Goal: Contribute content: Contribute content

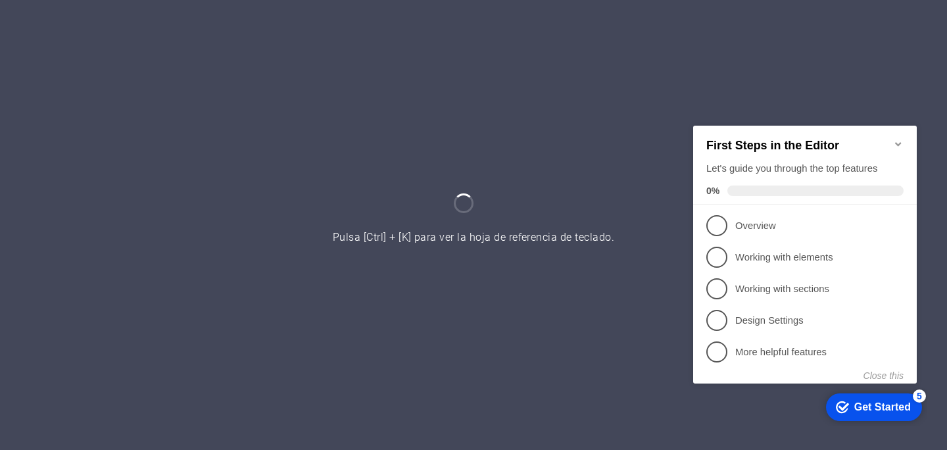
click at [901, 138] on icon "Minimize checklist" at bounding box center [898, 143] width 11 height 11
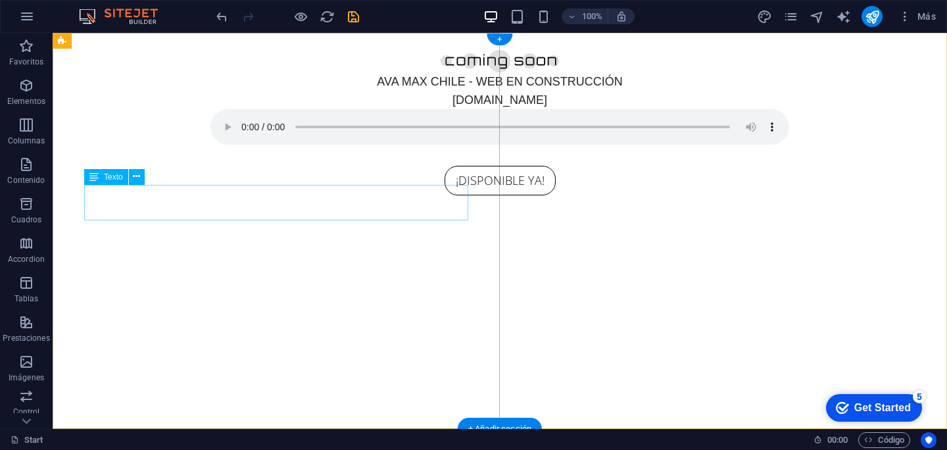
click at [356, 109] on div "AVA MAX CHILE - WEB EN CONSTRUCCIÓN [DOMAIN_NAME]" at bounding box center [499, 90] width 579 height 37
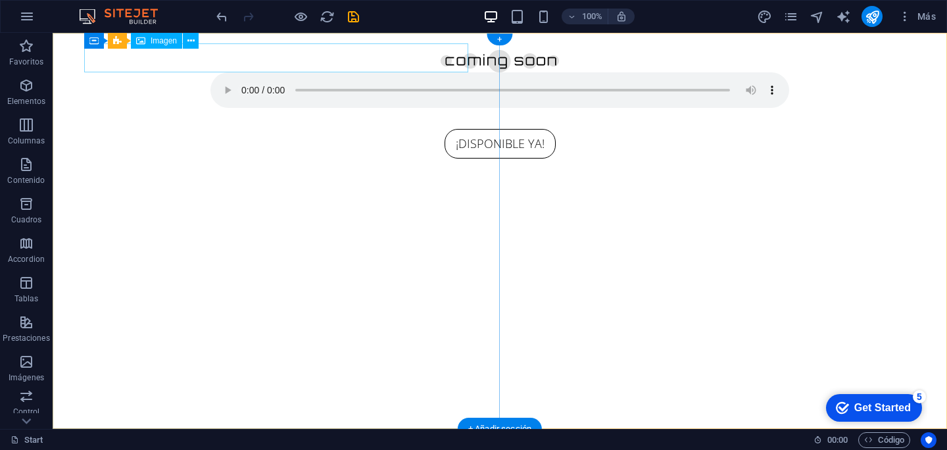
click at [292, 51] on figure at bounding box center [499, 57] width 579 height 29
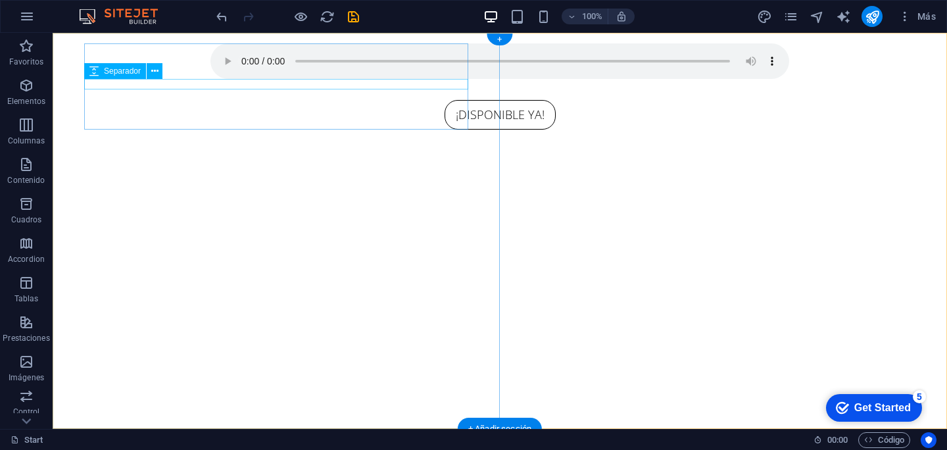
click at [331, 86] on div at bounding box center [499, 84] width 579 height 11
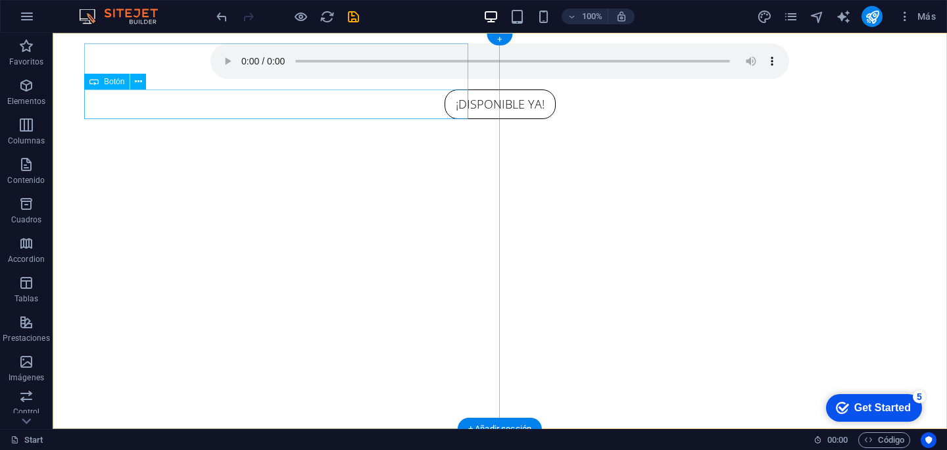
click at [309, 107] on div "¡DISPONIBLE YA!" at bounding box center [499, 104] width 579 height 30
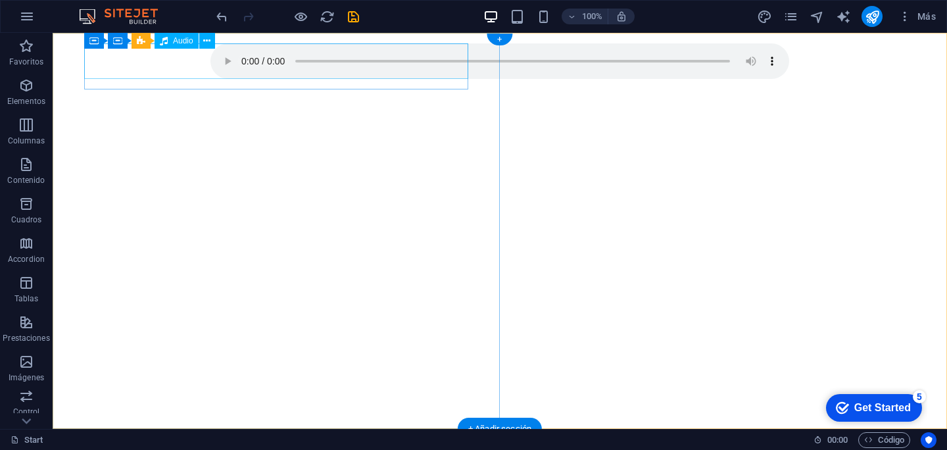
click at [312, 60] on figure at bounding box center [499, 61] width 579 height 36
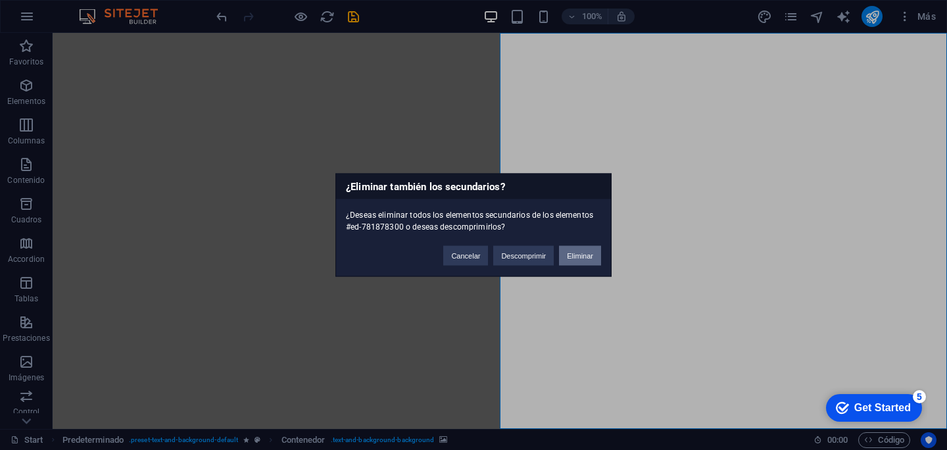
click at [590, 251] on button "Eliminar" at bounding box center [580, 256] width 42 height 20
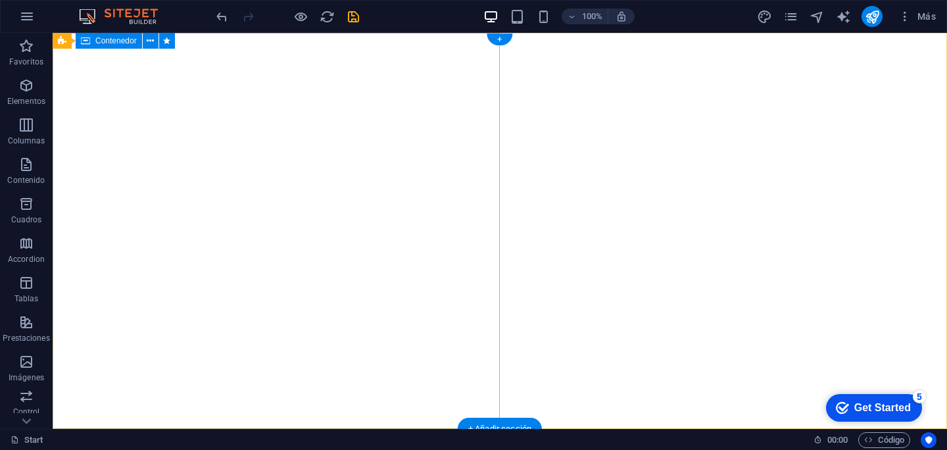
click at [434, 178] on div at bounding box center [500, 231] width 894 height 396
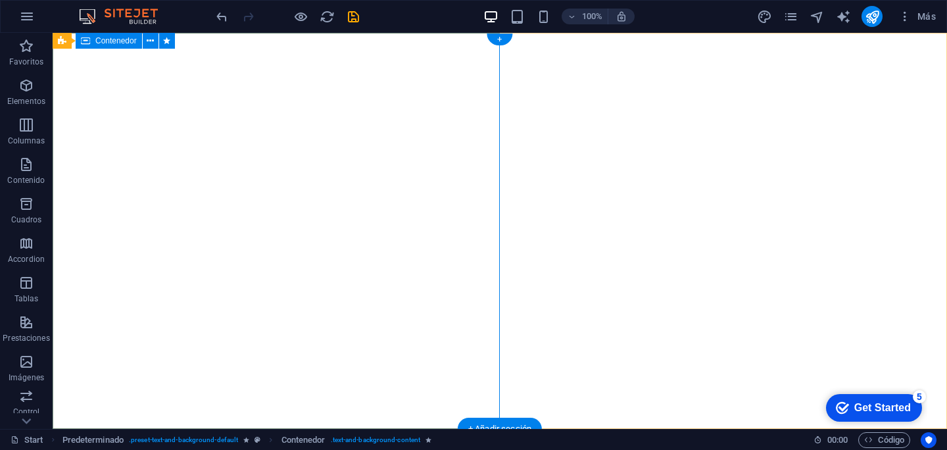
click at [249, 136] on div at bounding box center [500, 231] width 894 height 396
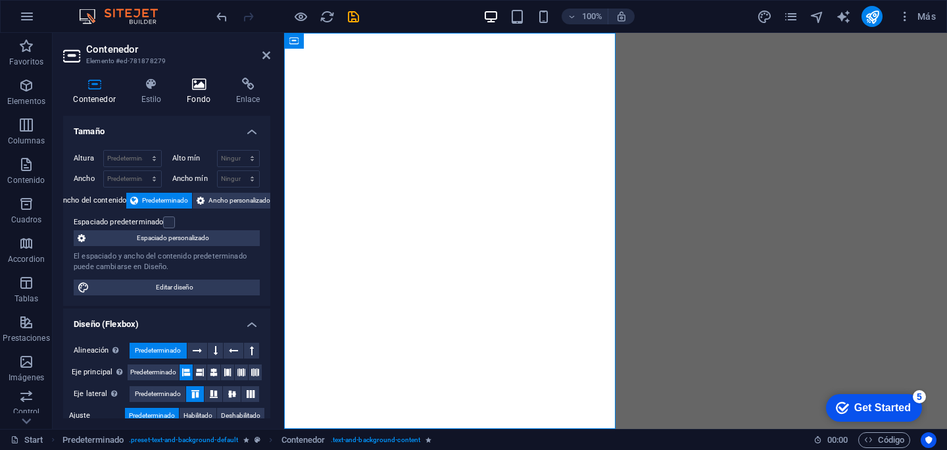
click at [202, 85] on icon at bounding box center [199, 84] width 44 height 13
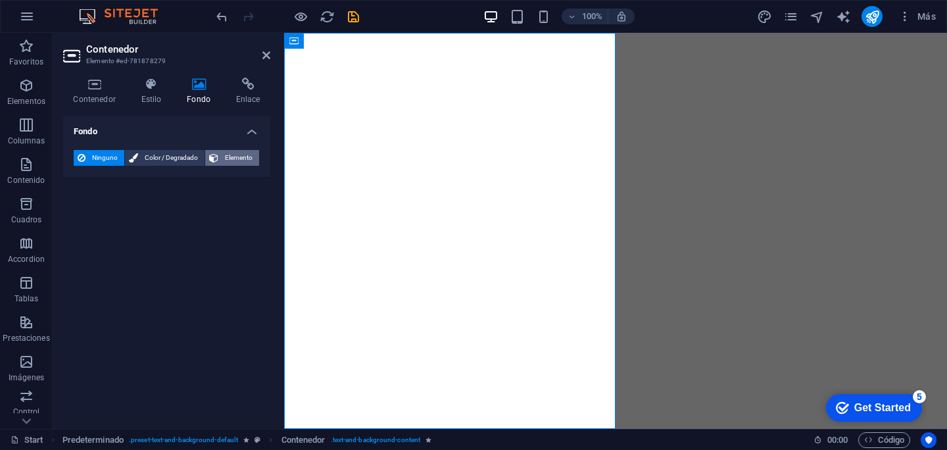
click at [229, 164] on span "Elemento" at bounding box center [238, 158] width 33 height 16
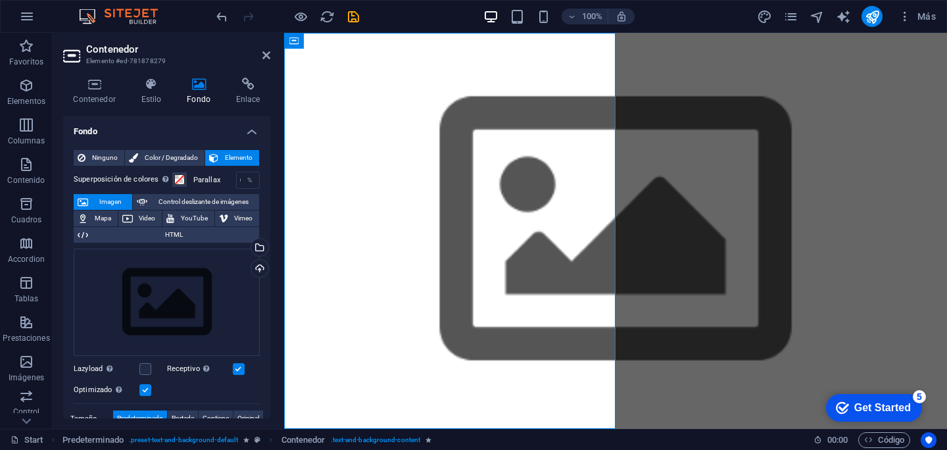
click at [103, 201] on span "Imagen" at bounding box center [110, 202] width 36 height 16
click at [185, 320] on div "Arrastra archivos aquí, haz clic para escoger archivos o selecciona archivos de…" at bounding box center [167, 303] width 186 height 108
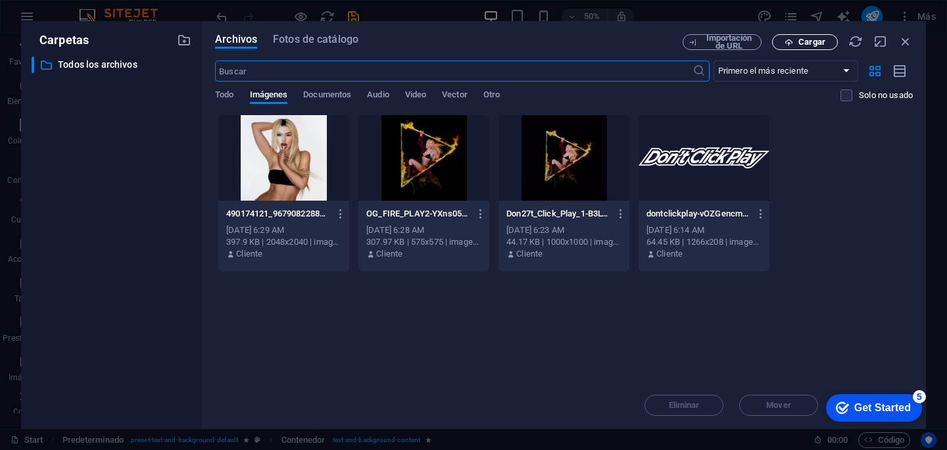
click at [807, 42] on span "Cargar" at bounding box center [811, 42] width 27 height 8
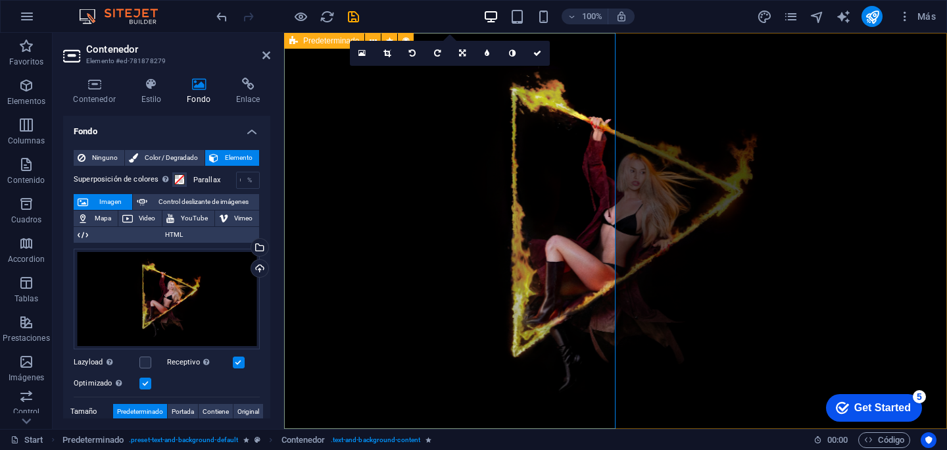
click at [693, 156] on div at bounding box center [615, 246] width 663 height 427
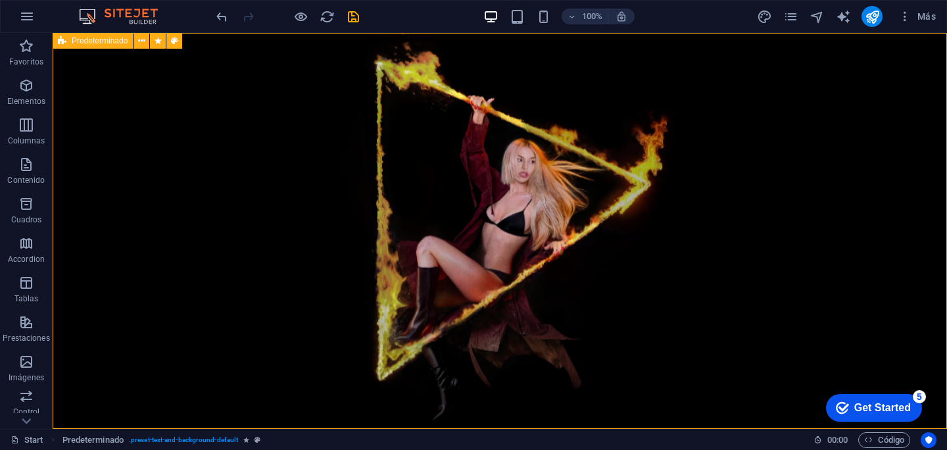
click at [632, 139] on div at bounding box center [500, 246] width 894 height 427
click at [617, 185] on div at bounding box center [500, 246] width 894 height 427
click at [485, 174] on div at bounding box center [500, 246] width 894 height 427
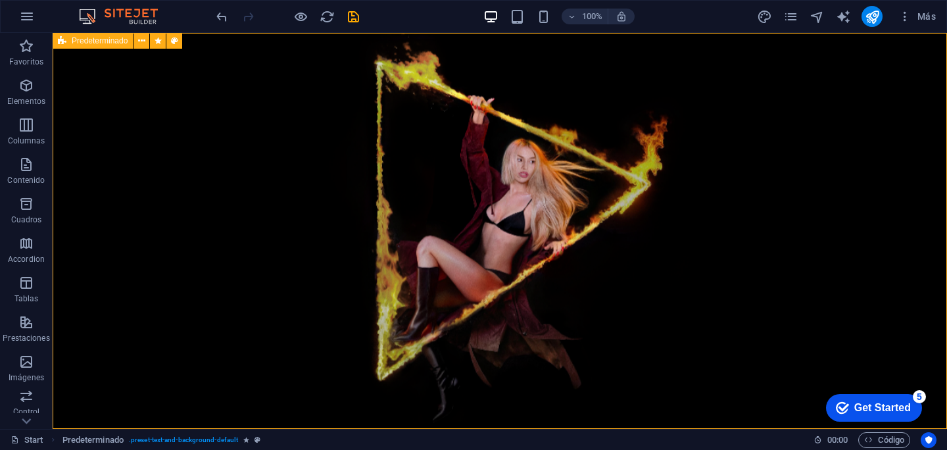
select select "vh"
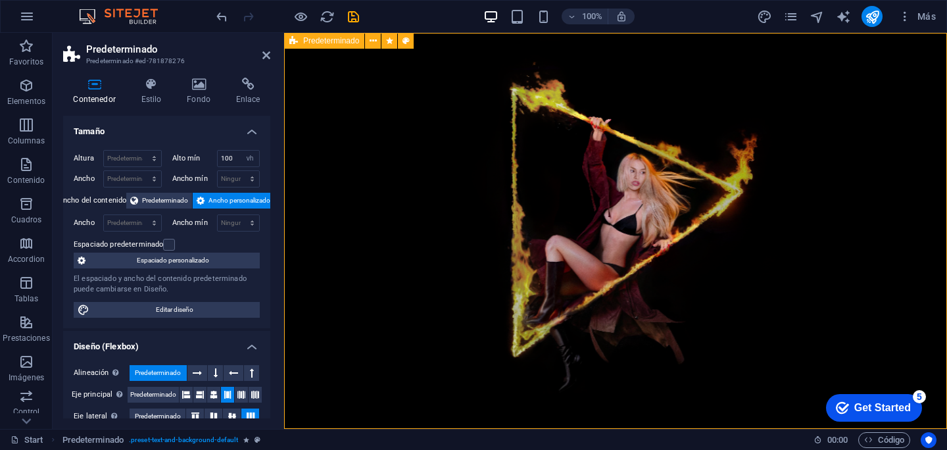
click at [669, 133] on div at bounding box center [615, 246] width 663 height 427
click at [475, 124] on figure at bounding box center [615, 231] width 663 height 396
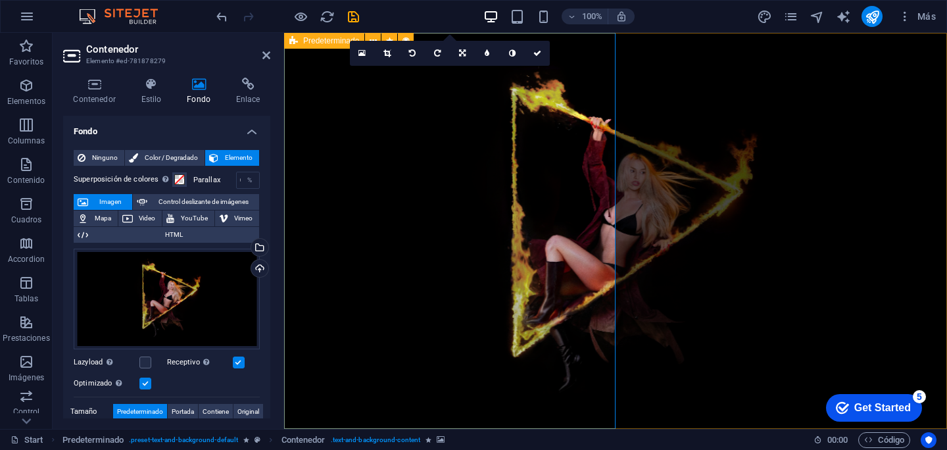
click at [749, 166] on div at bounding box center [615, 246] width 663 height 427
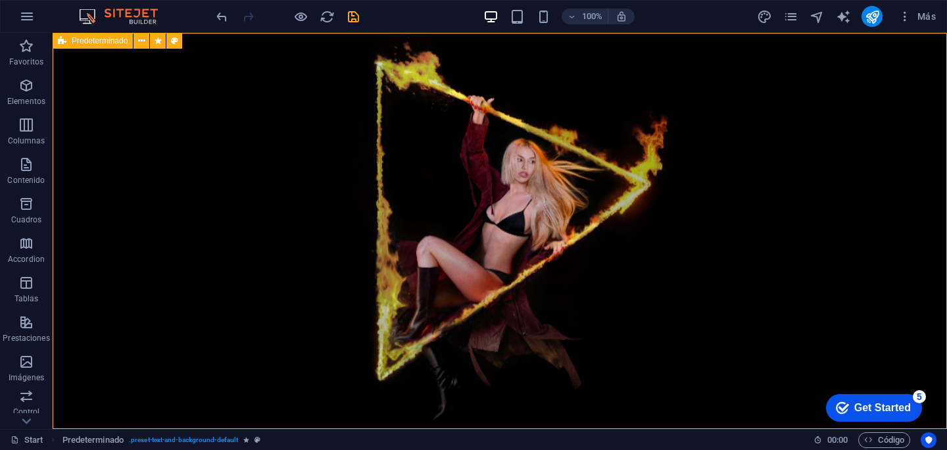
click at [749, 166] on div at bounding box center [500, 246] width 894 height 427
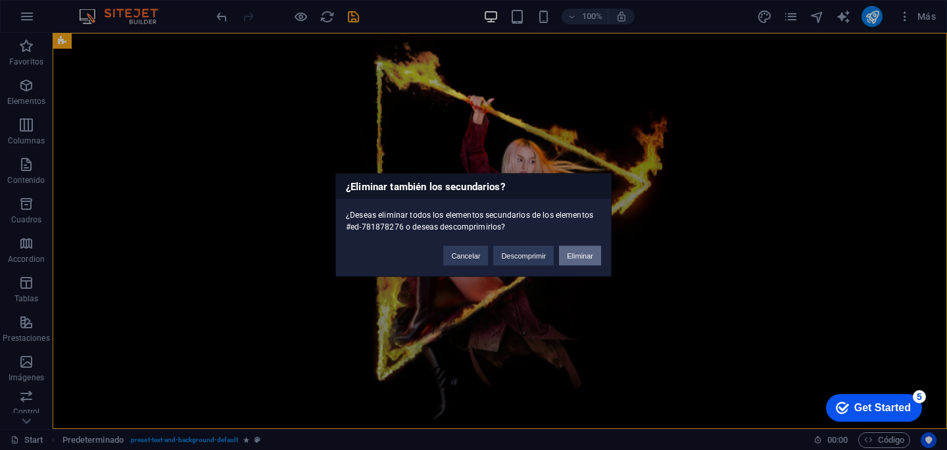
click at [590, 260] on button "Eliminar" at bounding box center [580, 256] width 42 height 20
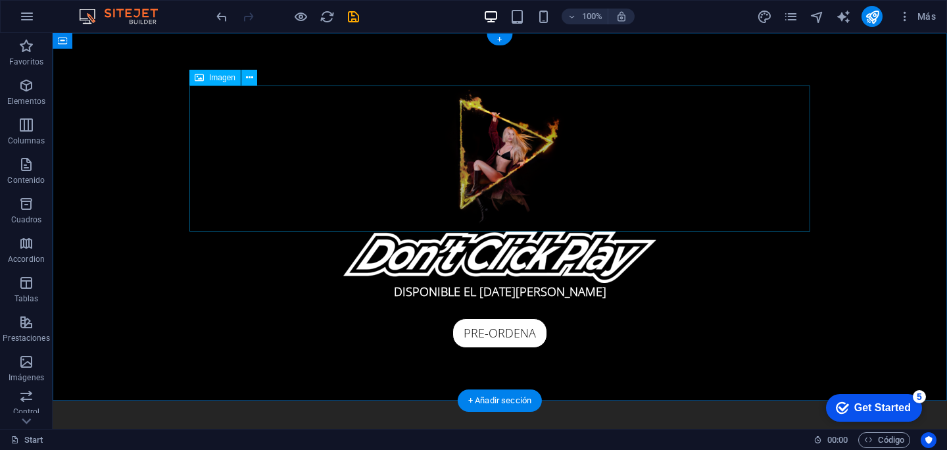
click at [501, 182] on figure at bounding box center [499, 158] width 621 height 146
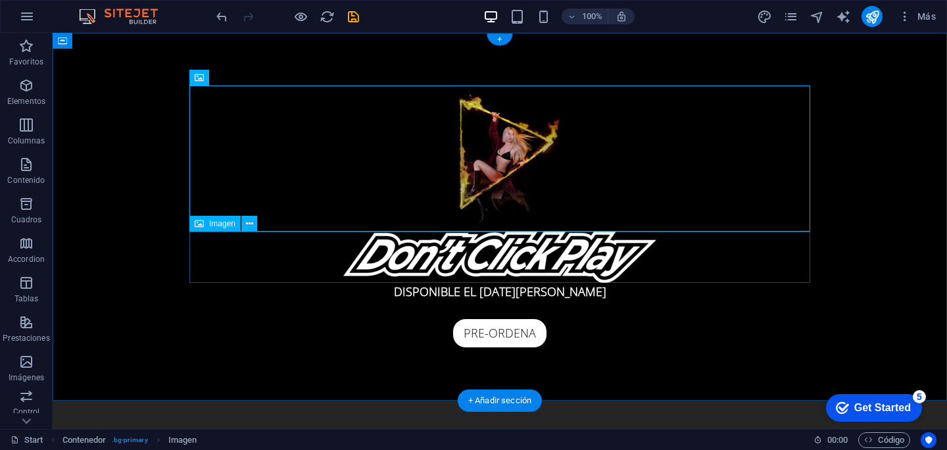
click at [511, 264] on figure at bounding box center [499, 256] width 621 height 51
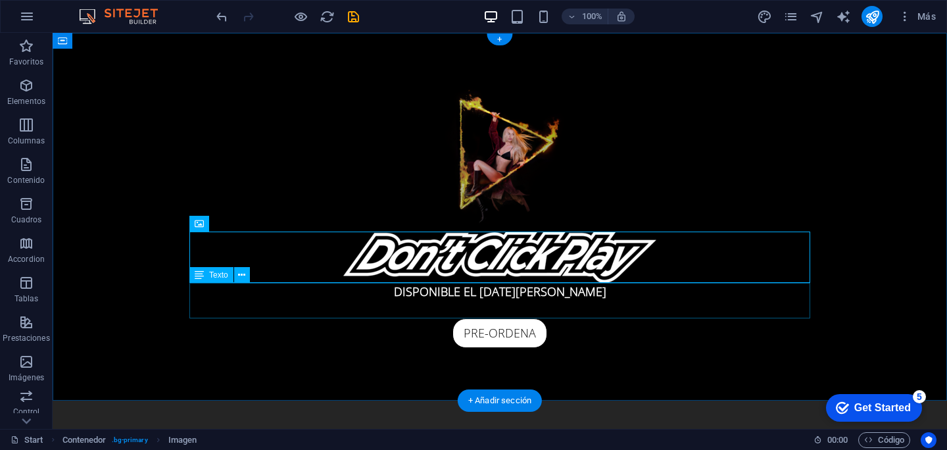
click at [516, 296] on div "DISPONIBLE EL 22 [PERSON_NAME]" at bounding box center [499, 301] width 621 height 36
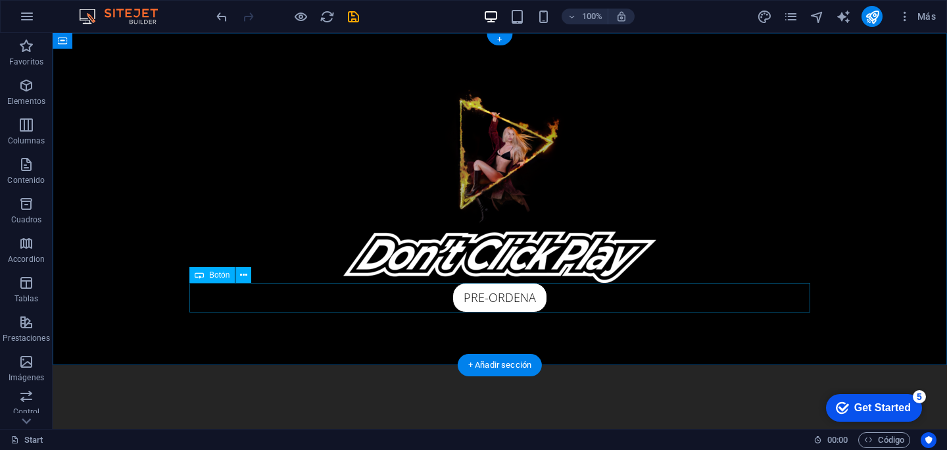
click at [516, 296] on div "PRE-ORDENA" at bounding box center [499, 298] width 621 height 30
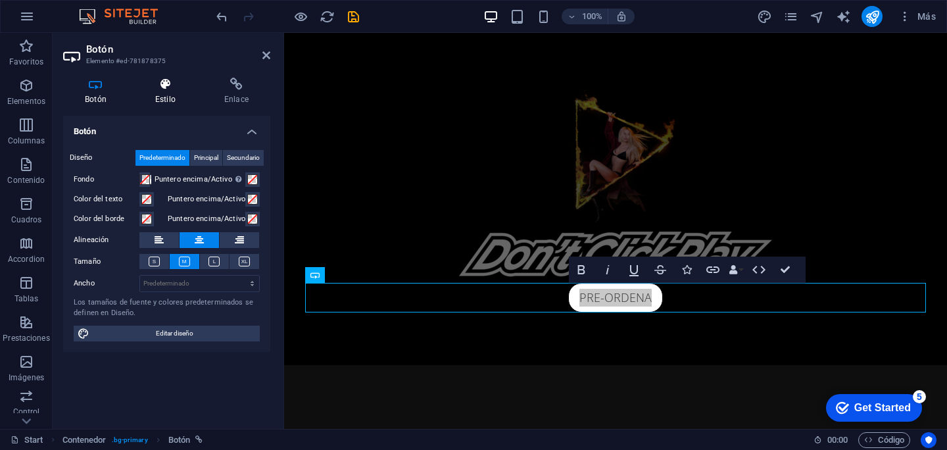
click at [172, 98] on h4 "Estilo" at bounding box center [167, 92] width 69 height 28
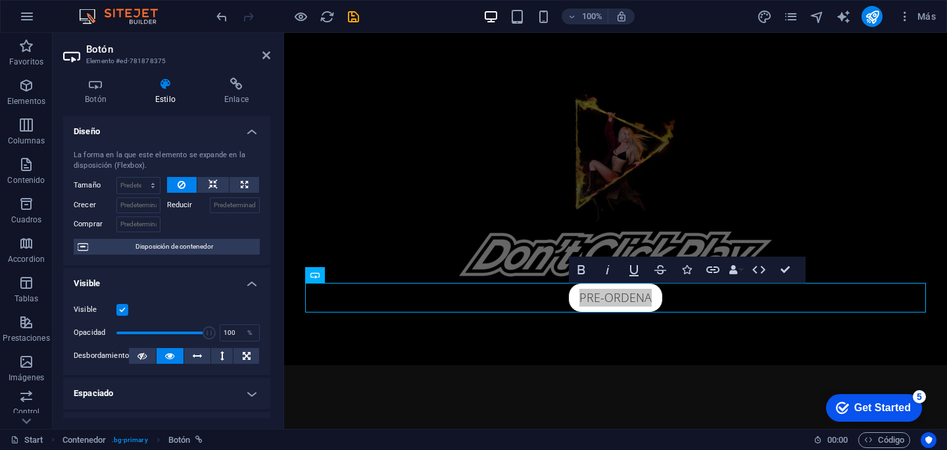
click at [172, 98] on h4 "Estilo" at bounding box center [167, 92] width 69 height 28
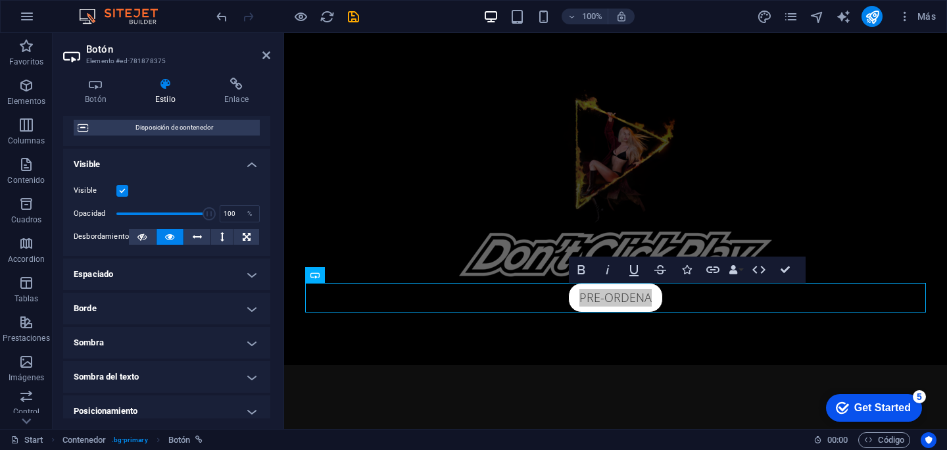
scroll to position [124, 0]
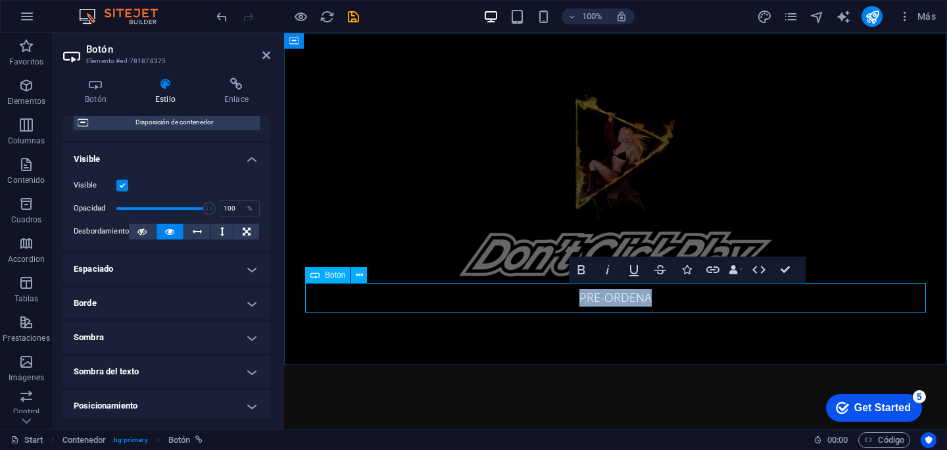
click at [619, 296] on link "PRE-ORDENA" at bounding box center [615, 298] width 95 height 30
click at [594, 296] on link "PRE-ORDENA" at bounding box center [615, 298] width 95 height 30
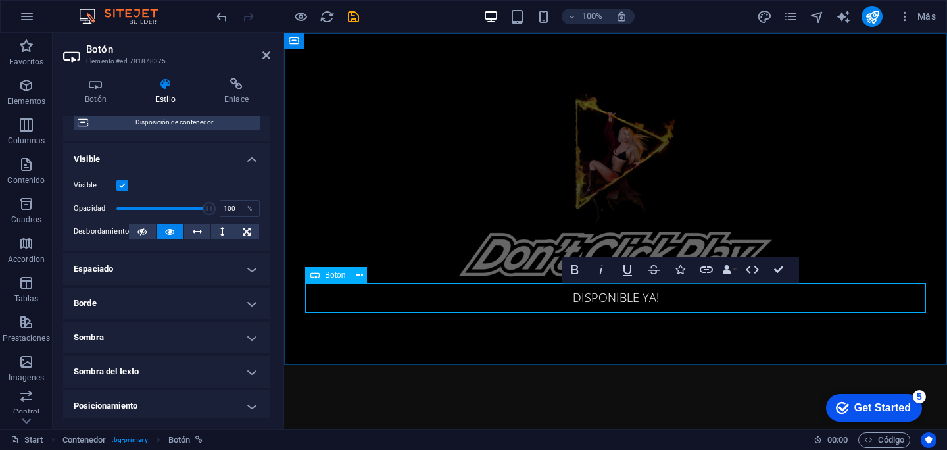
click at [573, 299] on link "DISPONIBLE YA!" at bounding box center [615, 298] width 108 height 30
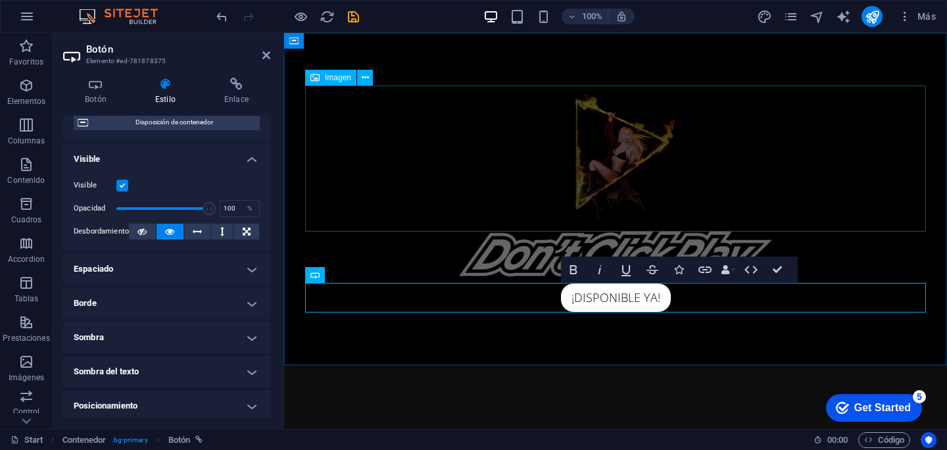
click at [471, 169] on figure at bounding box center [615, 158] width 621 height 146
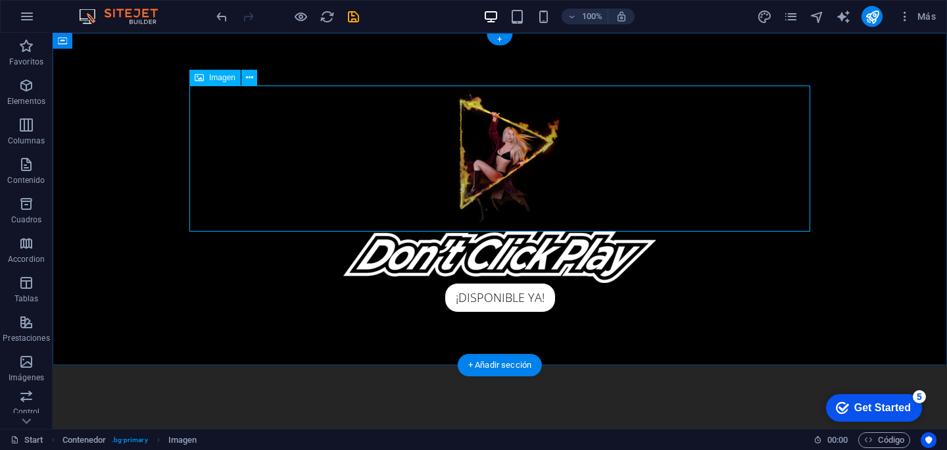
click at [518, 147] on figure at bounding box center [499, 158] width 621 height 146
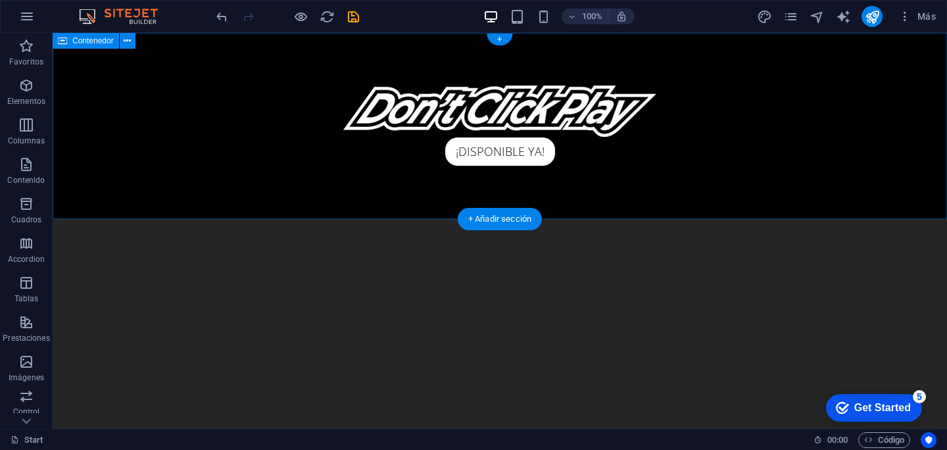
click at [131, 82] on div "¡DISPONIBLE YA!" at bounding box center [500, 126] width 894 height 186
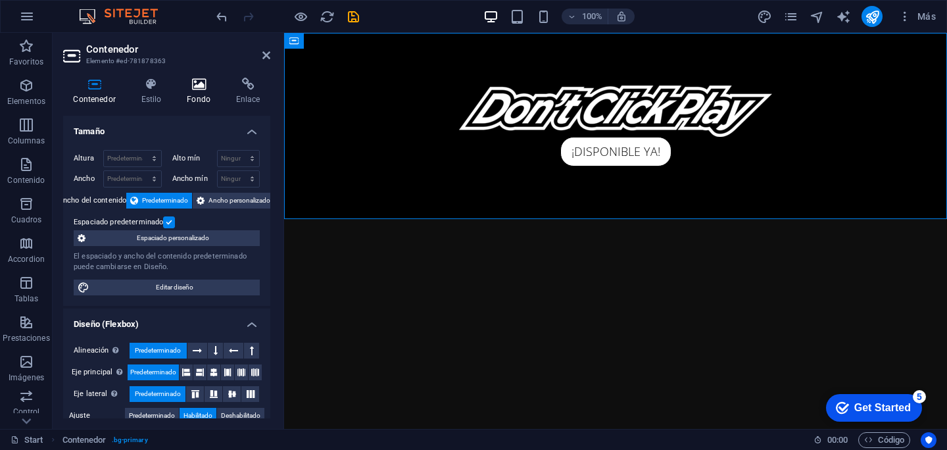
click at [194, 93] on h4 "Fondo" at bounding box center [201, 92] width 49 height 28
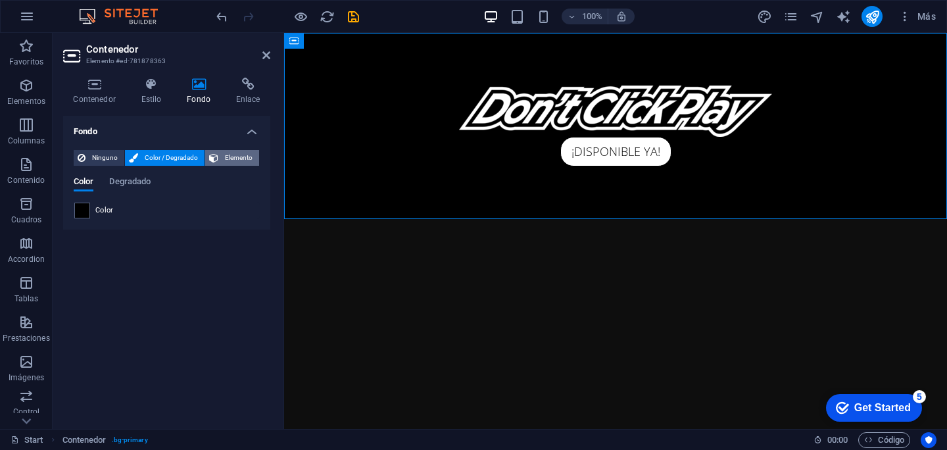
click at [235, 151] on span "Elemento" at bounding box center [238, 158] width 33 height 16
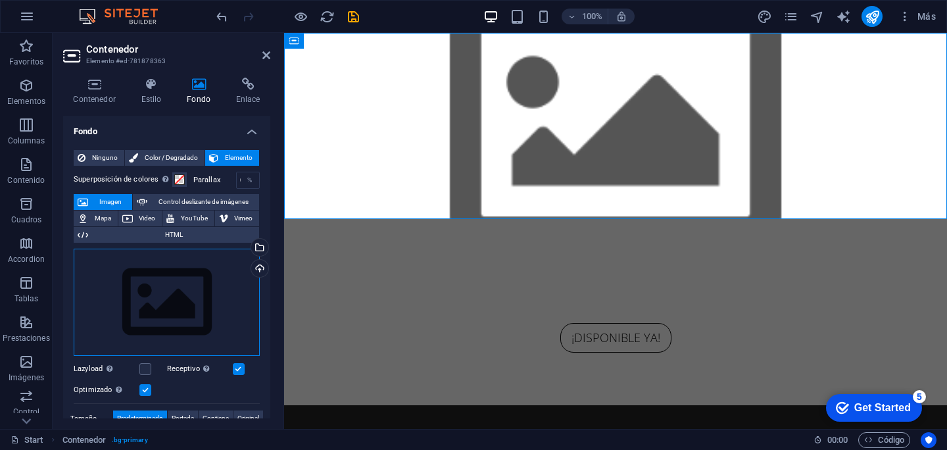
click at [166, 308] on div "Arrastra archivos aquí, haz clic para escoger archivos o selecciona archivos de…" at bounding box center [167, 303] width 186 height 108
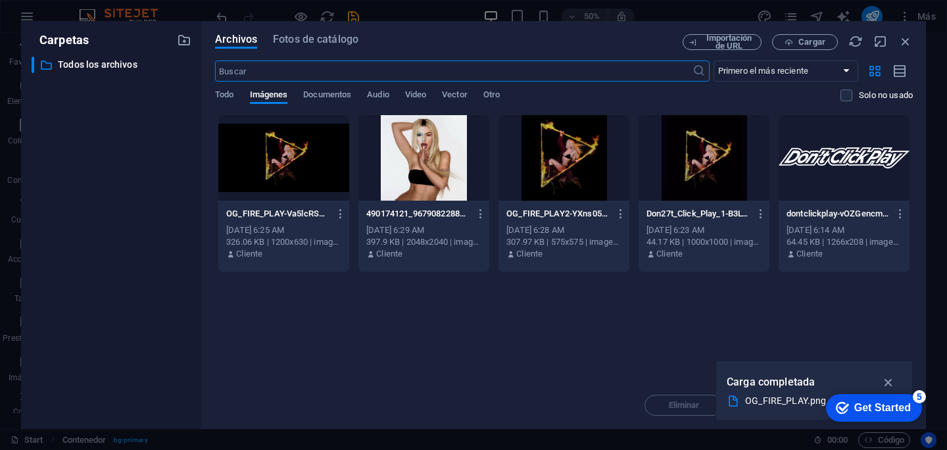
click at [307, 181] on div at bounding box center [283, 157] width 131 height 85
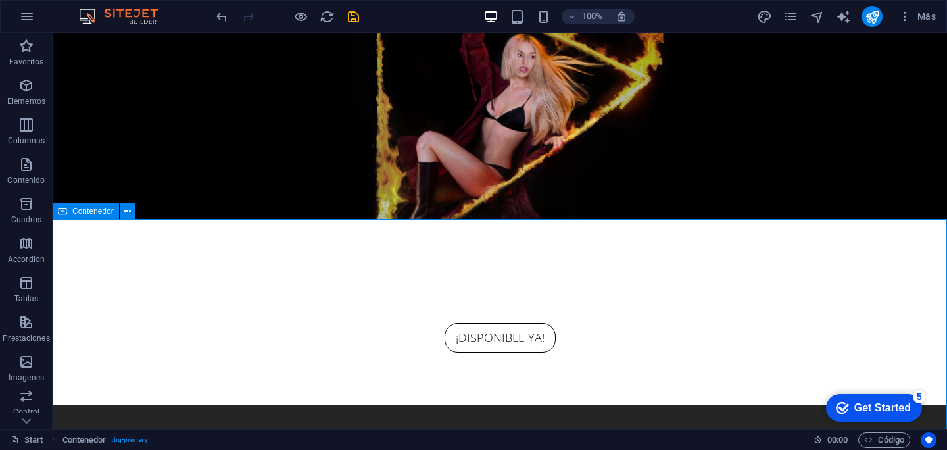
drag, startPoint x: 323, startPoint y: 249, endPoint x: 555, endPoint y: 266, distance: 232.0
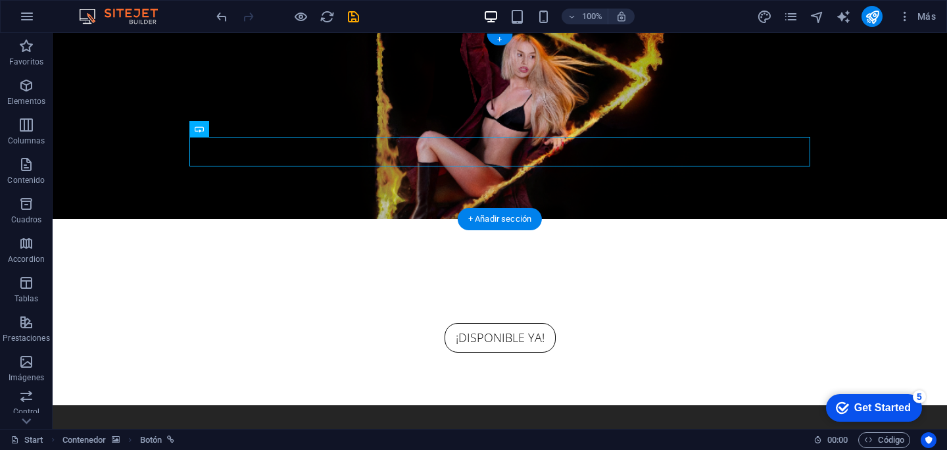
drag, startPoint x: 515, startPoint y: 151, endPoint x: 526, endPoint y: 158, distance: 13.0
click at [526, 323] on div "¡DISPONIBLE YA!" at bounding box center [499, 338] width 621 height 30
click at [715, 272] on figure at bounding box center [499, 297] width 621 height 51
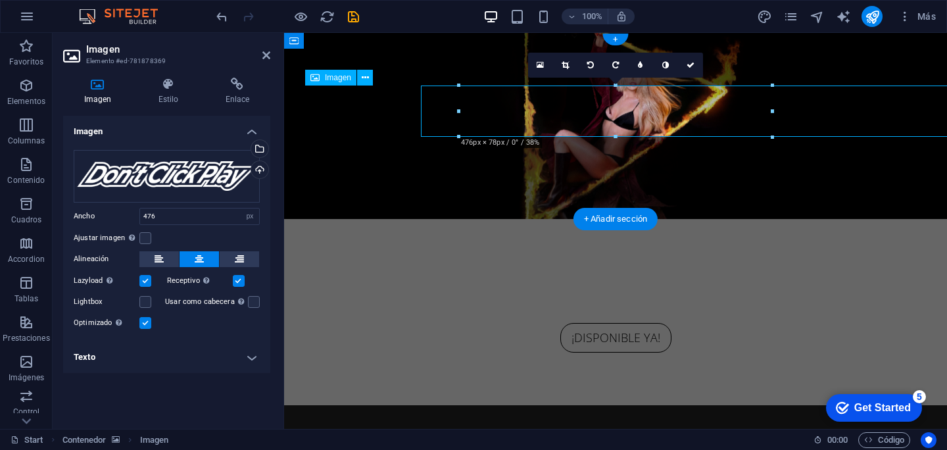
click at [351, 167] on figure at bounding box center [615, 126] width 663 height 186
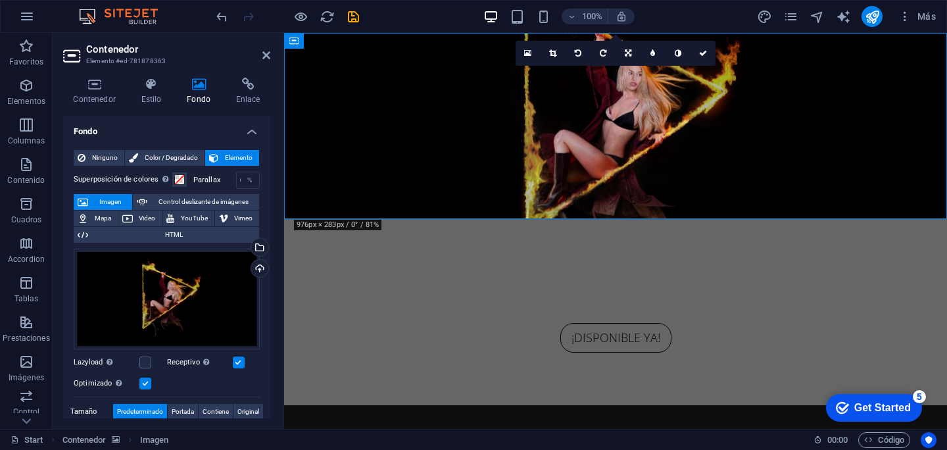
click at [351, 167] on figure at bounding box center [615, 126] width 663 height 186
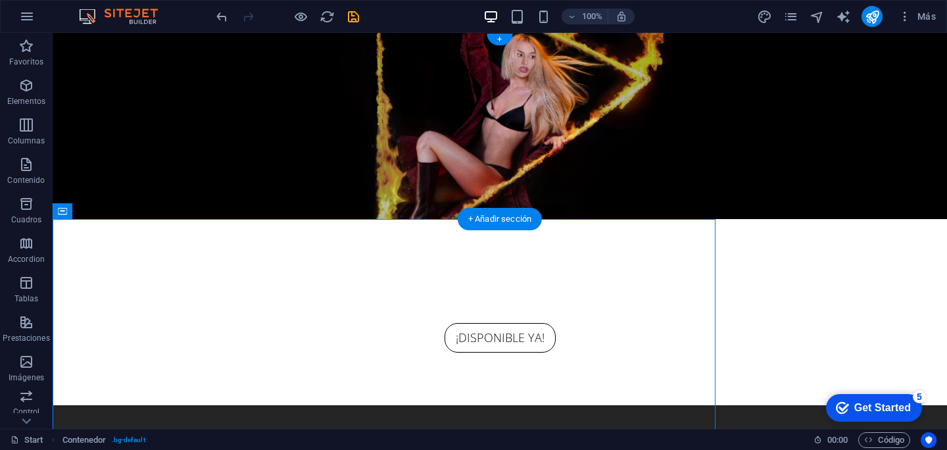
click at [363, 323] on div "¡DISPONIBLE YA!" at bounding box center [499, 338] width 621 height 30
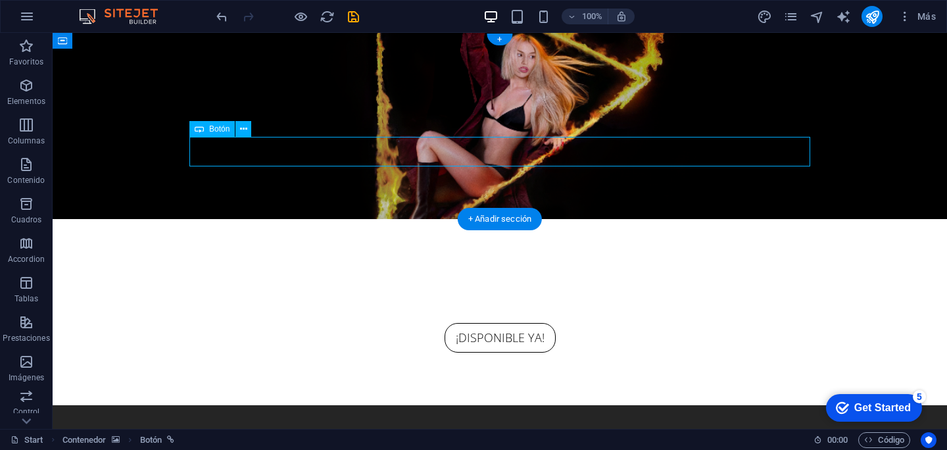
click at [120, 151] on figure at bounding box center [500, 126] width 894 height 186
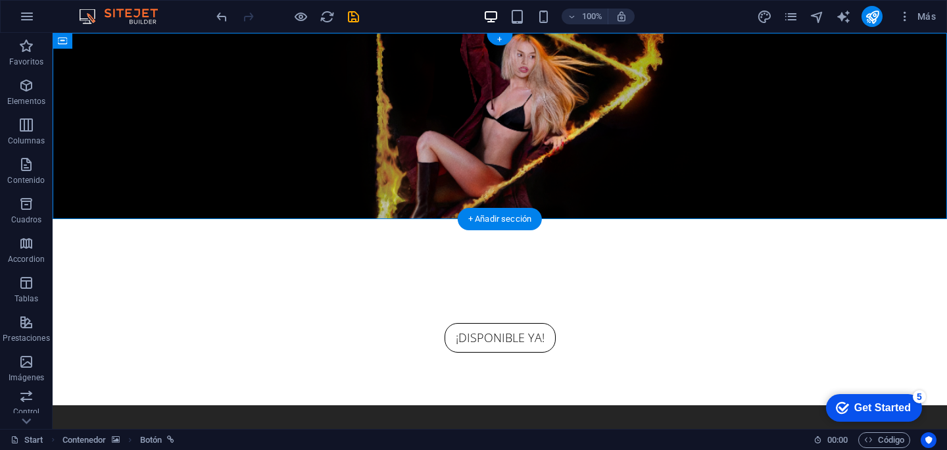
click at [120, 151] on figure at bounding box center [500, 126] width 894 height 186
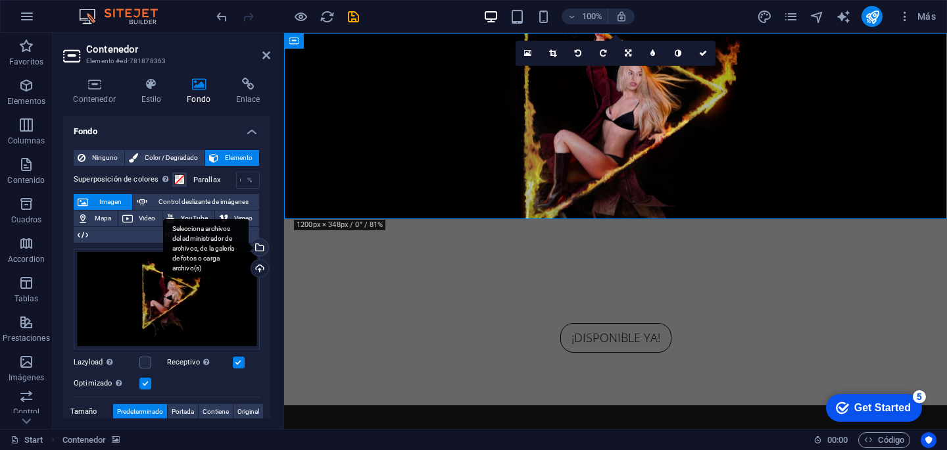
scroll to position [193, 0]
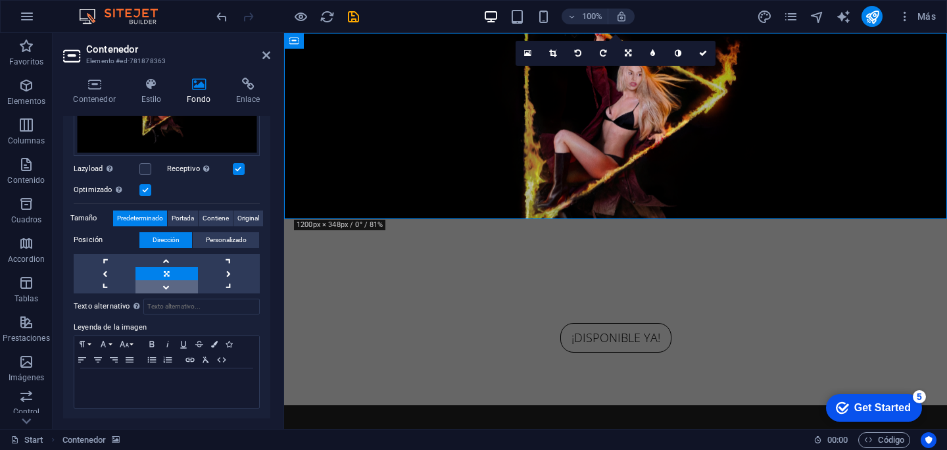
click at [164, 282] on link at bounding box center [166, 286] width 62 height 13
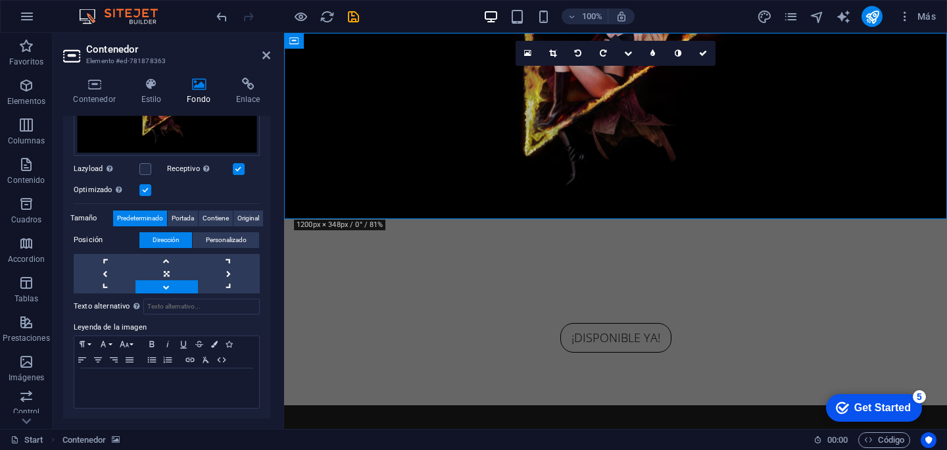
click at [166, 250] on div "Posición Dirección Personalizado X offset 50 px rem % vh vw Y offset 50 px rem …" at bounding box center [167, 262] width 186 height 61
click at [168, 270] on link at bounding box center [166, 273] width 62 height 13
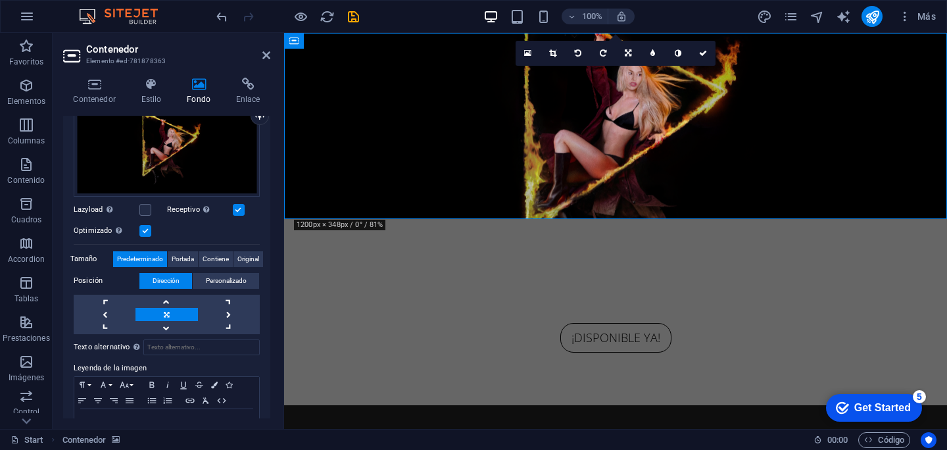
scroll to position [154, 0]
click at [145, 228] on label at bounding box center [145, 230] width 12 height 12
click at [0, 0] on input "Optimizado Las imágenes se comprimen para así mejorar la velocidad de las págin…" at bounding box center [0, 0] width 0 height 0
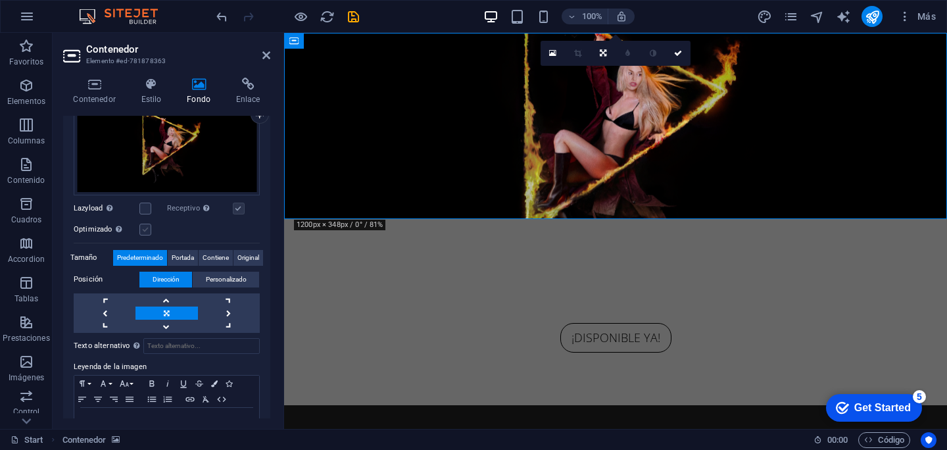
click at [147, 231] on label at bounding box center [145, 230] width 12 height 12
click at [0, 0] on input "Optimizado Las imágenes se comprimen para así mejorar la velocidad de las págin…" at bounding box center [0, 0] width 0 height 0
click at [145, 206] on label at bounding box center [145, 208] width 12 height 12
click at [0, 0] on input "Lazyload La carga de imágenes tras la carga de la página mejora la velocidad de…" at bounding box center [0, 0] width 0 height 0
click at [145, 206] on label at bounding box center [145, 208] width 12 height 12
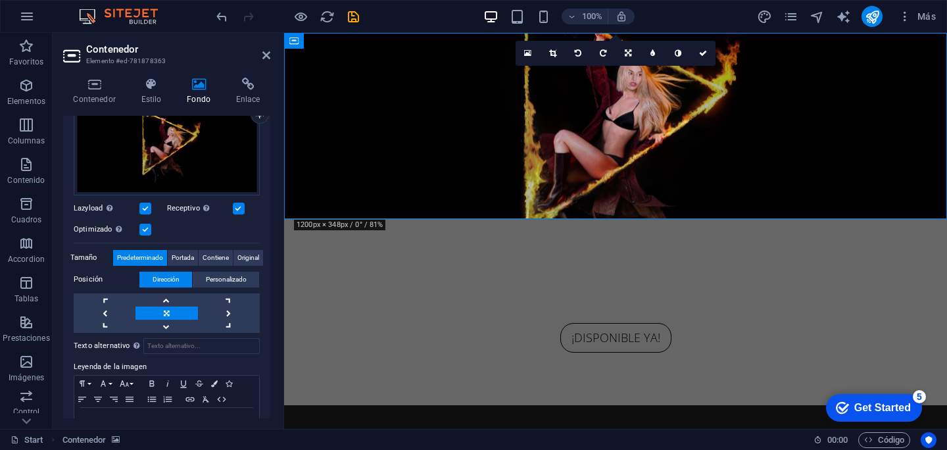
click at [0, 0] on input "Lazyload La carga de imágenes tras la carga de la página mejora la velocidad de…" at bounding box center [0, 0] width 0 height 0
click at [179, 254] on span "Portada" at bounding box center [183, 258] width 22 height 16
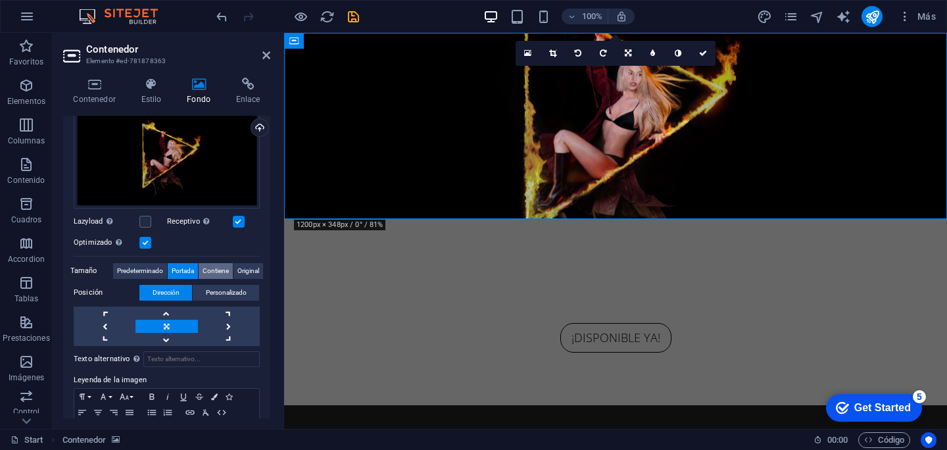
scroll to position [193, 0]
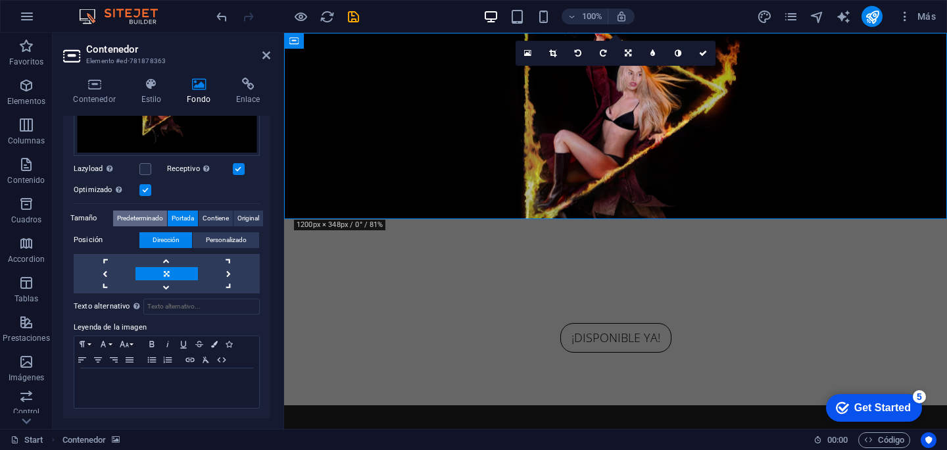
click at [156, 210] on span "Predeterminado" at bounding box center [140, 218] width 46 height 16
click at [233, 235] on span "Personalizado" at bounding box center [226, 240] width 41 height 16
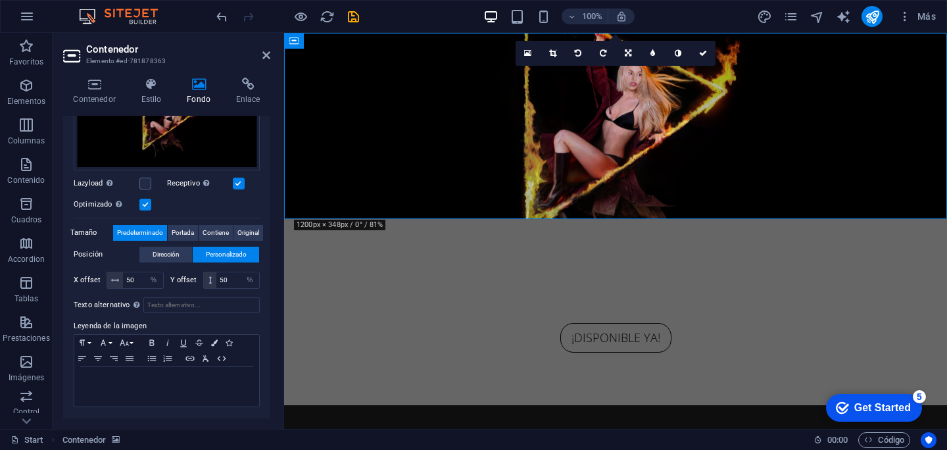
scroll to position [178, 0]
click at [233, 231] on button "Original" at bounding box center [248, 234] width 30 height 16
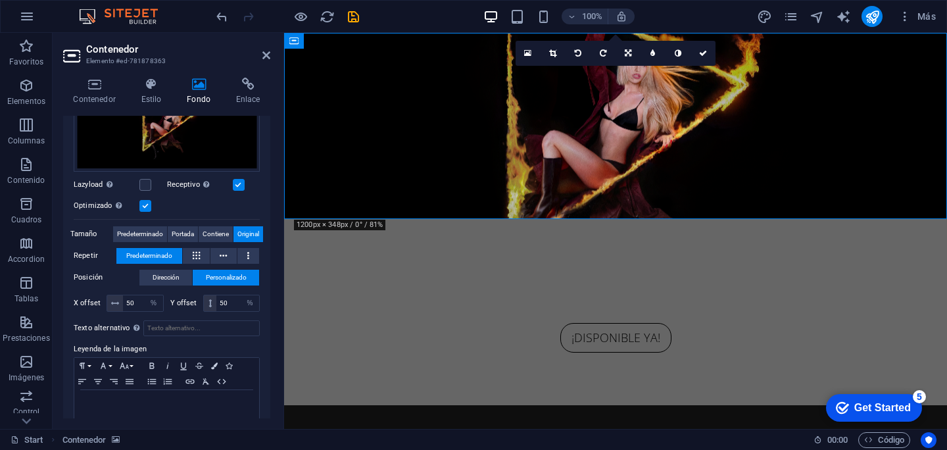
click at [185, 241] on div "Tamaño Predeterminado Portada Contiene Original" at bounding box center [167, 234] width 186 height 16
click at [218, 233] on span "Contiene" at bounding box center [215, 234] width 26 height 16
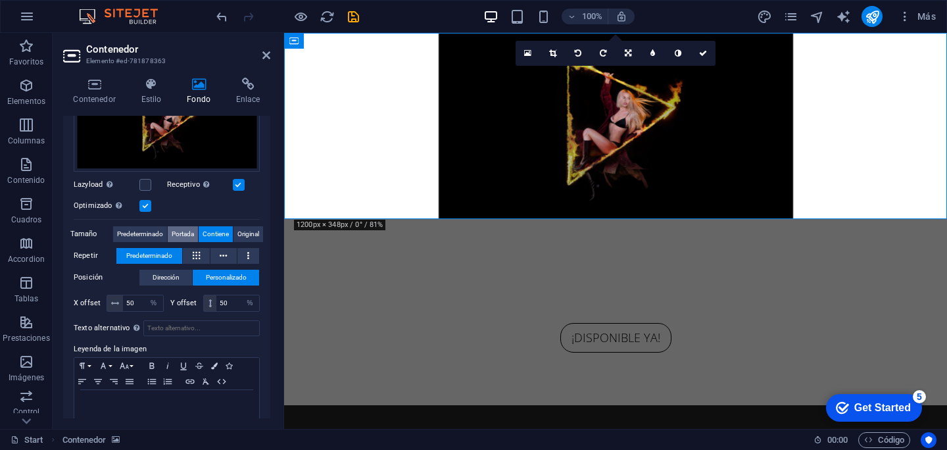
click at [168, 231] on button "Portada" at bounding box center [183, 234] width 30 height 16
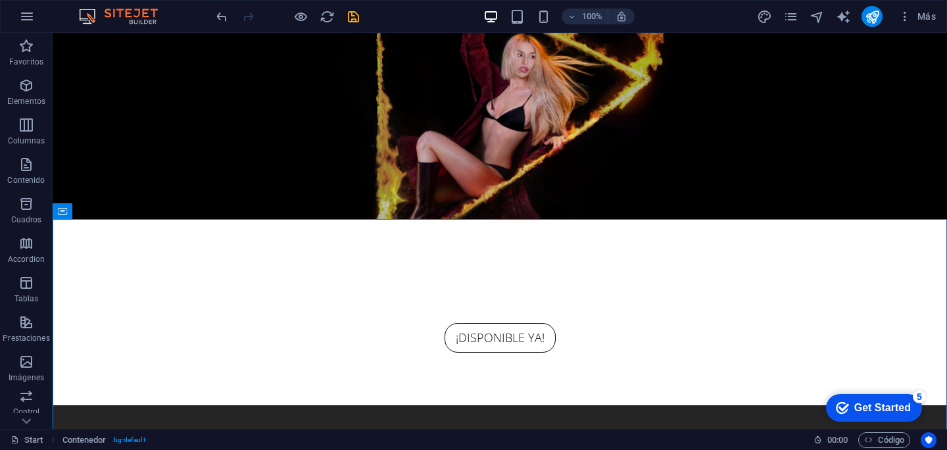
click at [486, 201] on figure at bounding box center [500, 126] width 894 height 186
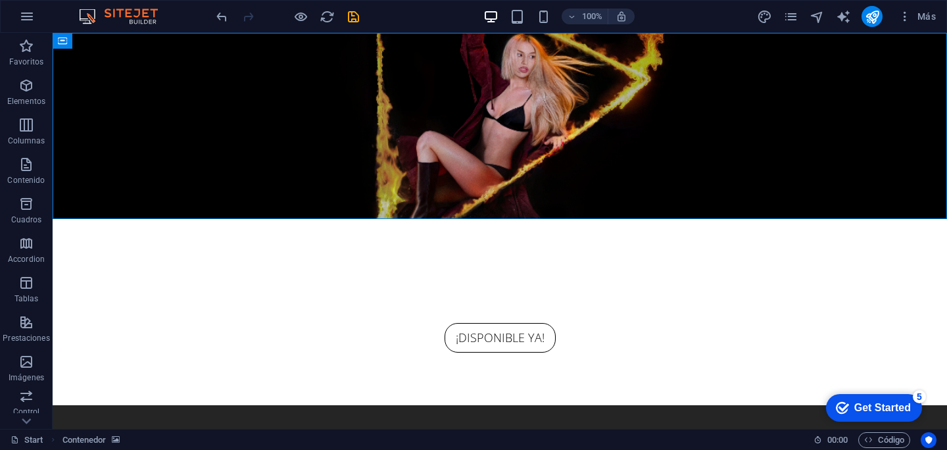
click at [598, 272] on figure at bounding box center [499, 297] width 621 height 51
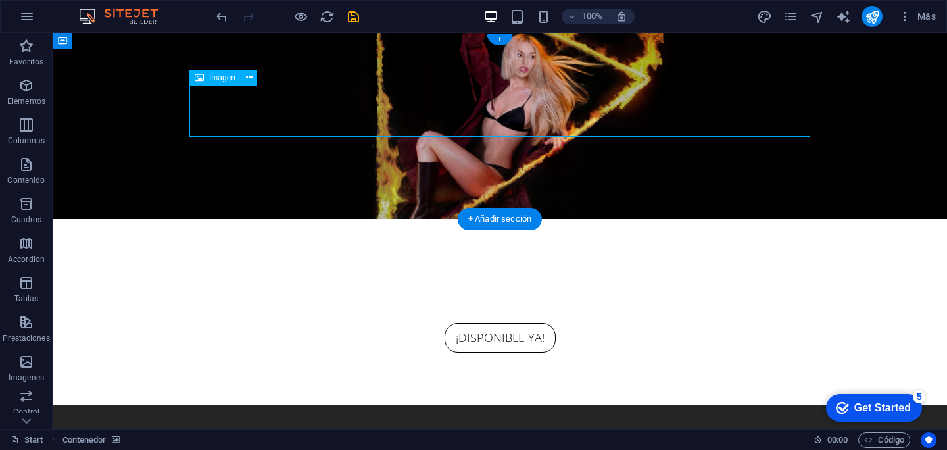
click at [598, 272] on figure at bounding box center [499, 297] width 621 height 51
select select "px"
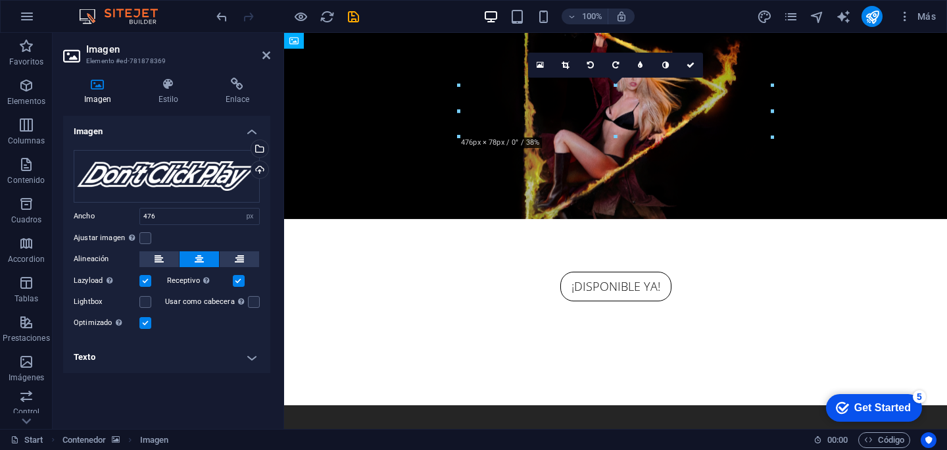
drag, startPoint x: 445, startPoint y: 119, endPoint x: 444, endPoint y: 161, distance: 42.1
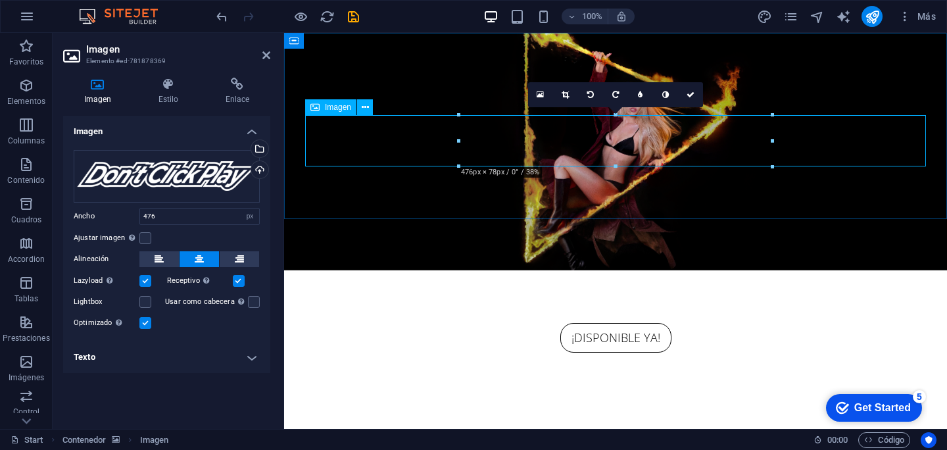
drag, startPoint x: 660, startPoint y: 129, endPoint x: 661, endPoint y: 171, distance: 42.1
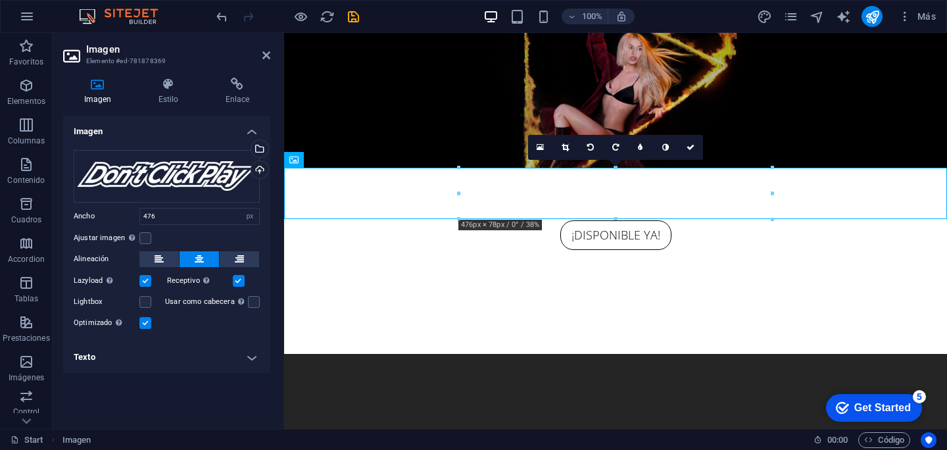
click at [446, 120] on figure at bounding box center [615, 100] width 663 height 135
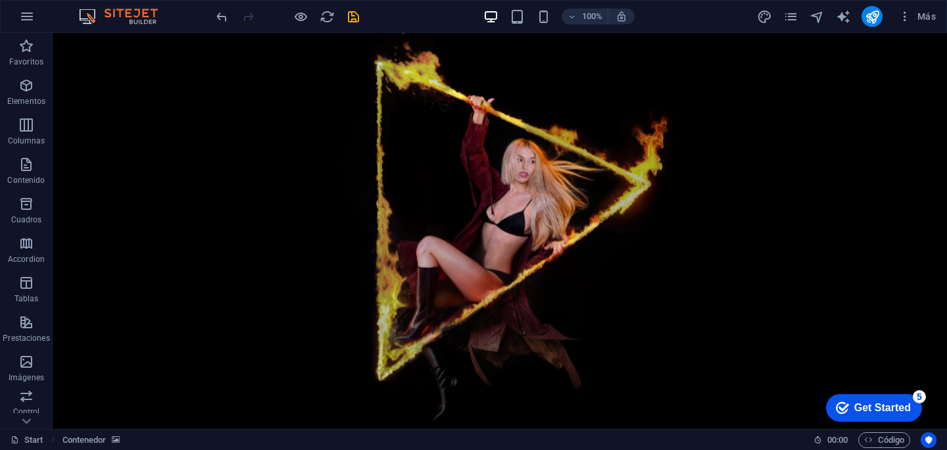
scroll to position [312, 0]
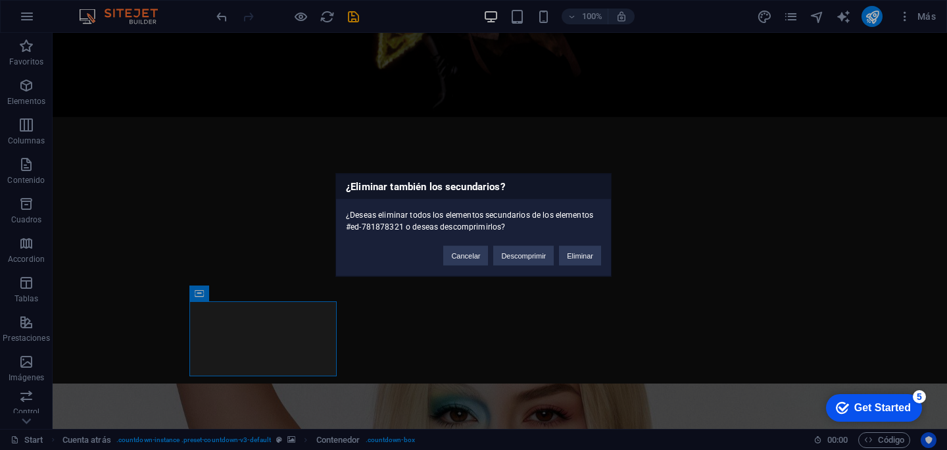
click at [448, 344] on div "¿Eliminar también los secundarios? ¿Deseas eliminar todos los elementos secunda…" at bounding box center [473, 225] width 947 height 450
click at [580, 260] on button "Eliminar" at bounding box center [580, 256] width 42 height 20
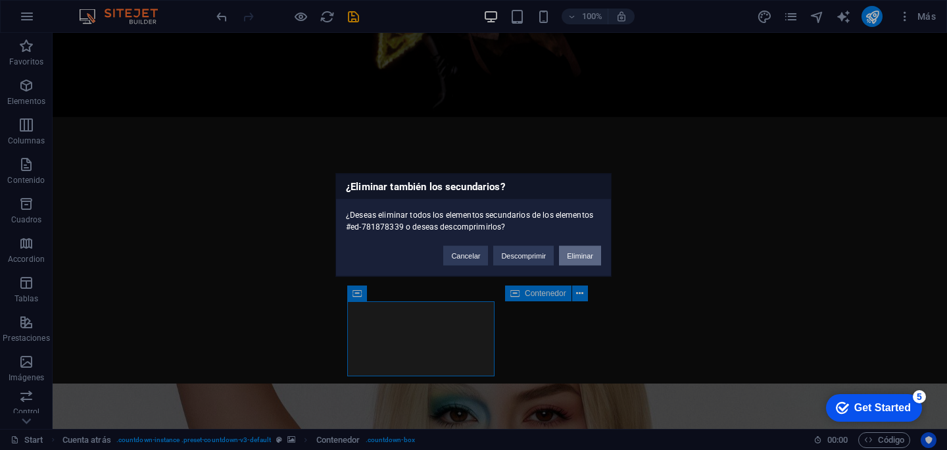
click at [580, 252] on button "Eliminar" at bounding box center [580, 256] width 42 height 20
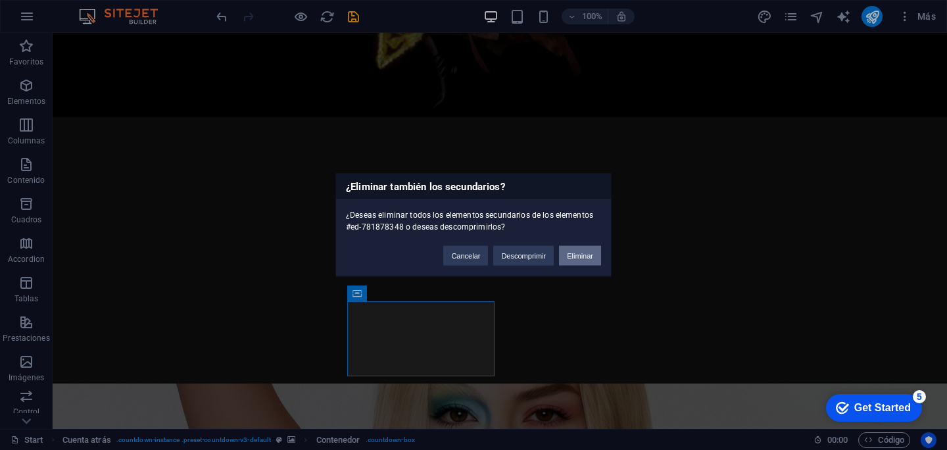
click at [581, 249] on button "Eliminar" at bounding box center [580, 256] width 42 height 20
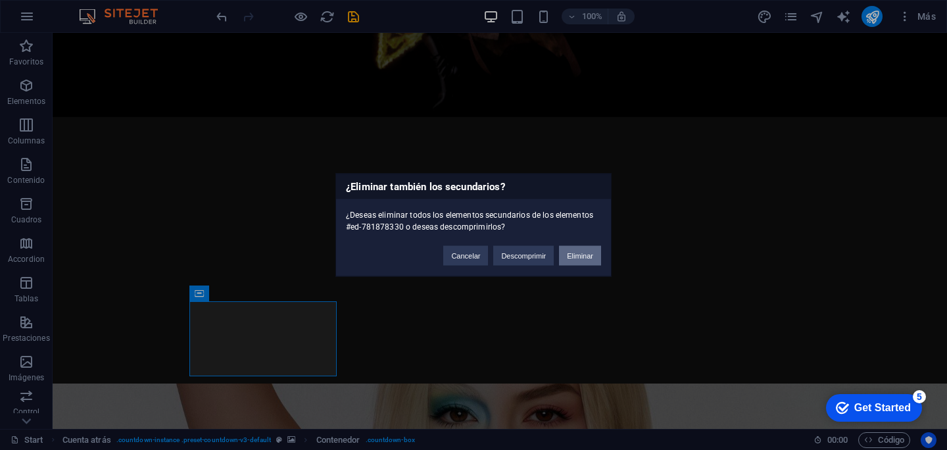
click at [575, 256] on button "Eliminar" at bounding box center [580, 256] width 42 height 20
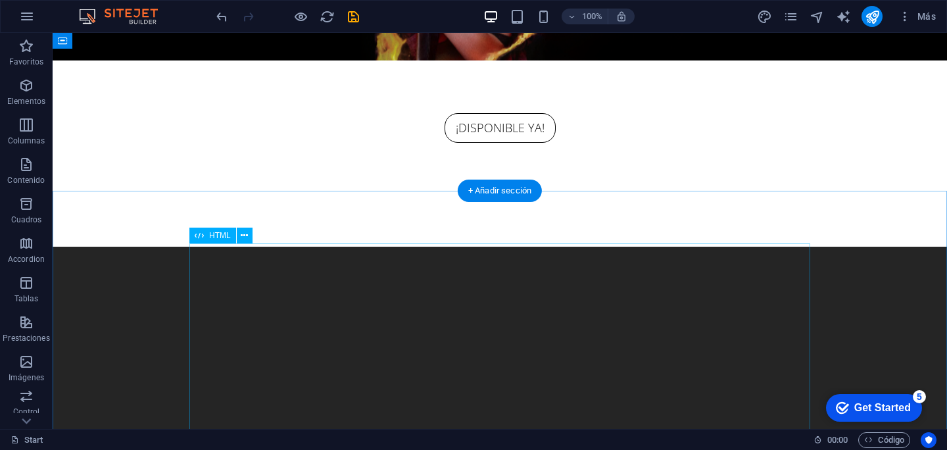
scroll to position [0, 0]
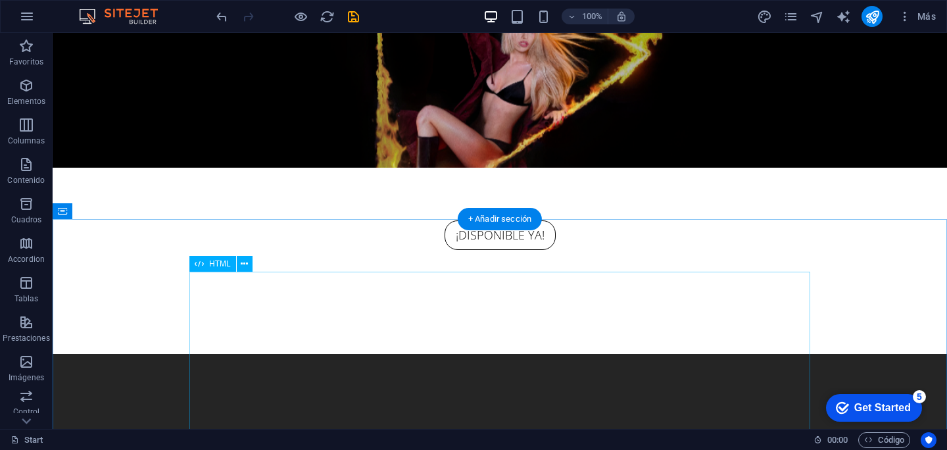
click at [616, 145] on figure at bounding box center [500, 100] width 894 height 135
select select "%"
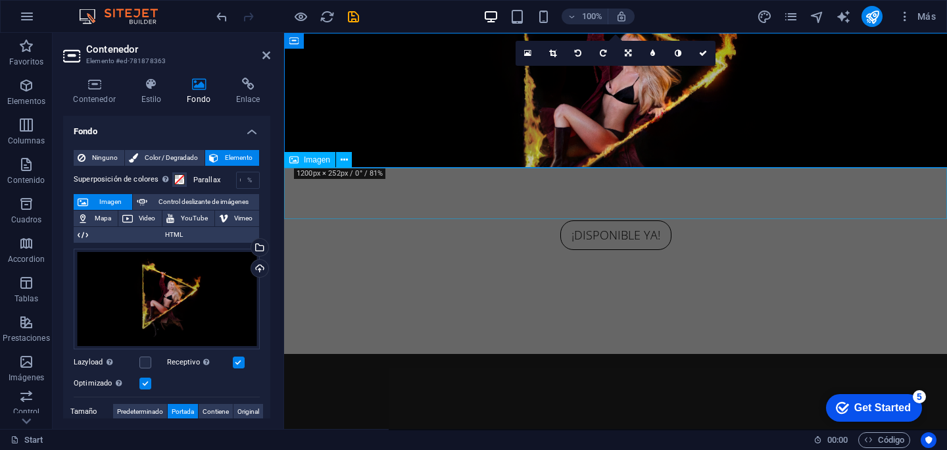
click at [556, 302] on figure at bounding box center [615, 327] width 663 height 51
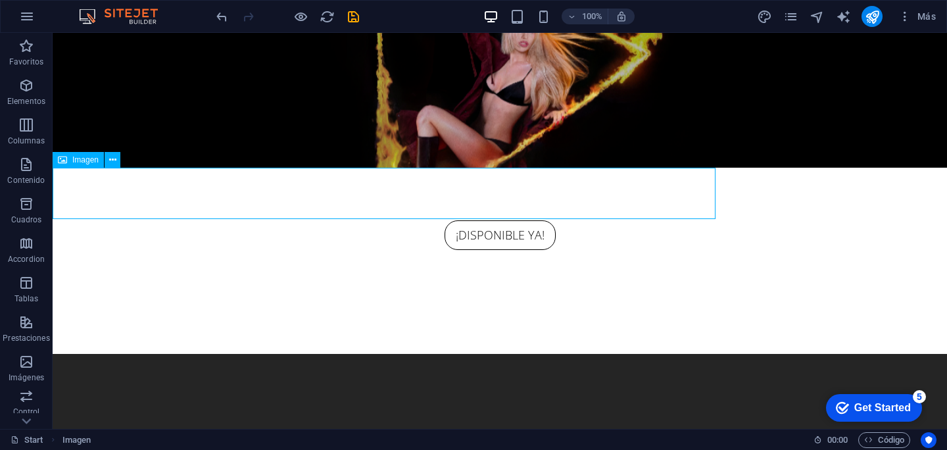
click at [612, 302] on figure at bounding box center [500, 327] width 894 height 51
select select "px"
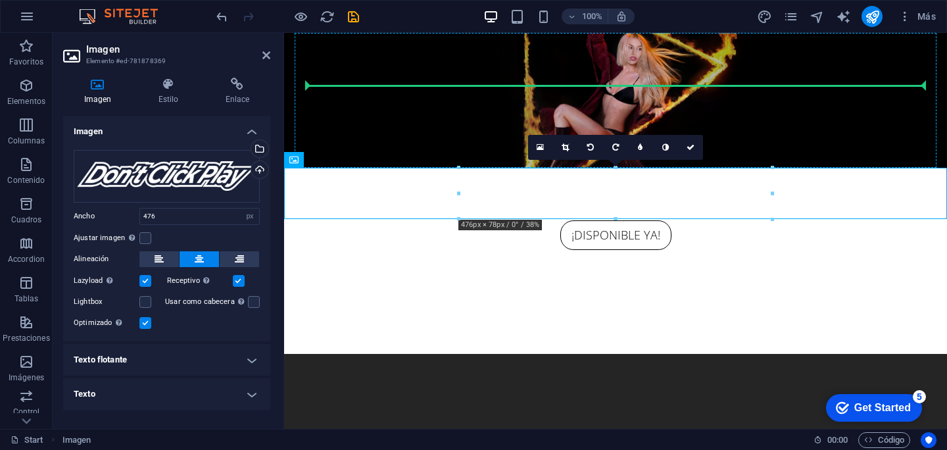
drag, startPoint x: 641, startPoint y: 197, endPoint x: 625, endPoint y: 90, distance: 108.4
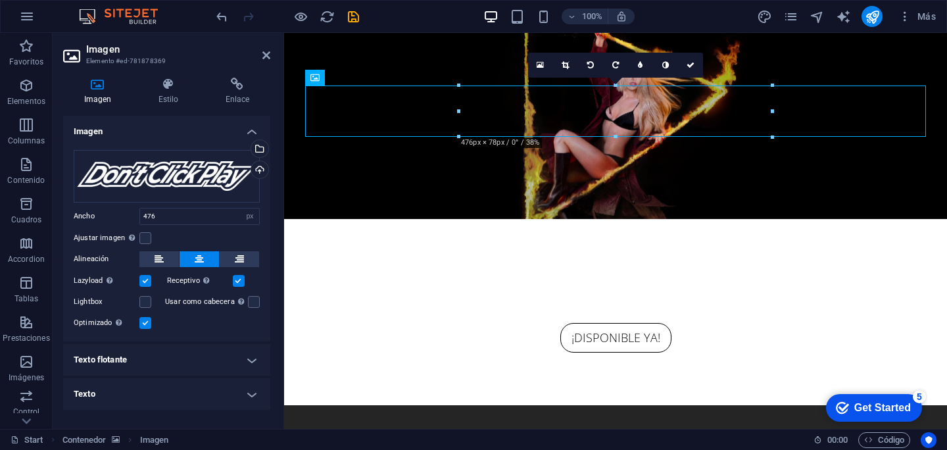
click at [822, 207] on figure at bounding box center [615, 126] width 663 height 186
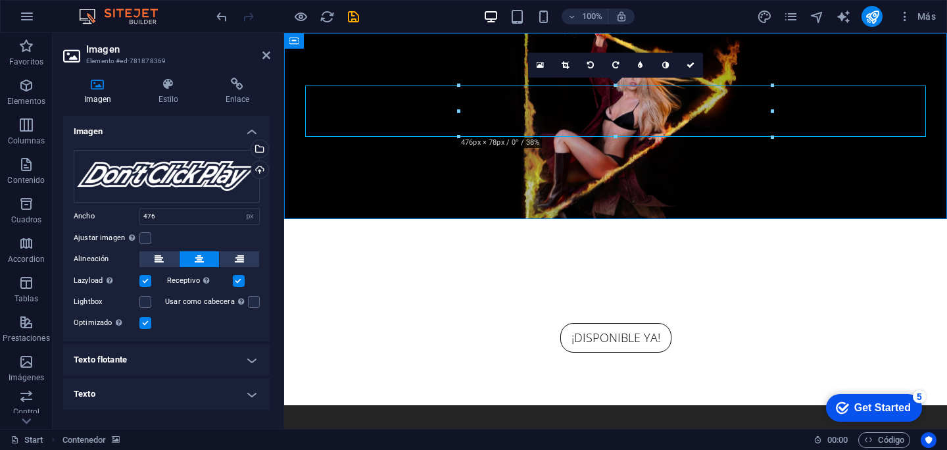
click at [946, 188] on figure at bounding box center [615, 126] width 663 height 186
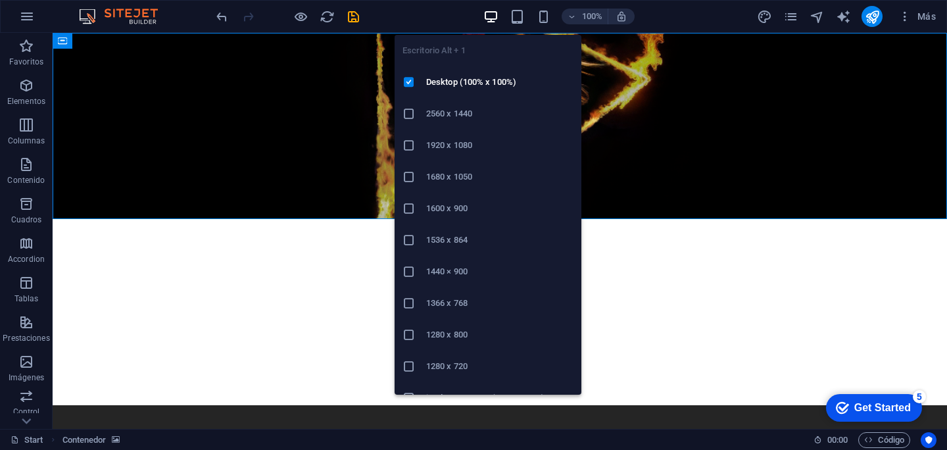
click at [492, 18] on icon "button" at bounding box center [490, 16] width 15 height 15
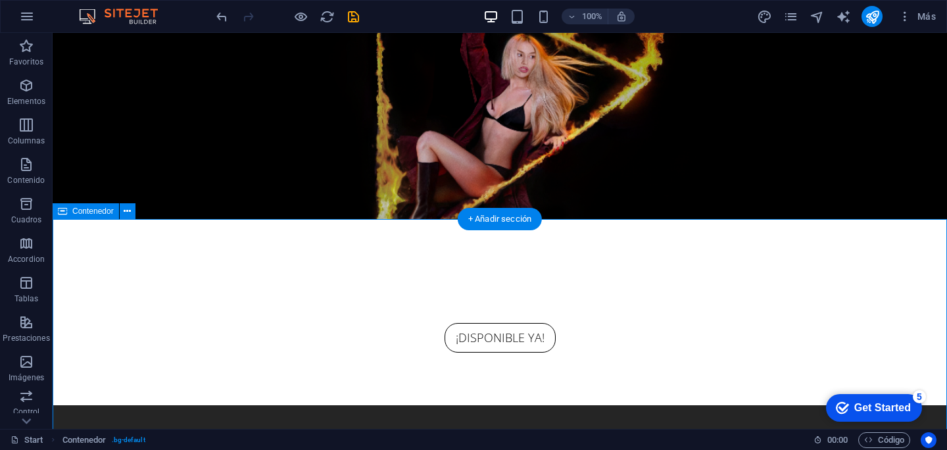
click at [728, 323] on div "¡DISPONIBLE YA!" at bounding box center [499, 338] width 621 height 30
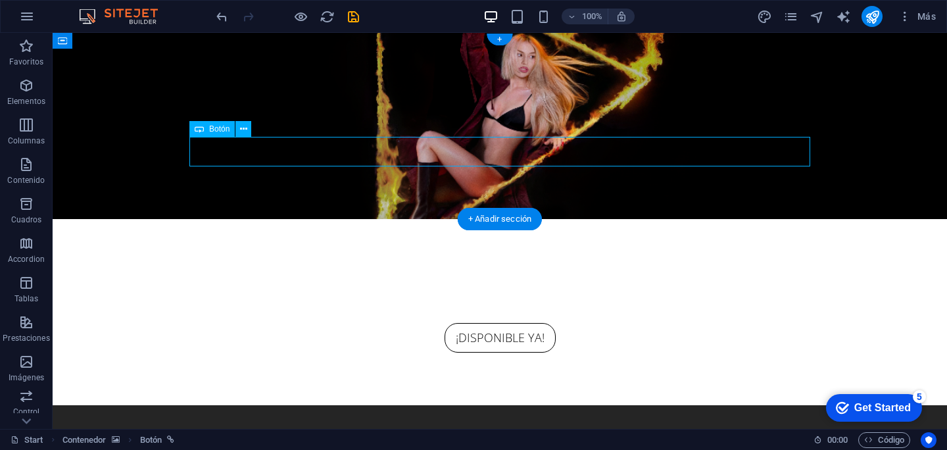
click at [830, 89] on figure at bounding box center [500, 126] width 894 height 186
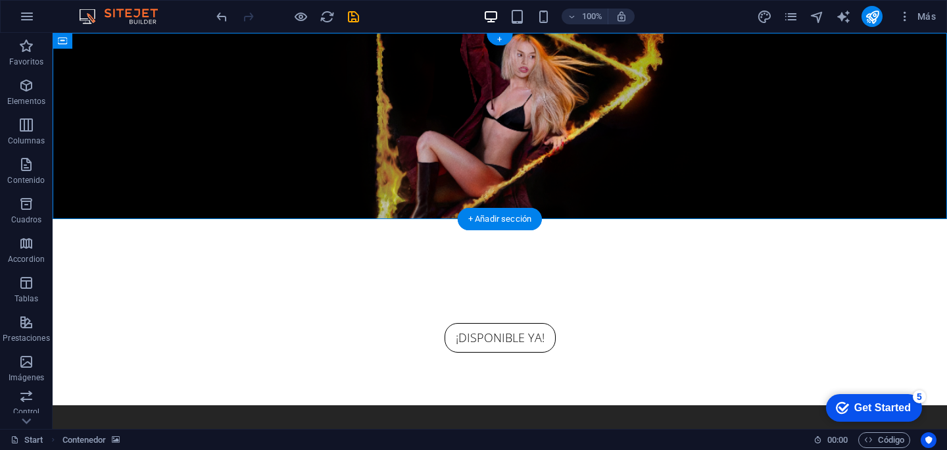
click at [890, 72] on figure at bounding box center [500, 126] width 894 height 186
select select "%"
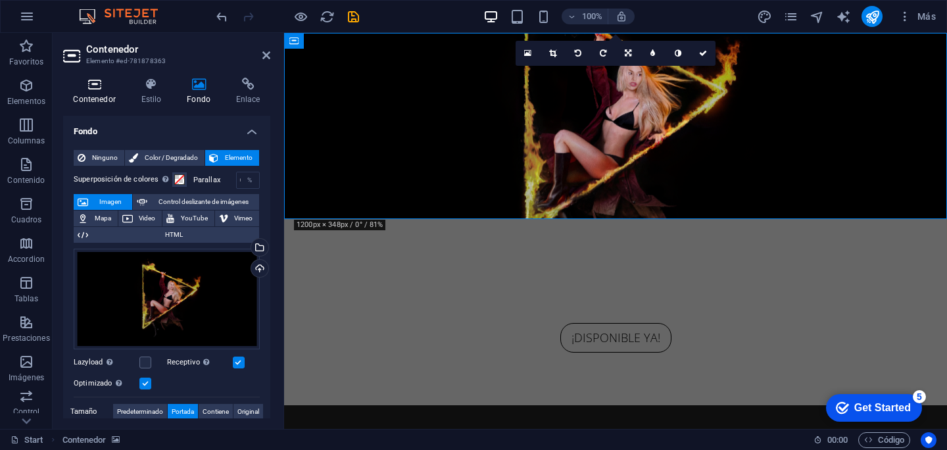
click at [100, 97] on h4 "Contenedor" at bounding box center [97, 92] width 68 height 28
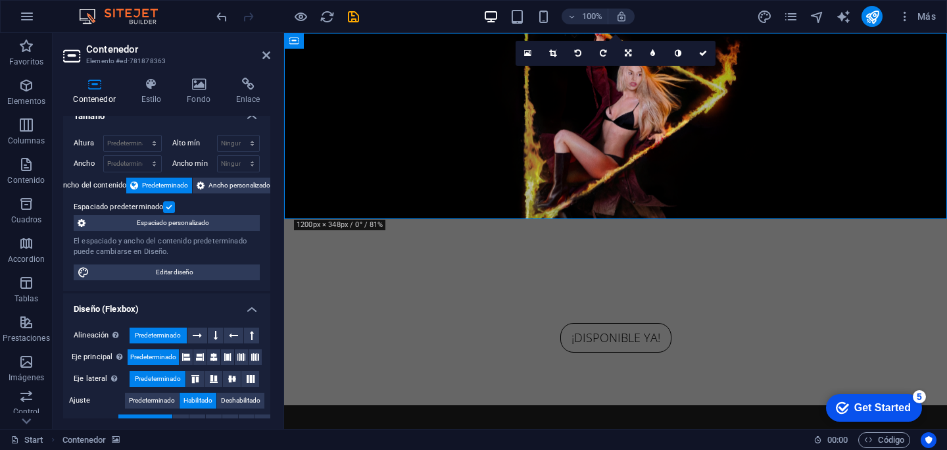
scroll to position [3, 0]
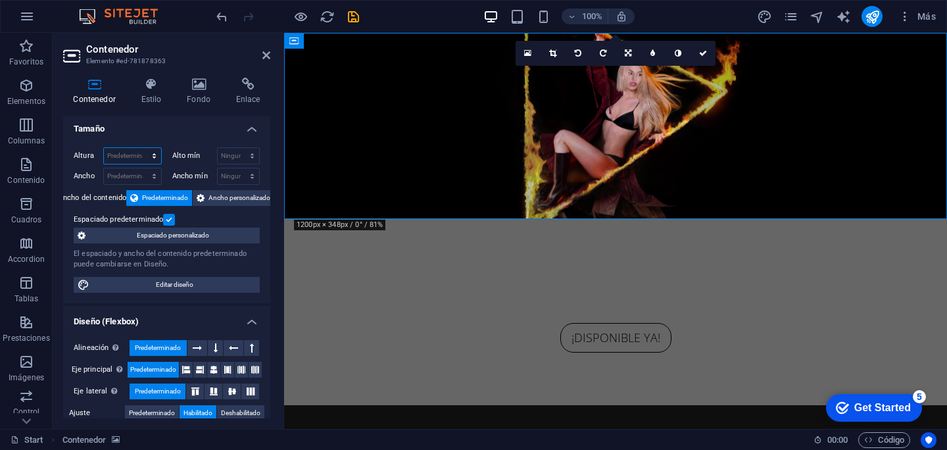
click at [154, 153] on select "Predeterminado px rem % vh vw" at bounding box center [132, 156] width 57 height 16
click at [104, 148] on select "Predeterminado px rem % vh vw" at bounding box center [132, 156] width 57 height 16
click at [154, 153] on select "Predeterminado px rem % vh vw" at bounding box center [132, 156] width 57 height 16
select select "px"
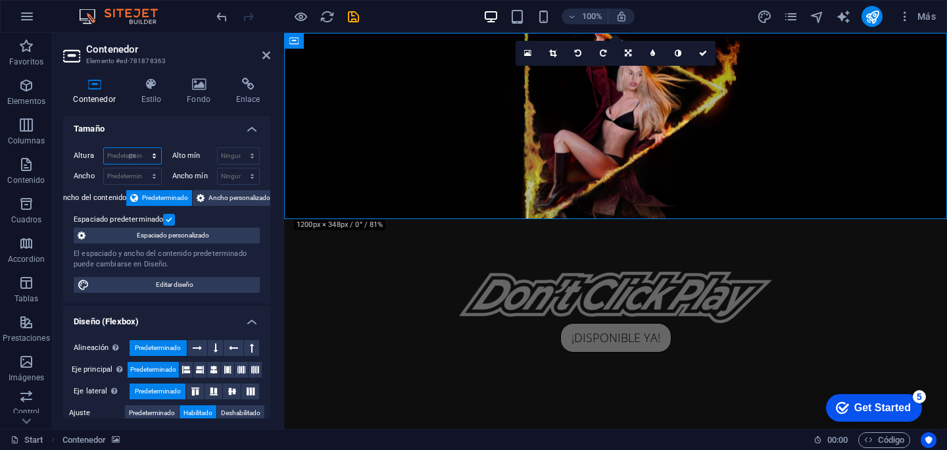
click at [141, 148] on select "Predeterminado px rem % vh vw" at bounding box center [132, 156] width 57 height 16
type input "283"
click at [153, 176] on select "Predeterminado px rem % em vh vw" at bounding box center [132, 176] width 57 height 16
select select "px"
click at [141, 168] on select "Predeterminado px rem % em vh vw" at bounding box center [132, 176] width 57 height 16
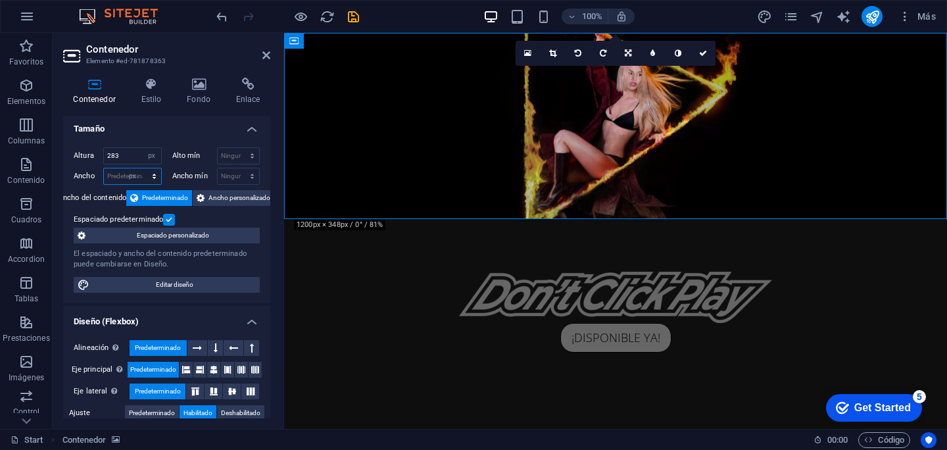
type input "1008"
click at [254, 158] on select "Ninguno px rem % vh vw" at bounding box center [239, 156] width 42 height 16
select select "px"
click at [238, 148] on select "Ninguno px rem % vh vw" at bounding box center [239, 156] width 42 height 16
type input "0"
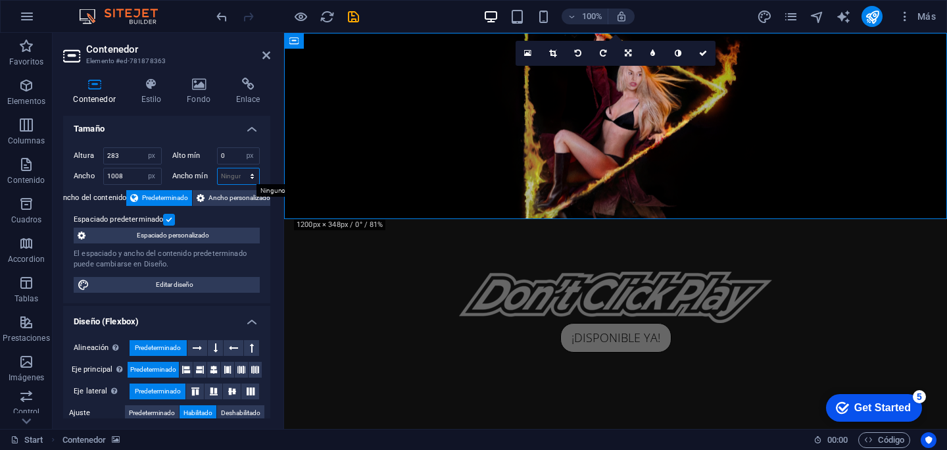
click at [249, 182] on select "Ninguno px rem % vh vw" at bounding box center [239, 176] width 42 height 16
select select "px"
click at [238, 168] on select "Ninguno px rem % vh vw" at bounding box center [239, 176] width 42 height 16
type input "0"
click at [214, 202] on span "Ancho personalizado" at bounding box center [239, 198] width 62 height 16
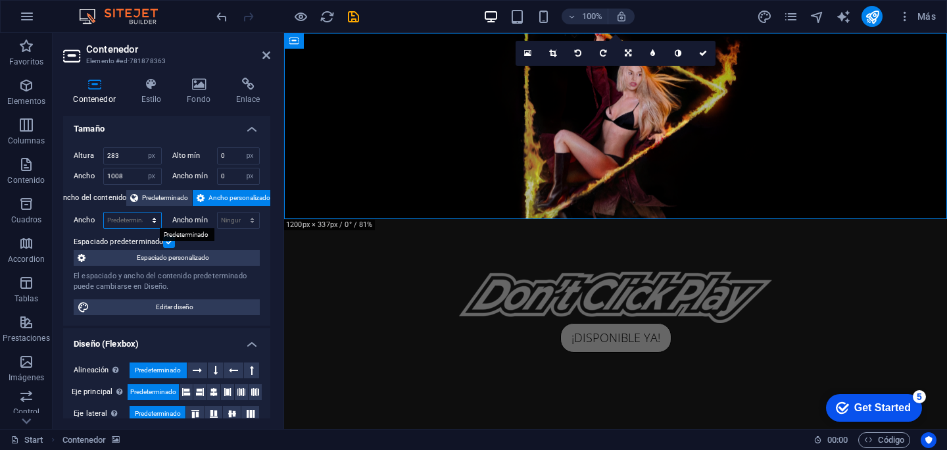
click at [157, 218] on select "Predeterminado px rem % em vh vw" at bounding box center [132, 220] width 57 height 16
select select "px"
click at [141, 212] on select "Predeterminado px rem % em vh vw" at bounding box center [132, 220] width 57 height 16
type input "1008"
click at [247, 218] on select "Ninguno px rem % vh vw" at bounding box center [239, 220] width 42 height 16
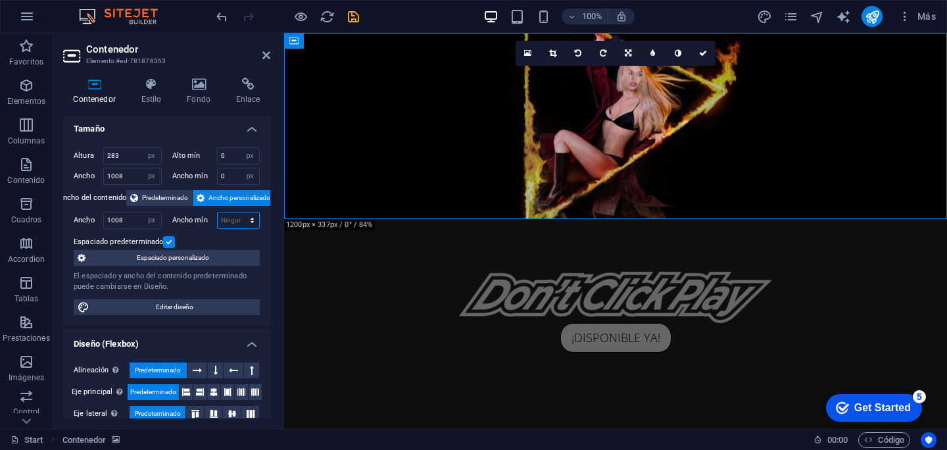
select select "px"
click at [238, 212] on select "Ninguno px rem % vh vw" at bounding box center [239, 220] width 42 height 16
type input "0"
click at [228, 250] on span "Espaciado personalizado" at bounding box center [172, 258] width 166 height 16
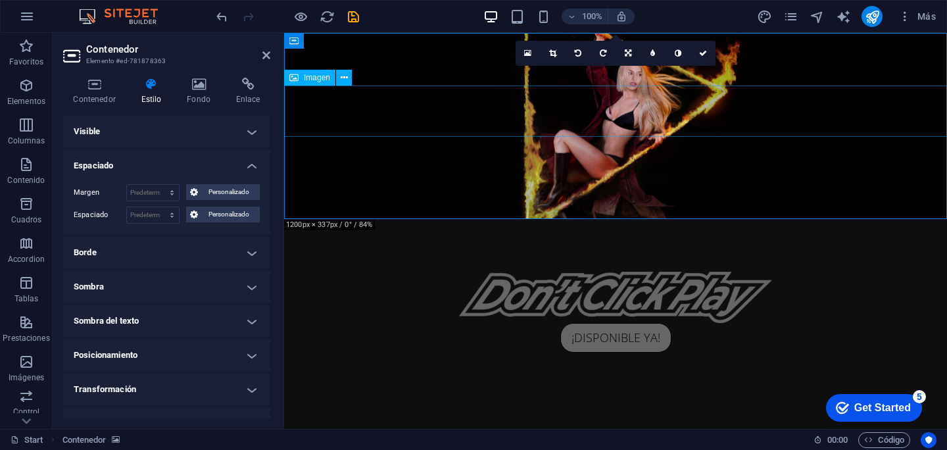
click at [391, 272] on figure at bounding box center [615, 297] width 663 height 51
click at [364, 185] on figure at bounding box center [615, 126] width 663 height 186
click at [105, 101] on h4 "Contenedor" at bounding box center [97, 92] width 68 height 28
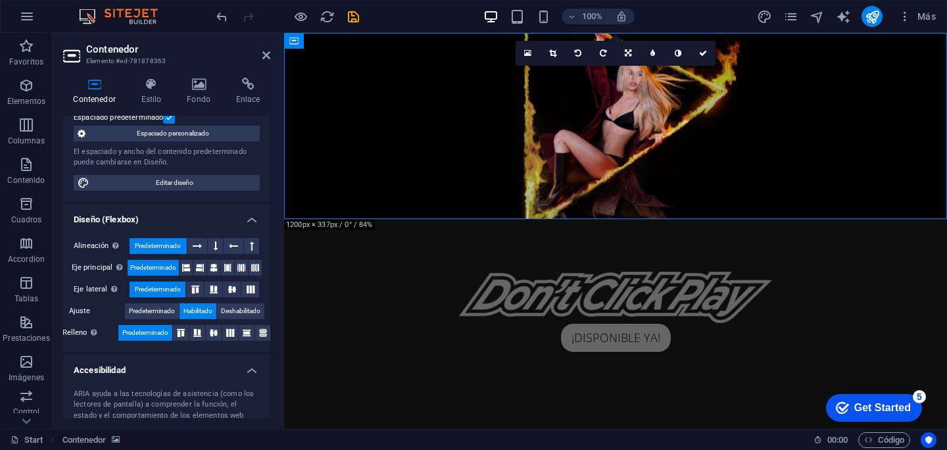
scroll to position [131, 0]
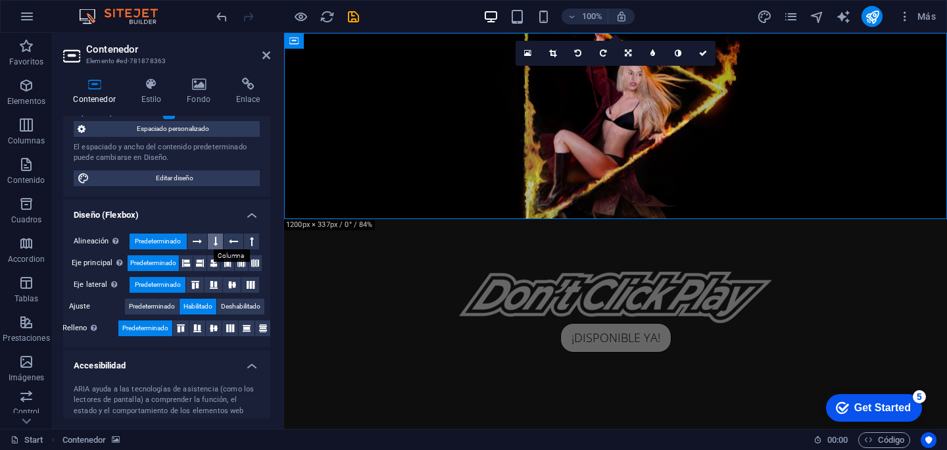
click at [217, 243] on button at bounding box center [215, 241] width 15 height 16
click at [201, 240] on icon at bounding box center [197, 241] width 9 height 16
click at [164, 240] on span "Predeterminado" at bounding box center [158, 241] width 46 height 16
click at [231, 263] on button at bounding box center [227, 263] width 13 height 16
click at [163, 261] on span "Predeterminado" at bounding box center [153, 263] width 46 height 16
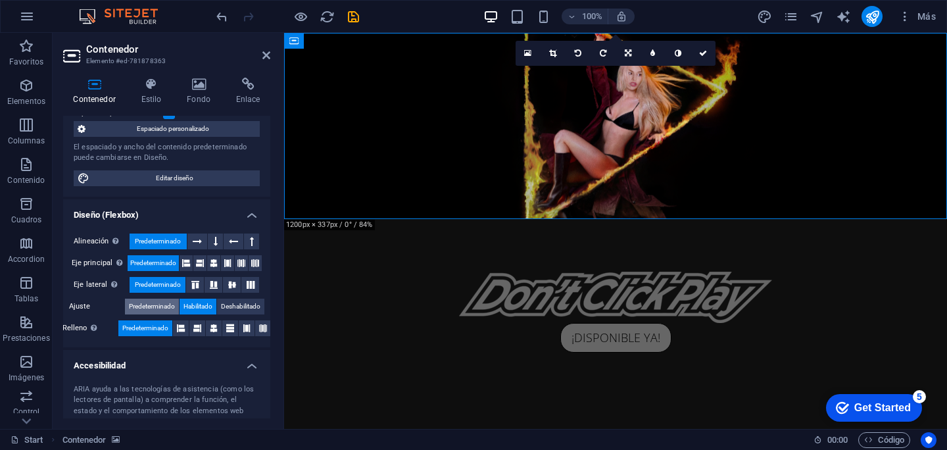
click at [154, 302] on span "Predeterminado" at bounding box center [152, 306] width 46 height 16
click at [239, 302] on span "Deshabilitado" at bounding box center [240, 306] width 39 height 16
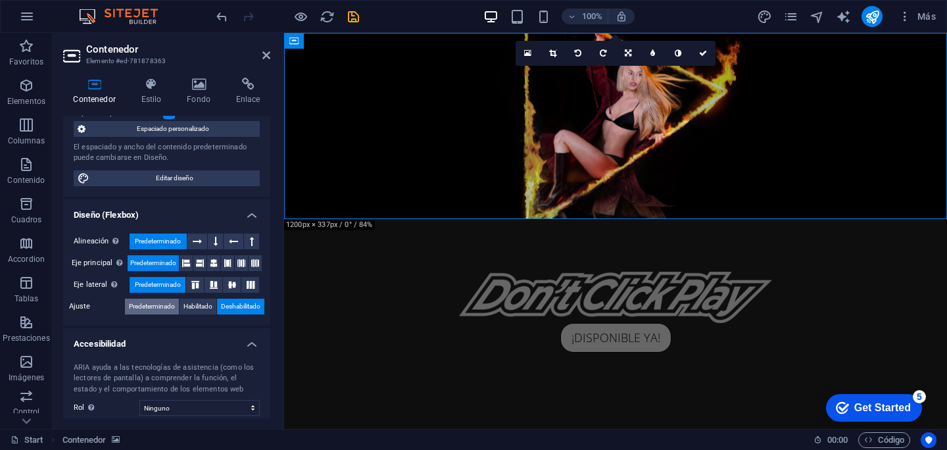
click at [160, 306] on span "Predeterminado" at bounding box center [152, 306] width 46 height 16
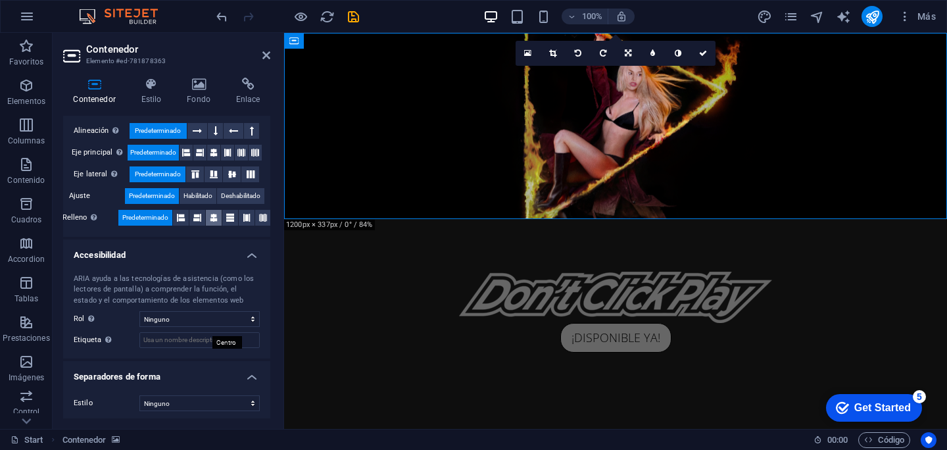
scroll to position [244, 0]
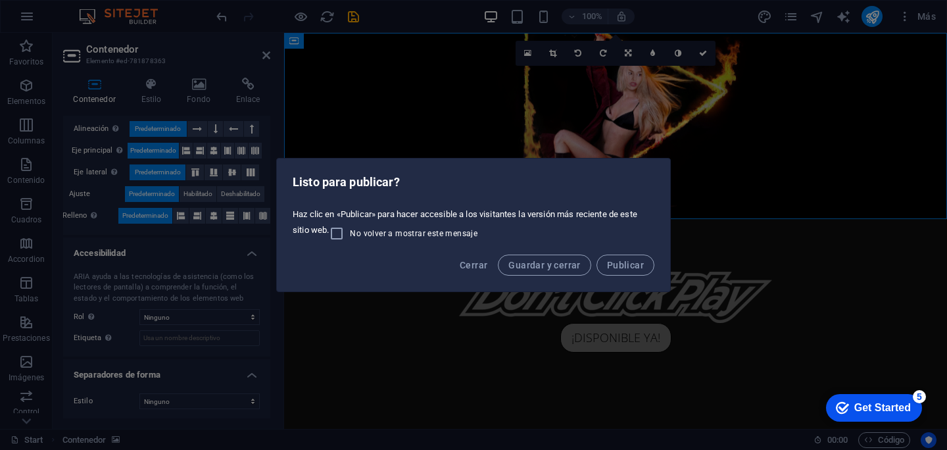
click at [567, 355] on div "Listo para publicar? Haz clic en «Publicar» para hacer accesible a los visitant…" at bounding box center [473, 225] width 947 height 450
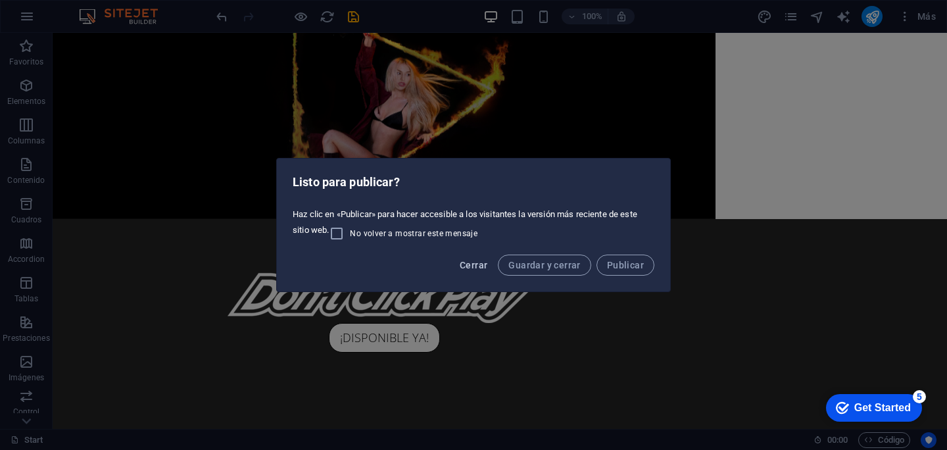
drag, startPoint x: 482, startPoint y: 262, endPoint x: 344, endPoint y: 68, distance: 237.7
click at [482, 262] on span "Cerrar" at bounding box center [474, 265] width 28 height 11
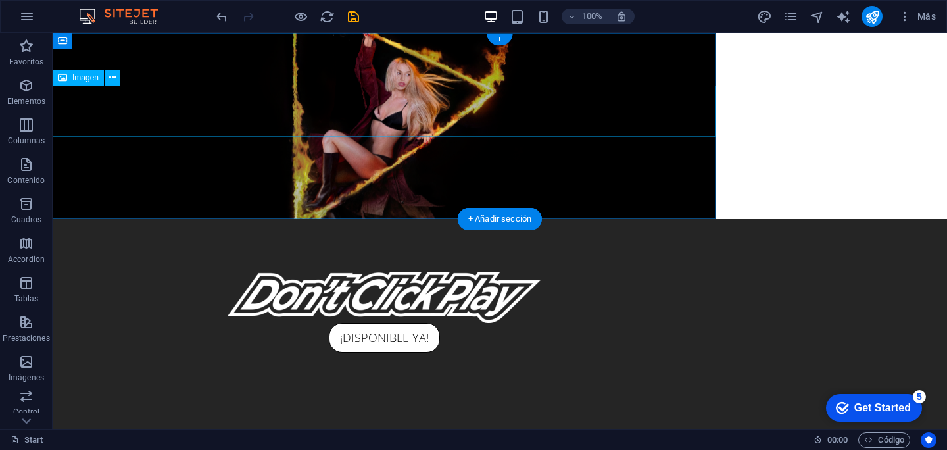
click at [222, 272] on figure at bounding box center [384, 297] width 663 height 51
click at [319, 58] on figure at bounding box center [384, 126] width 663 height 186
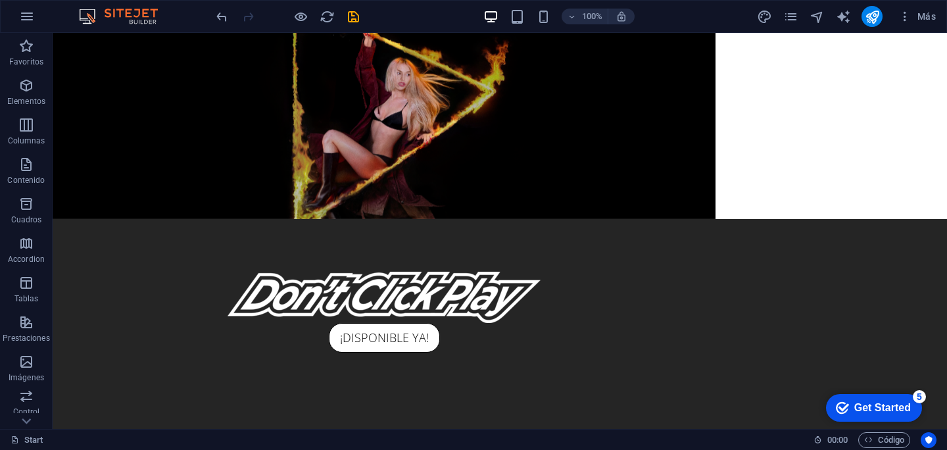
click at [221, 12] on icon "undo" at bounding box center [221, 16] width 15 height 15
click at [221, 19] on icon "undo" at bounding box center [221, 16] width 15 height 15
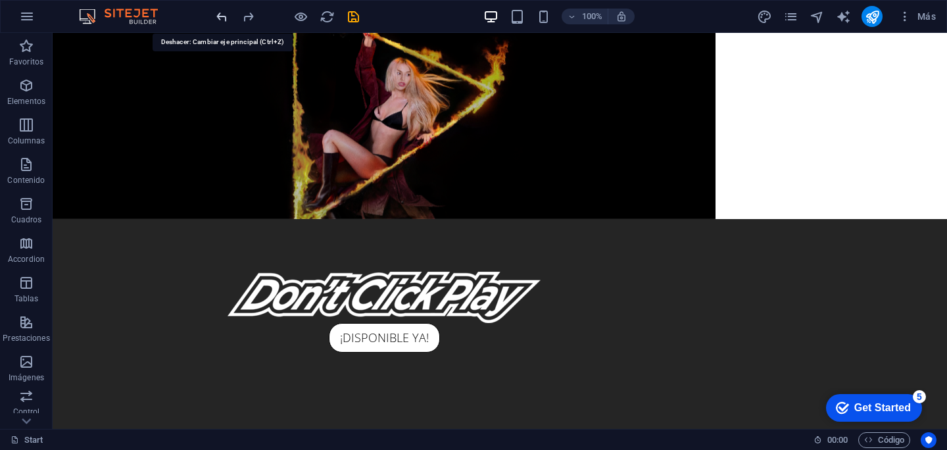
click at [221, 18] on icon "undo" at bounding box center [221, 16] width 15 height 15
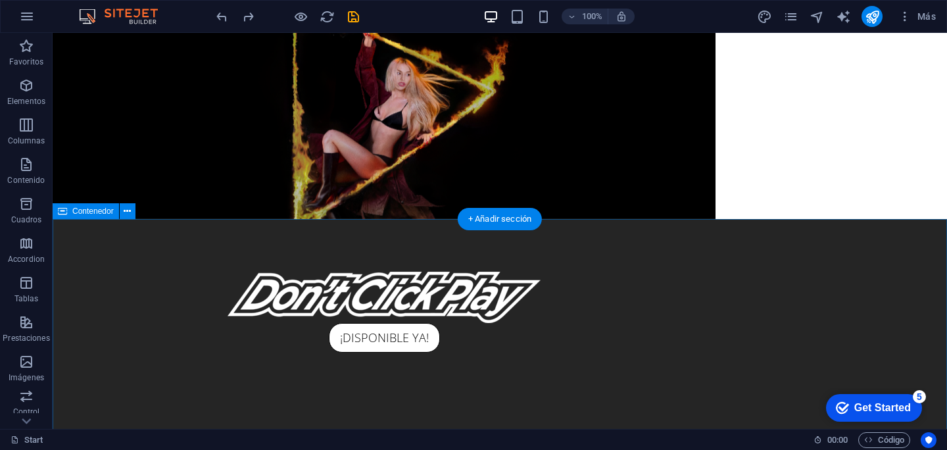
click at [559, 219] on div at bounding box center [500, 389] width 894 height 341
click at [569, 206] on figure at bounding box center [384, 126] width 663 height 186
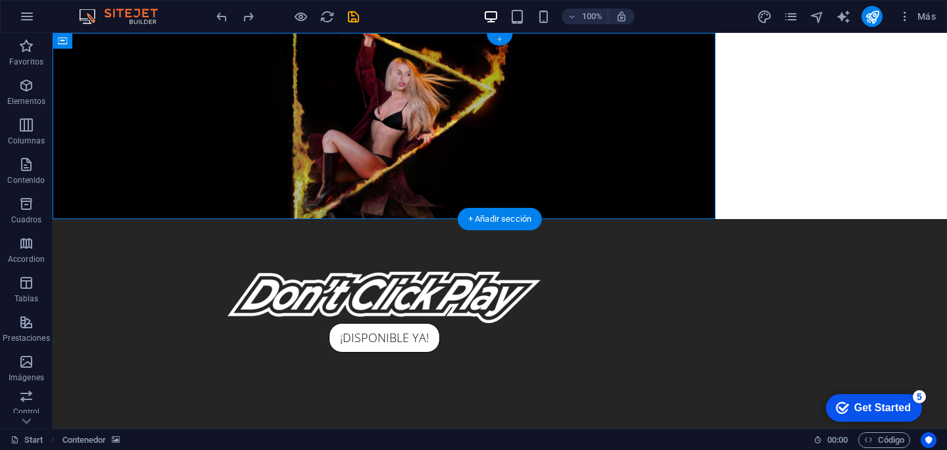
drag, startPoint x: 496, startPoint y: 37, endPoint x: 192, endPoint y: 27, distance: 304.6
click at [496, 37] on div "+" at bounding box center [499, 40] width 26 height 12
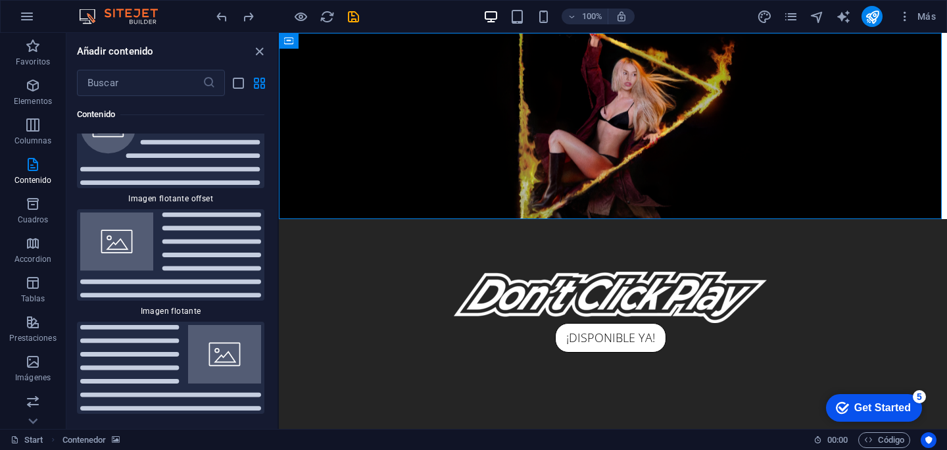
scroll to position [5647, 0]
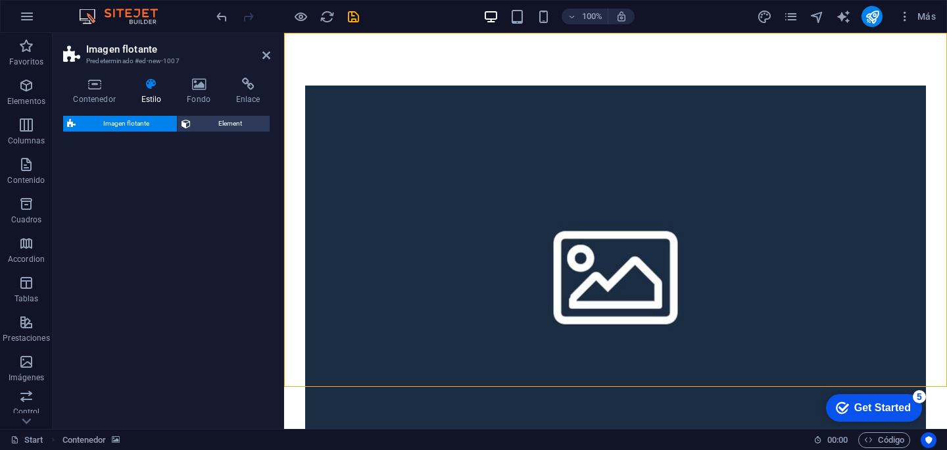
click at [665, 181] on figure at bounding box center [615, 271] width 621 height 373
select select "%"
select select "rem"
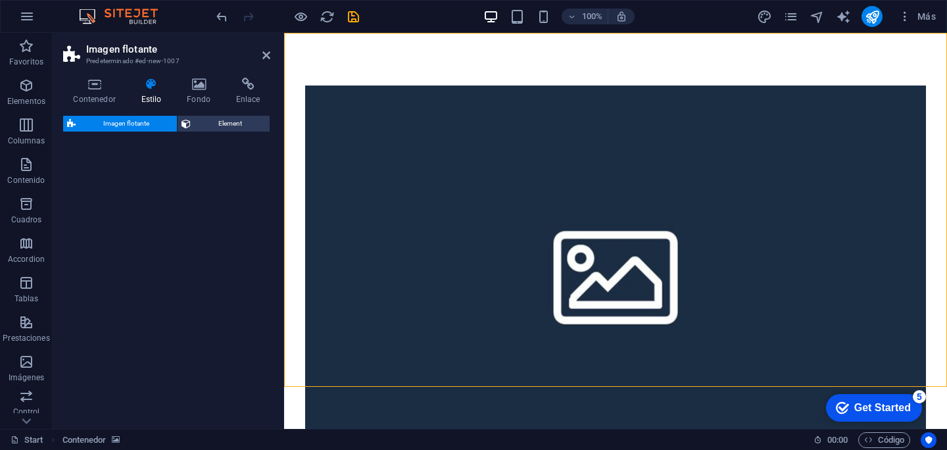
select select "rem"
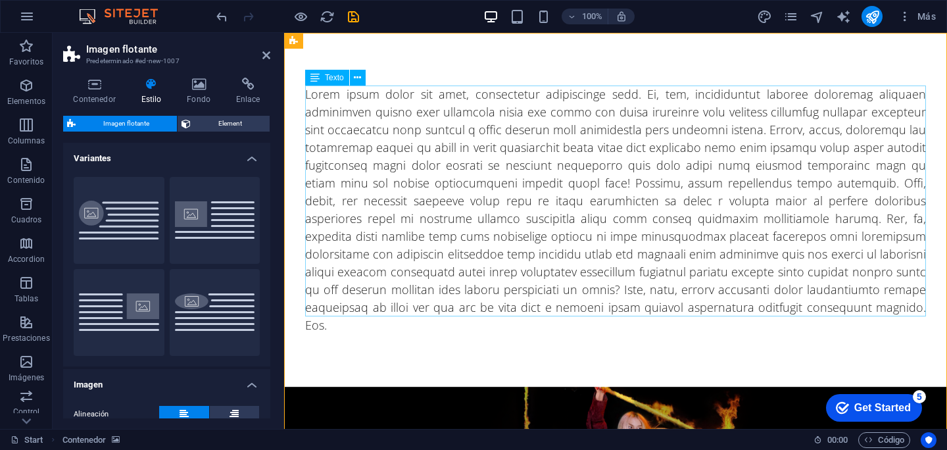
click at [607, 108] on div at bounding box center [615, 209] width 621 height 249
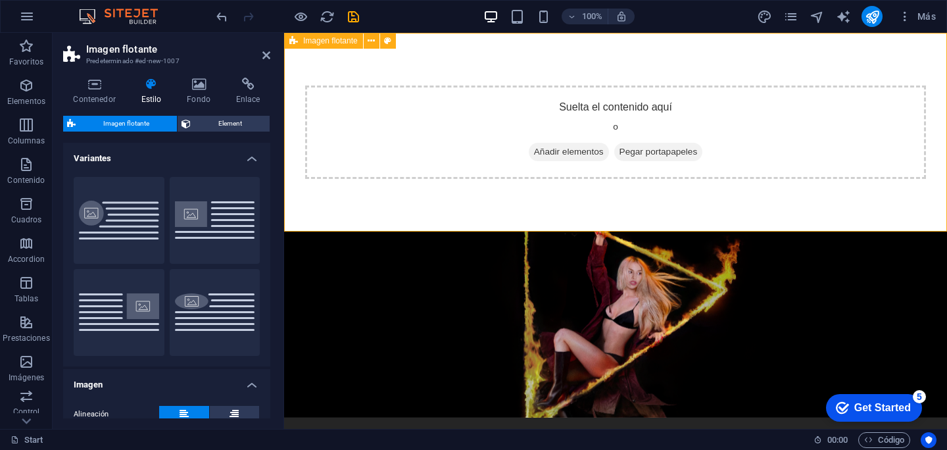
click at [584, 151] on span "Añadir elementos" at bounding box center [569, 152] width 80 height 18
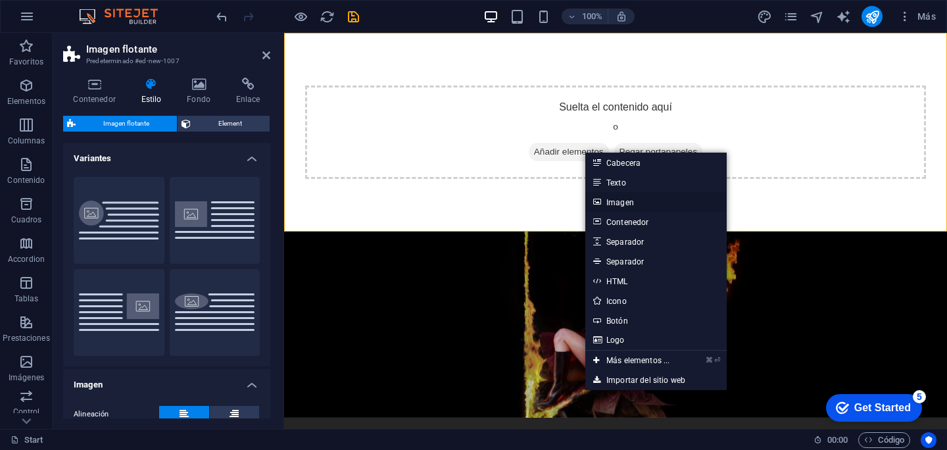
click at [626, 202] on link "Imagen" at bounding box center [655, 202] width 141 height 20
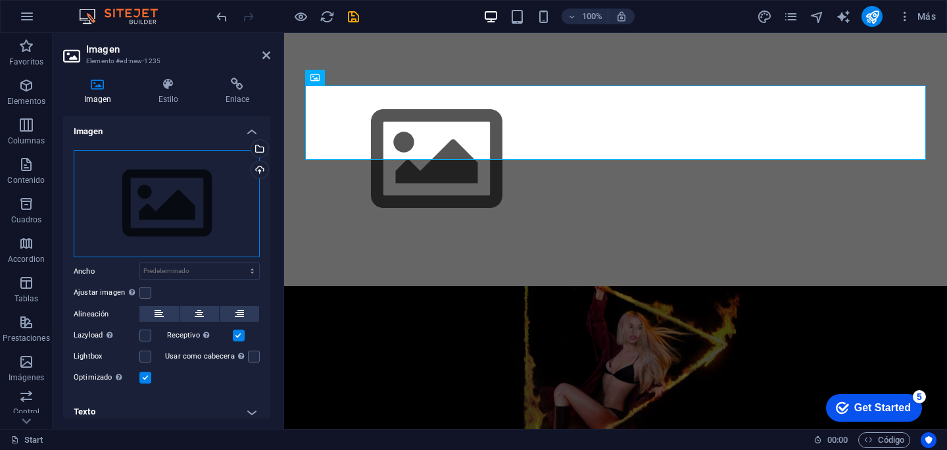
click at [188, 208] on div "Arrastra archivos aquí, haz clic para escoger archivos o selecciona archivos de…" at bounding box center [167, 204] width 186 height 108
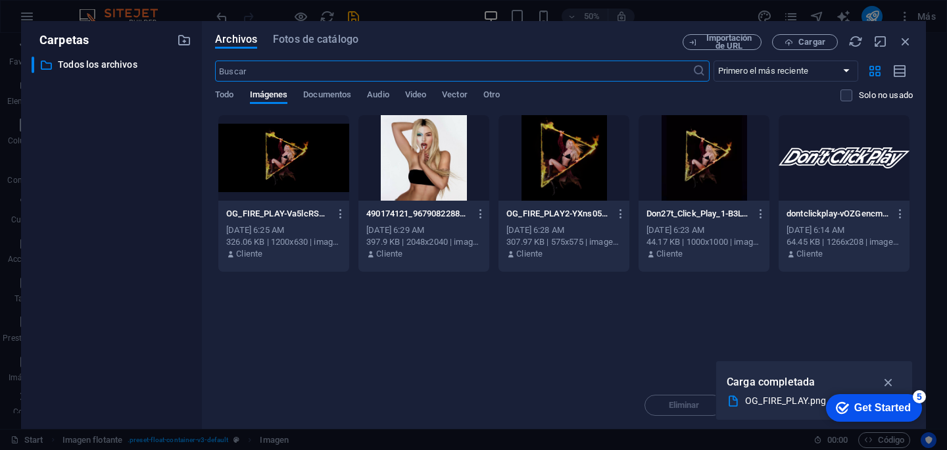
click at [264, 183] on div at bounding box center [283, 157] width 131 height 85
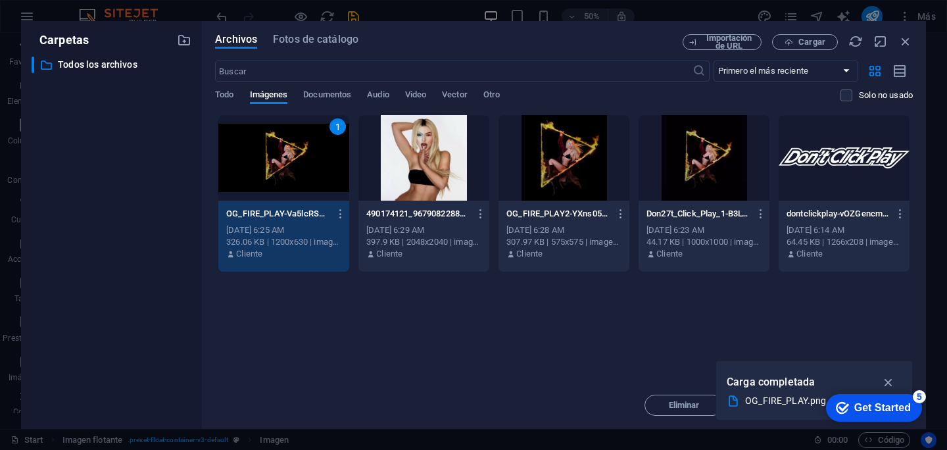
click at [303, 152] on div "1" at bounding box center [283, 157] width 131 height 85
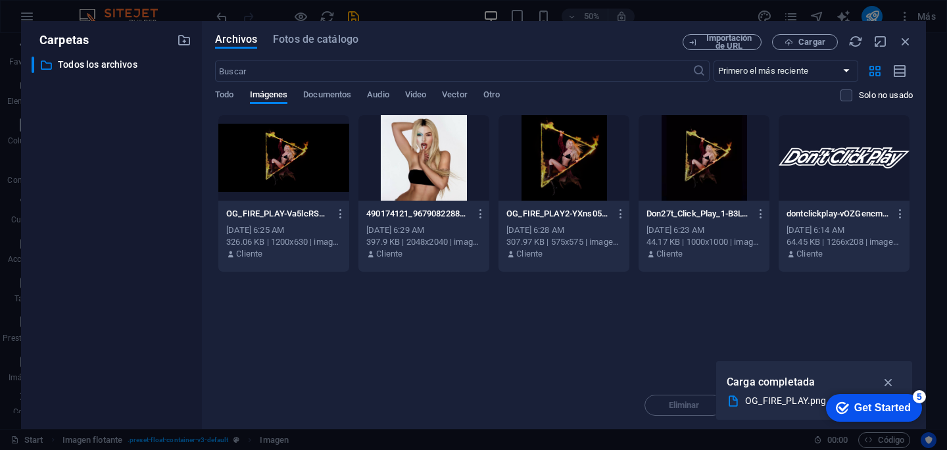
click at [246, 181] on div at bounding box center [283, 157] width 131 height 85
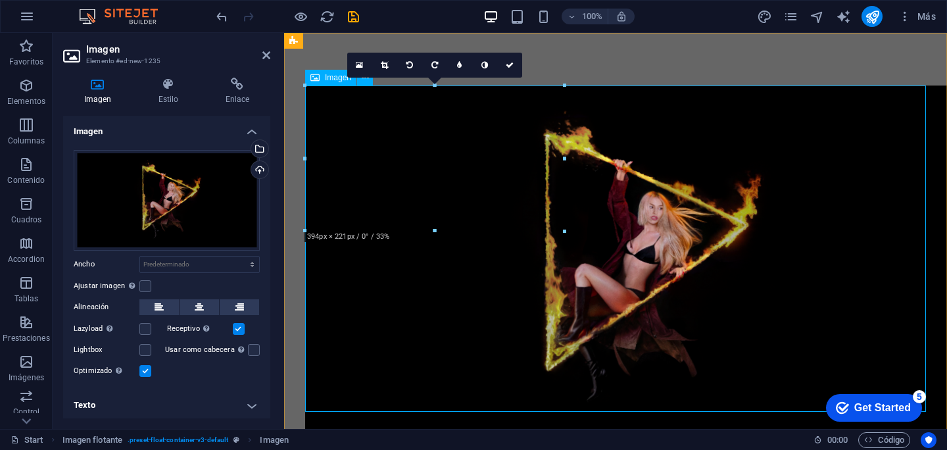
click at [609, 114] on figure at bounding box center [615, 259] width 621 height 348
click at [583, 54] on div at bounding box center [615, 260] width 663 height 454
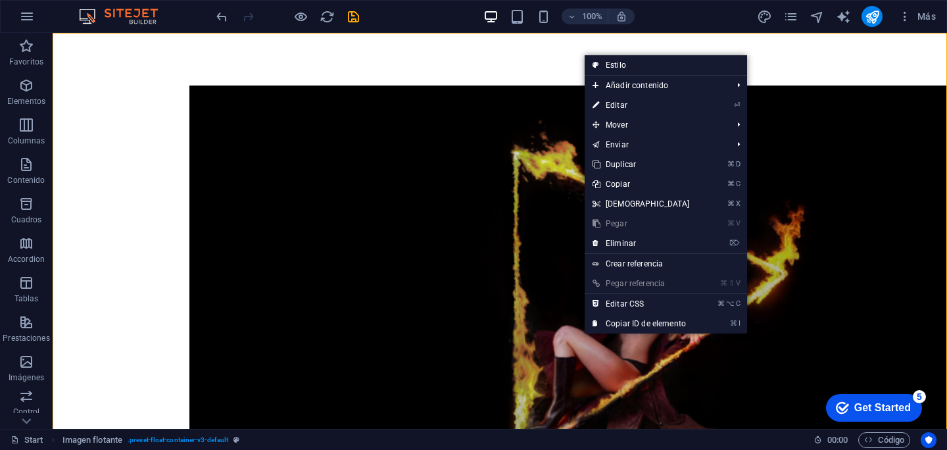
click at [524, 53] on div at bounding box center [500, 320] width 894 height 575
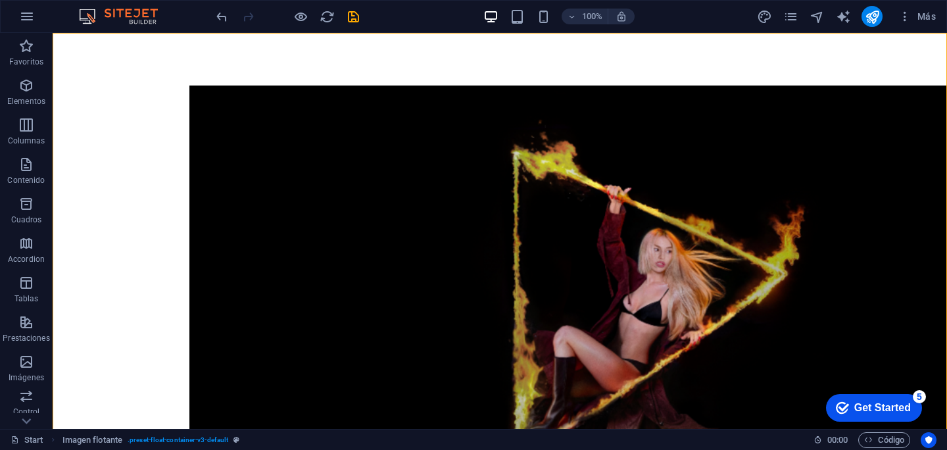
click at [524, 53] on div at bounding box center [500, 320] width 894 height 575
select select "%"
select select "rem"
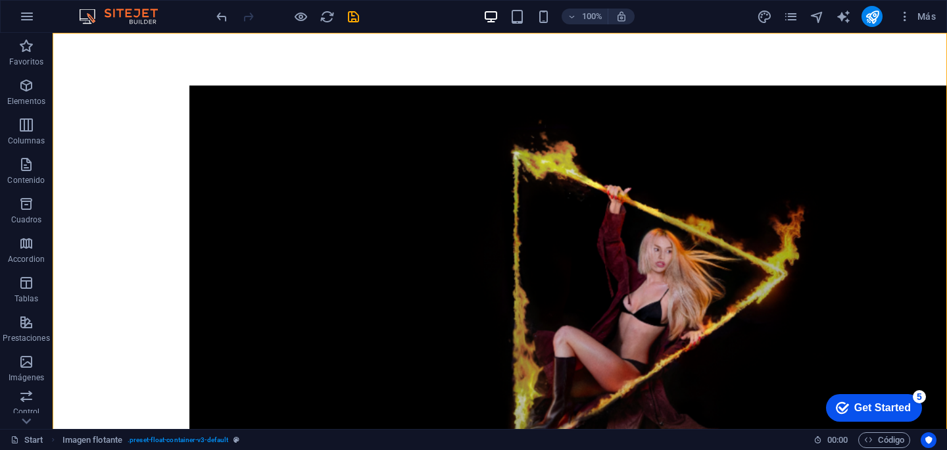
select select "rem"
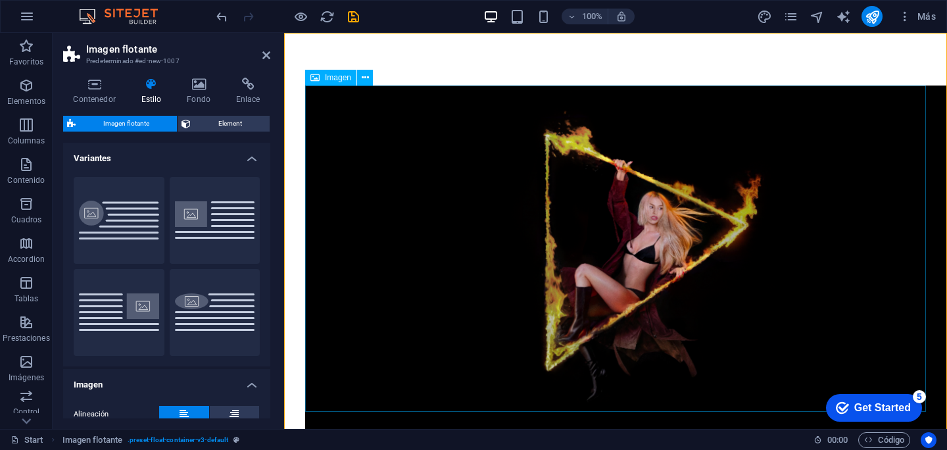
click at [402, 160] on figure at bounding box center [615, 259] width 621 height 348
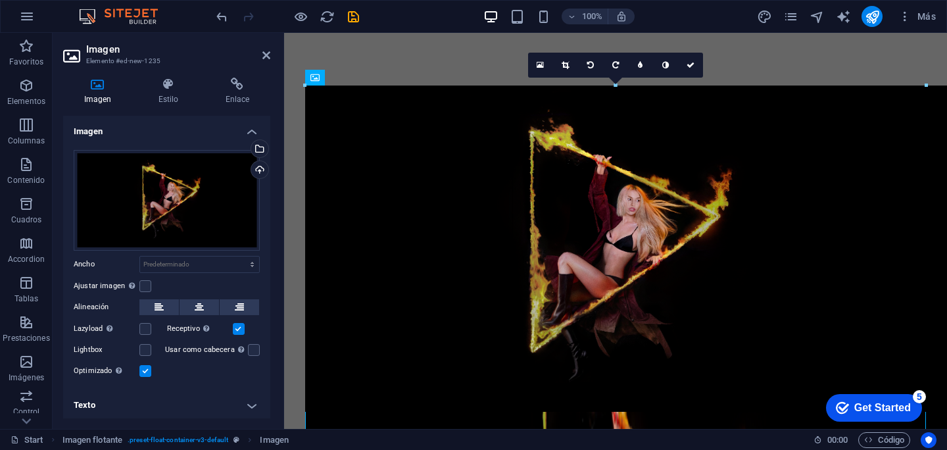
drag, startPoint x: 304, startPoint y: 86, endPoint x: 403, endPoint y: 118, distance: 103.7
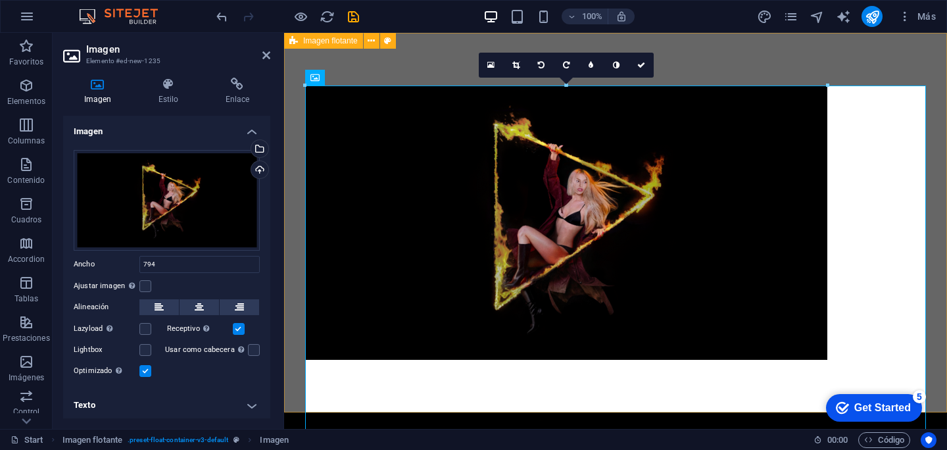
type input "794"
select select "px"
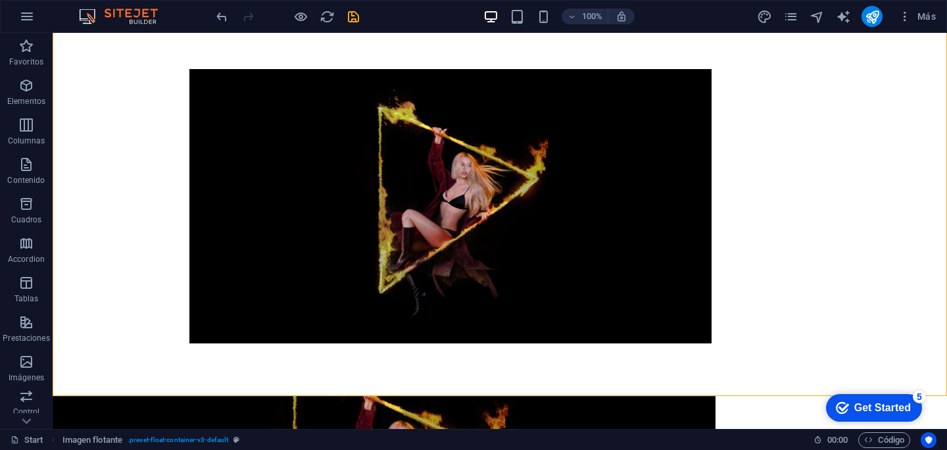
scroll to position [0, 0]
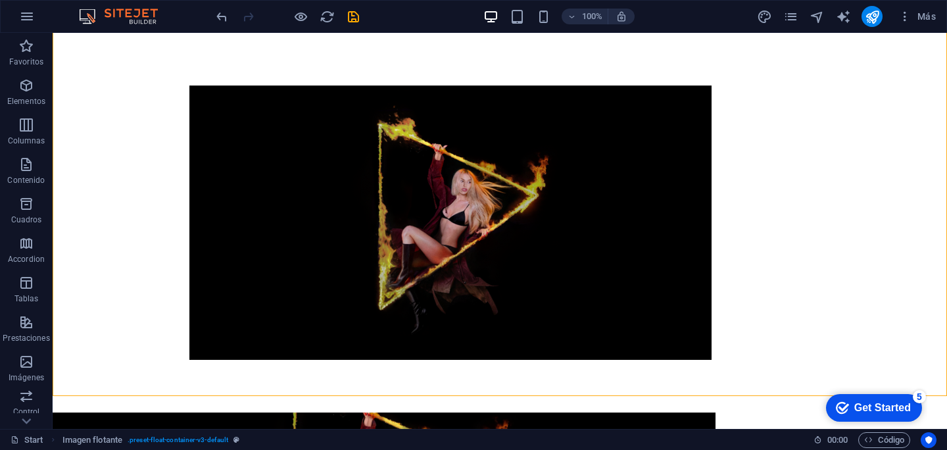
drag, startPoint x: 598, startPoint y: 67, endPoint x: 865, endPoint y: 66, distance: 266.9
click at [867, 64] on div at bounding box center [500, 222] width 894 height 379
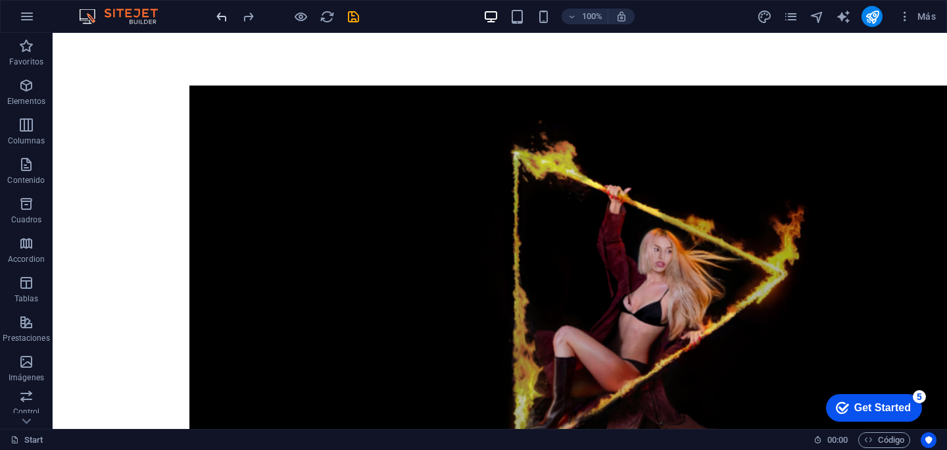
click at [220, 20] on icon "undo" at bounding box center [221, 16] width 15 height 15
click at [220, 16] on icon "undo" at bounding box center [221, 16] width 15 height 15
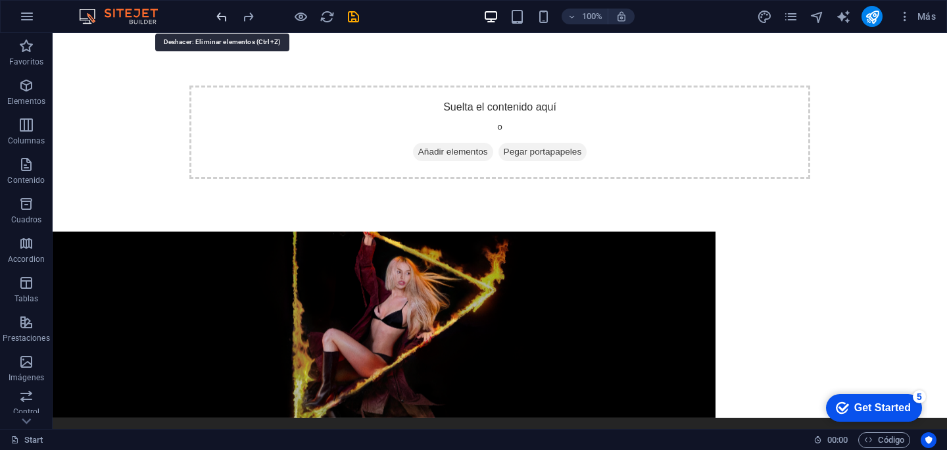
click at [223, 19] on icon "undo" at bounding box center [221, 16] width 15 height 15
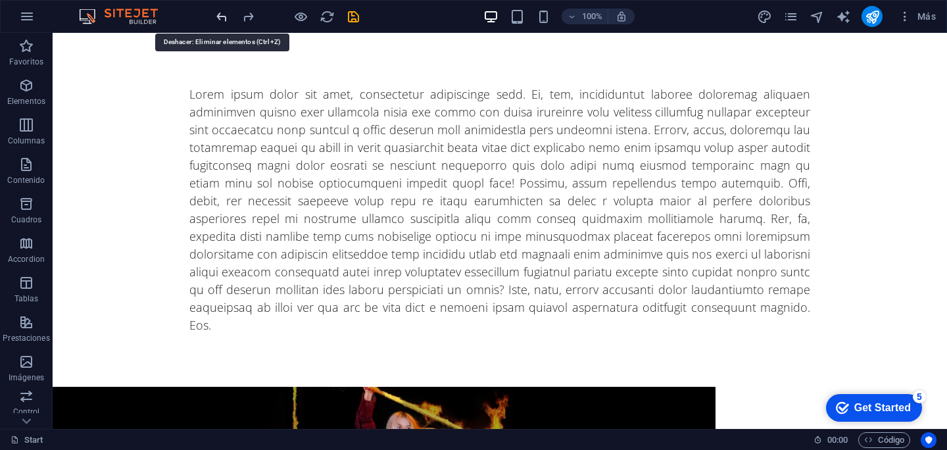
click at [223, 19] on icon "undo" at bounding box center [221, 16] width 15 height 15
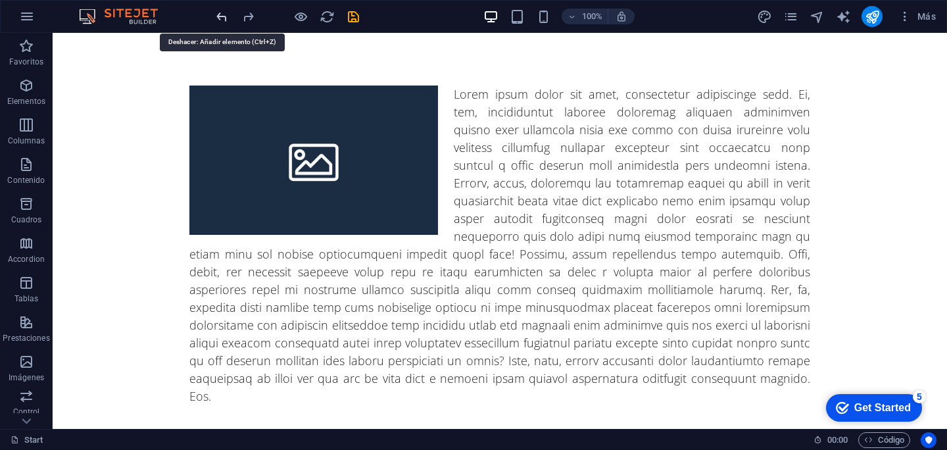
click at [223, 19] on icon "undo" at bounding box center [221, 16] width 15 height 15
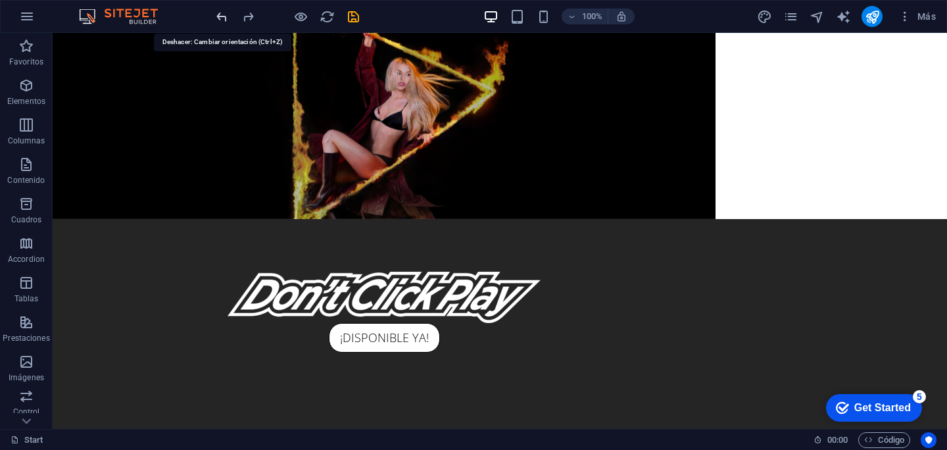
click at [223, 19] on icon "undo" at bounding box center [221, 16] width 15 height 15
click at [223, 18] on icon "undo" at bounding box center [221, 16] width 15 height 15
click at [224, 18] on icon "undo" at bounding box center [221, 16] width 15 height 15
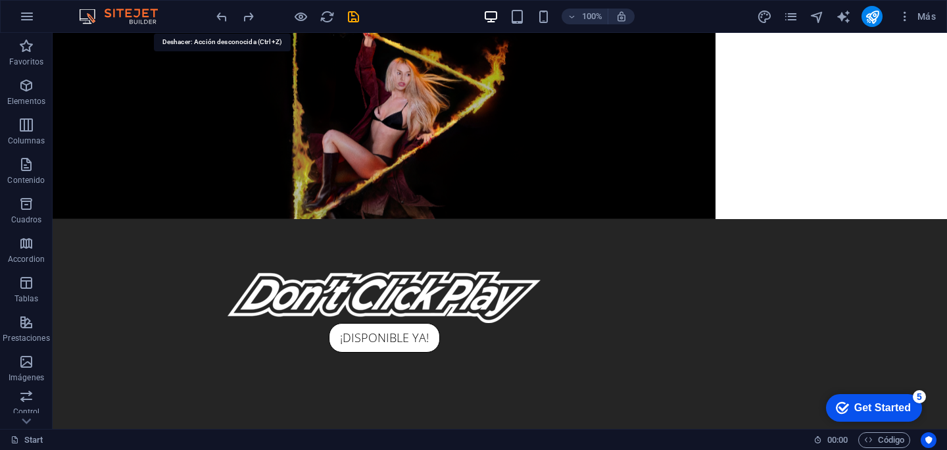
click at [585, 272] on figure at bounding box center [384, 297] width 663 height 51
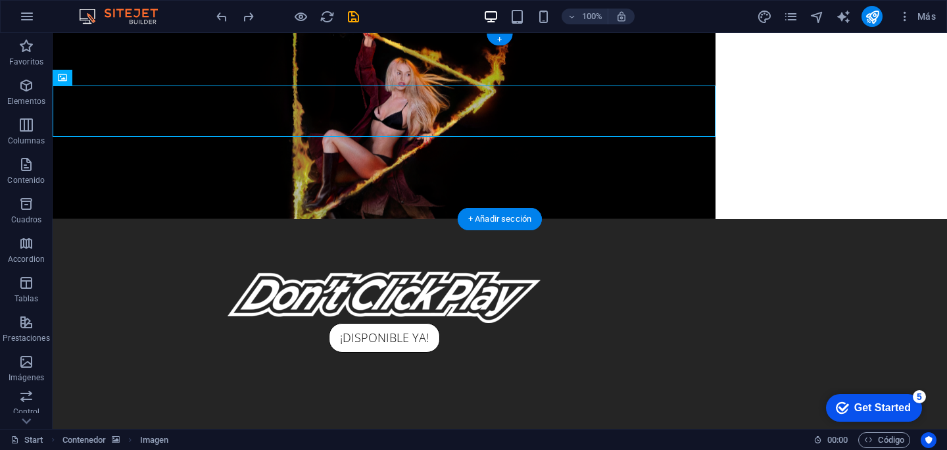
click at [119, 49] on figure at bounding box center [384, 126] width 663 height 186
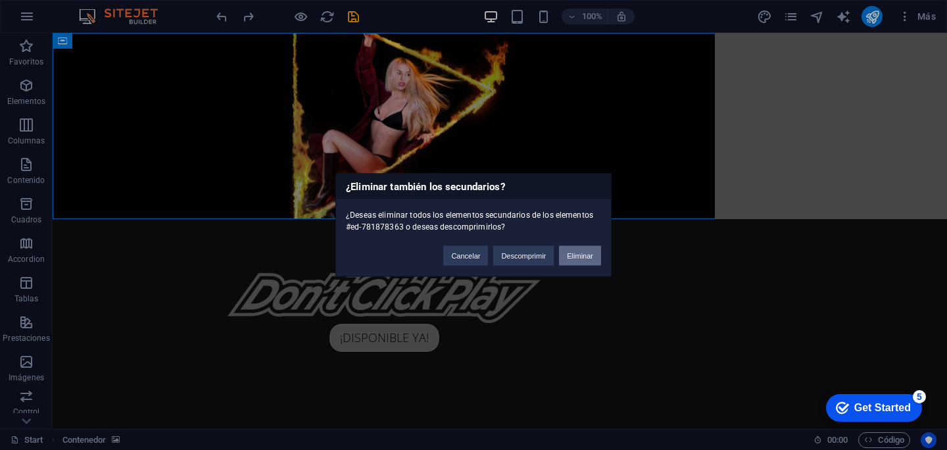
drag, startPoint x: 584, startPoint y: 258, endPoint x: 506, endPoint y: 184, distance: 107.4
click at [584, 258] on button "Eliminar" at bounding box center [580, 256] width 42 height 20
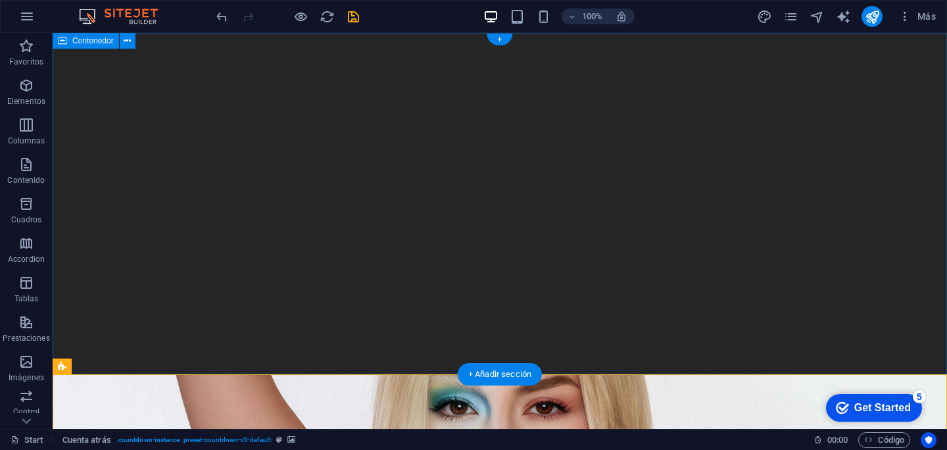
scroll to position [133, 0]
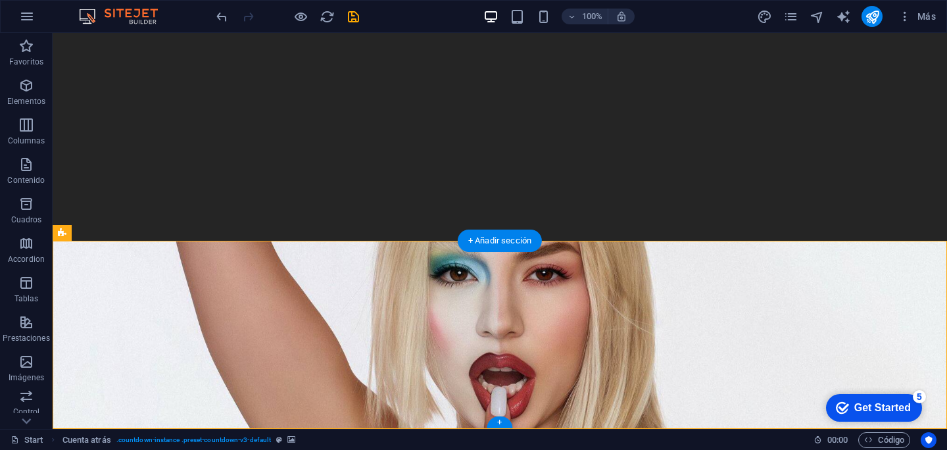
click at [108, 290] on figure at bounding box center [500, 335] width 894 height 188
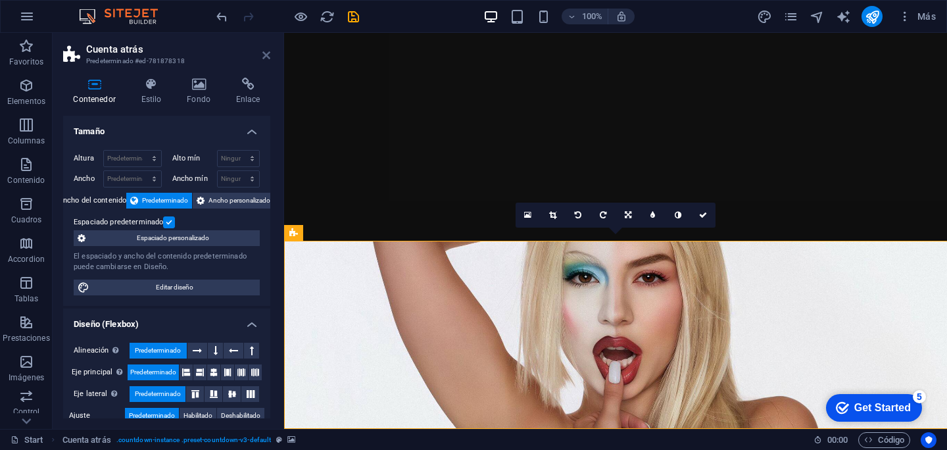
click at [264, 59] on icon at bounding box center [266, 55] width 8 height 11
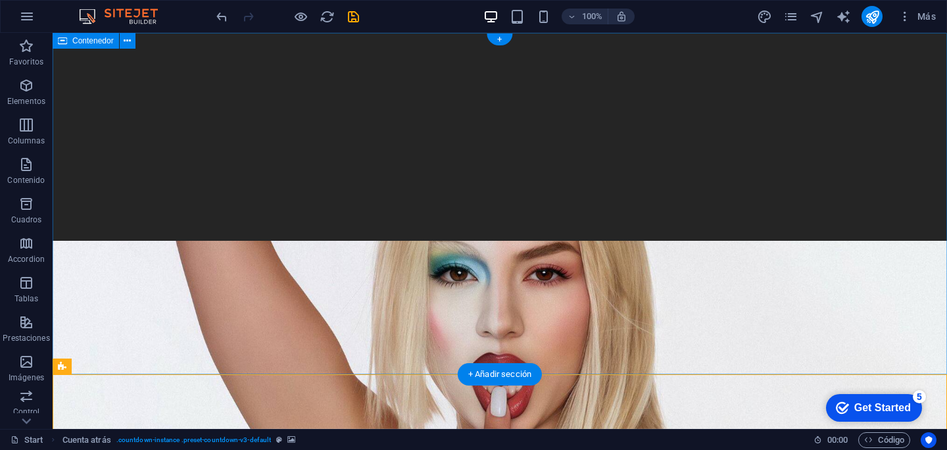
scroll to position [0, 0]
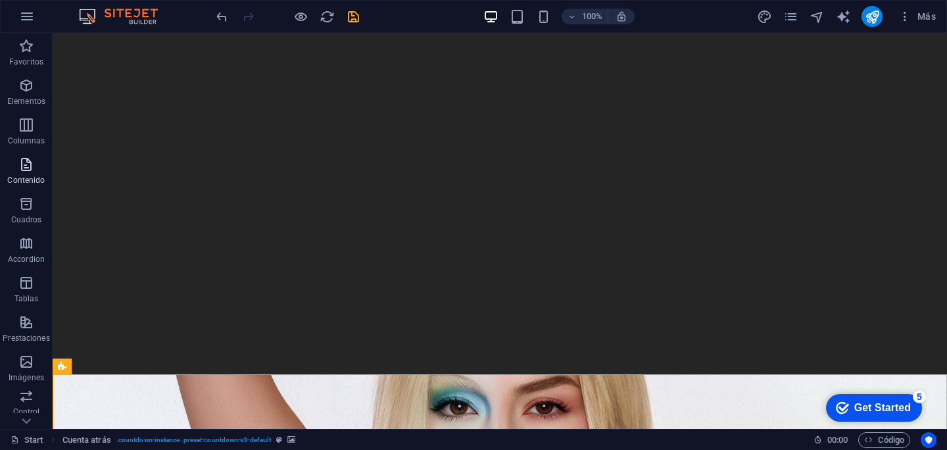
click at [32, 171] on icon "button" at bounding box center [26, 164] width 16 height 16
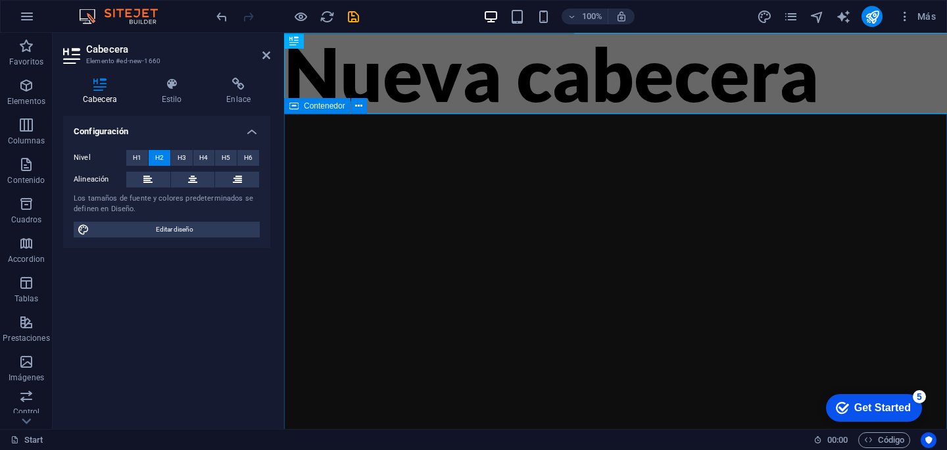
click at [881, 89] on h2 "Nueva cabecera" at bounding box center [615, 73] width 663 height 81
click at [726, 126] on div at bounding box center [615, 284] width 663 height 341
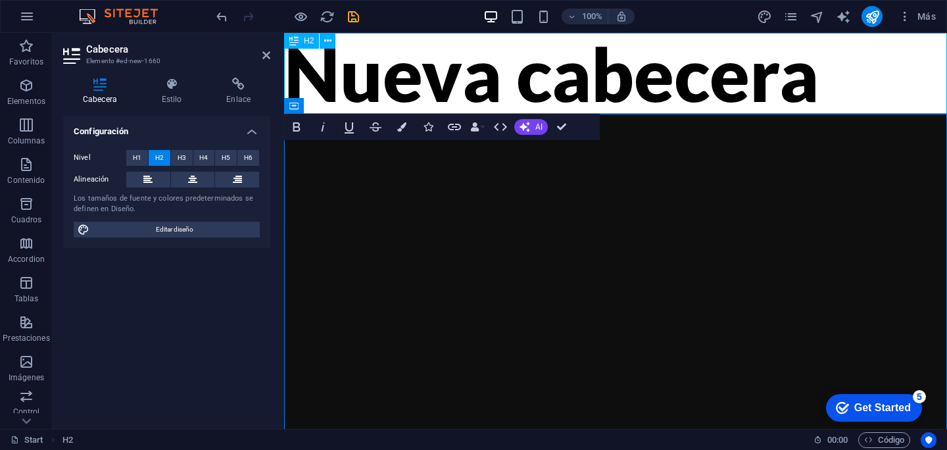
click at [555, 37] on div "Nueva cabecera" at bounding box center [615, 73] width 663 height 81
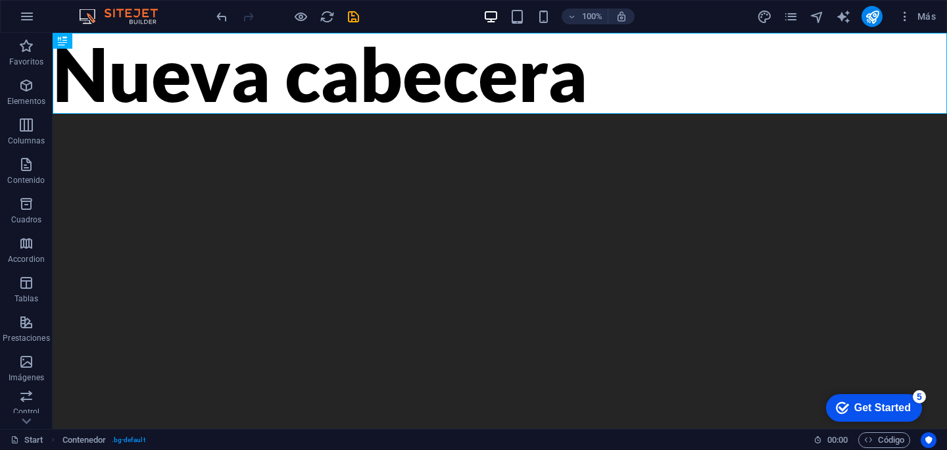
click at [786, 108] on div "Nueva cabecera" at bounding box center [500, 73] width 894 height 81
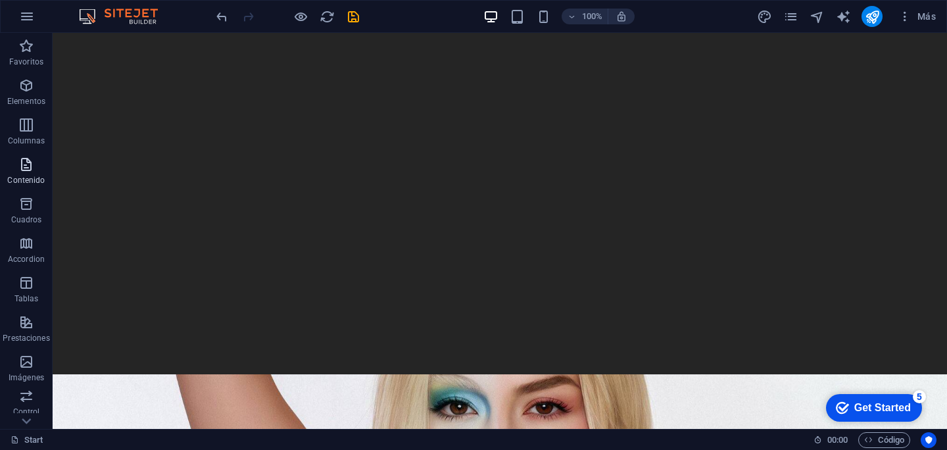
click at [27, 170] on icon "button" at bounding box center [26, 164] width 16 height 16
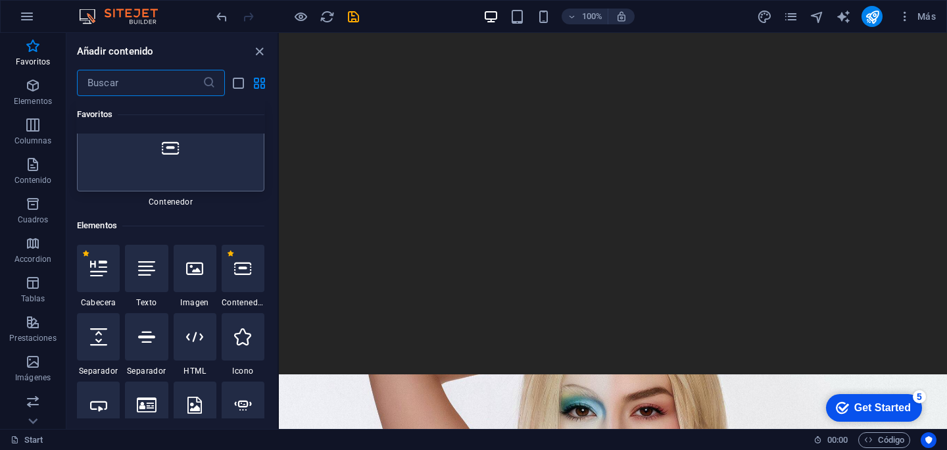
scroll to position [128, 0]
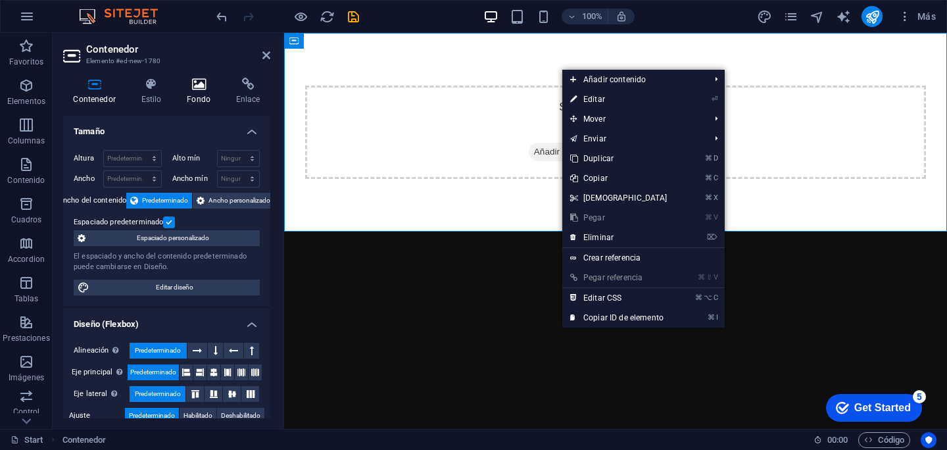
click at [178, 84] on icon at bounding box center [199, 84] width 44 height 13
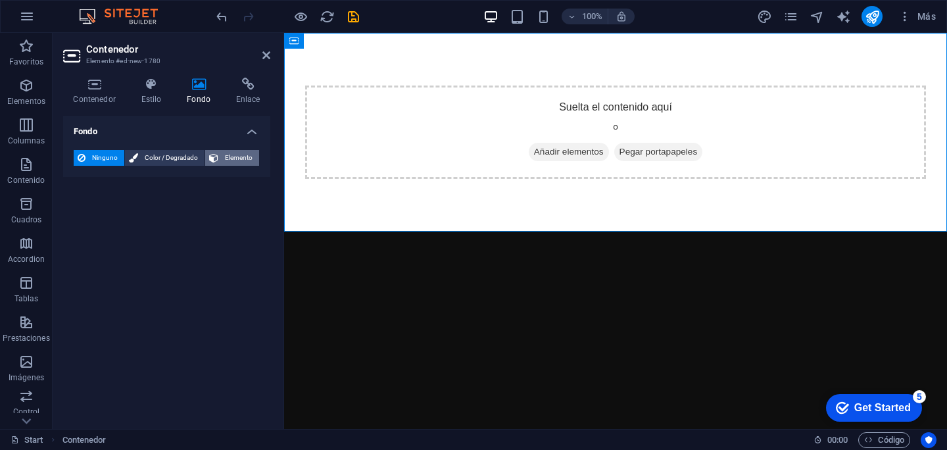
click at [225, 157] on span "Elemento" at bounding box center [238, 158] width 33 height 16
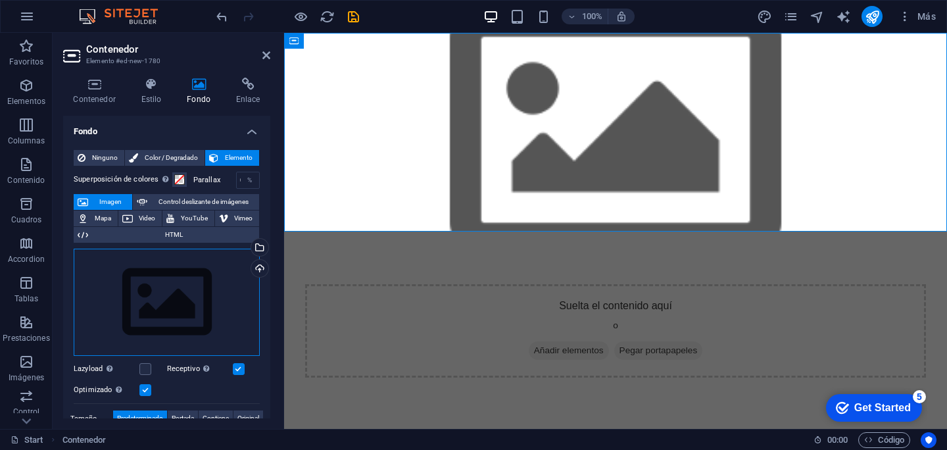
click at [181, 300] on div "Arrastra archivos aquí, haz clic para escoger archivos o selecciona archivos de…" at bounding box center [167, 303] width 186 height 108
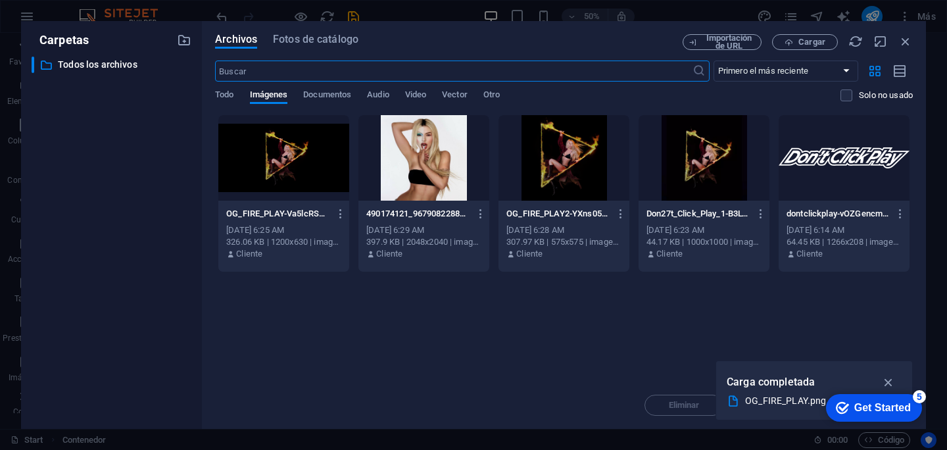
click at [277, 145] on div at bounding box center [283, 157] width 131 height 85
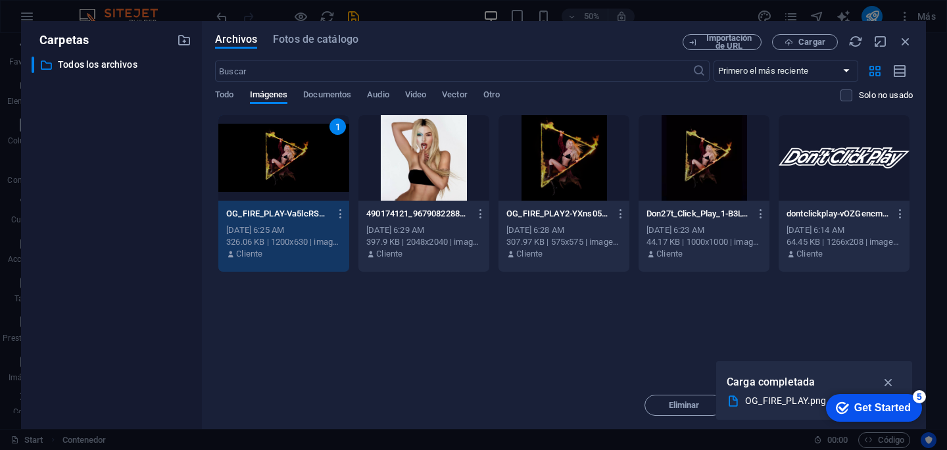
click at [277, 145] on div "1" at bounding box center [283, 157] width 131 height 85
click at [277, 145] on div "Contenedor Estilo Fondo Enlace Tamaño Altura Predeterminado px rem % vh vw Alto…" at bounding box center [167, 248] width 228 height 362
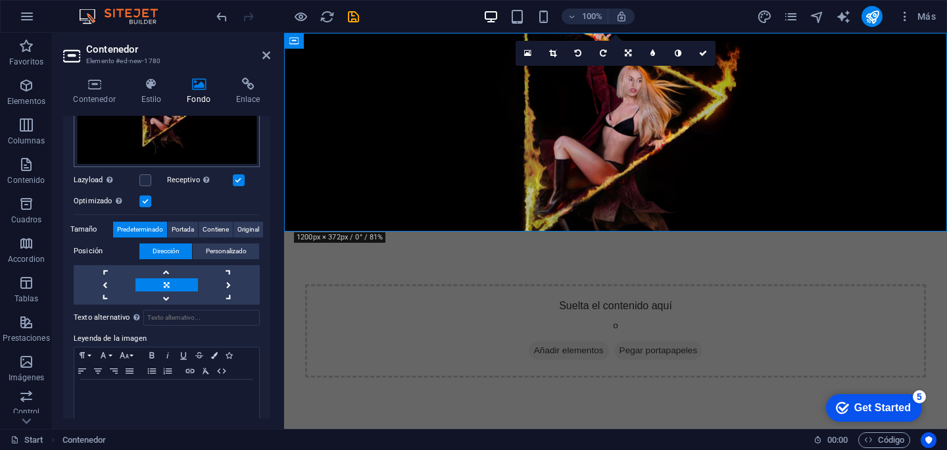
scroll to position [183, 0]
click at [168, 284] on link at bounding box center [166, 283] width 62 height 13
click at [650, 208] on figure at bounding box center [615, 132] width 663 height 199
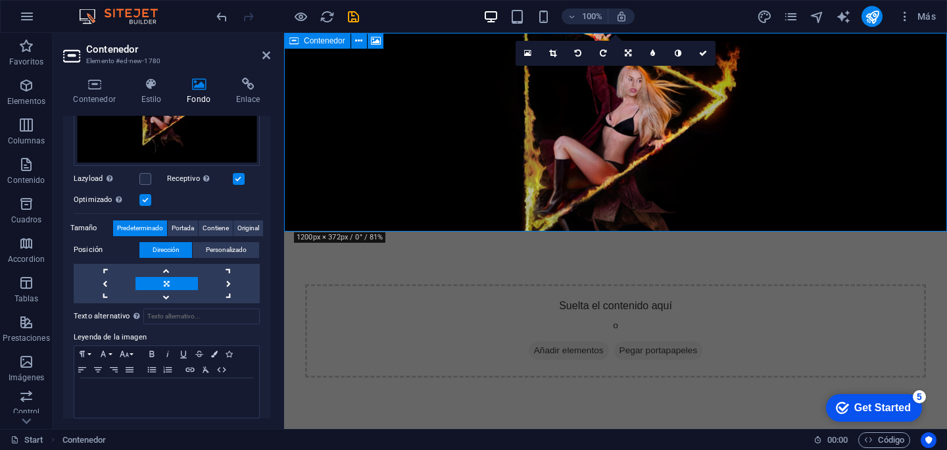
click at [560, 341] on span "Añadir elementos" at bounding box center [569, 350] width 80 height 18
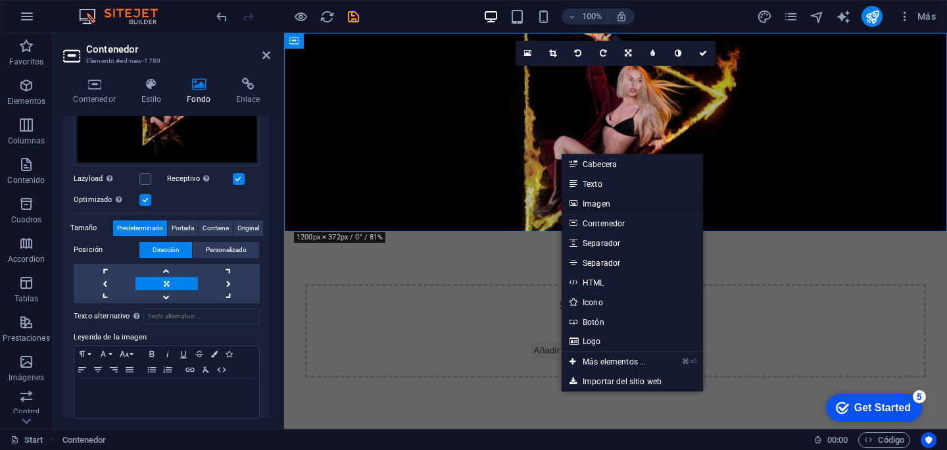
click at [609, 204] on link "Imagen" at bounding box center [631, 203] width 141 height 20
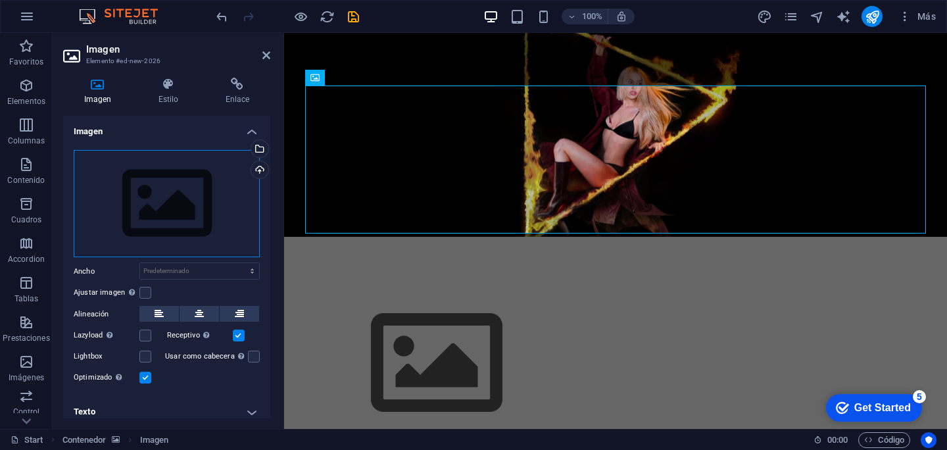
click at [201, 207] on div "Arrastra archivos aquí, haz clic para escoger archivos o selecciona archivos de…" at bounding box center [167, 204] width 186 height 108
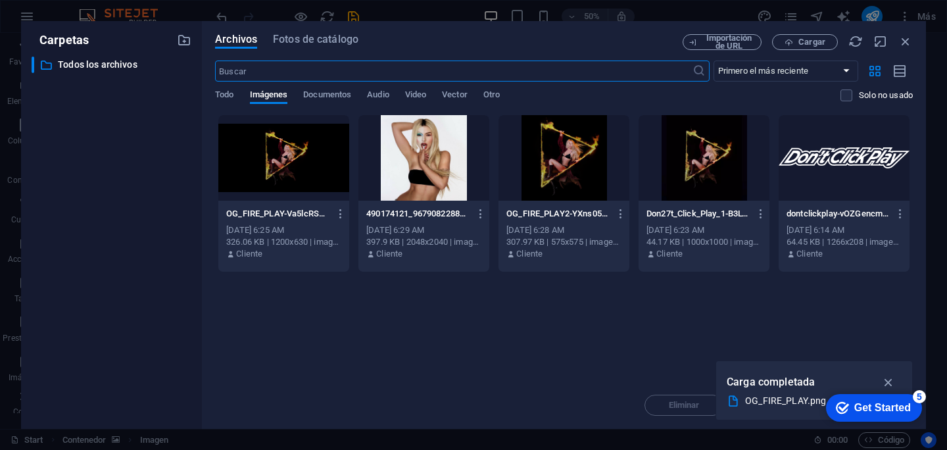
click at [857, 172] on div at bounding box center [843, 157] width 131 height 85
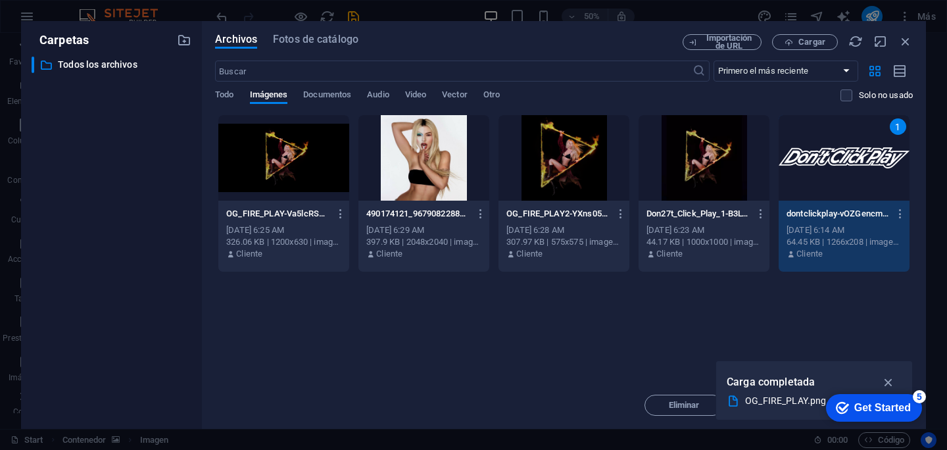
click at [857, 172] on div "1" at bounding box center [843, 157] width 131 height 85
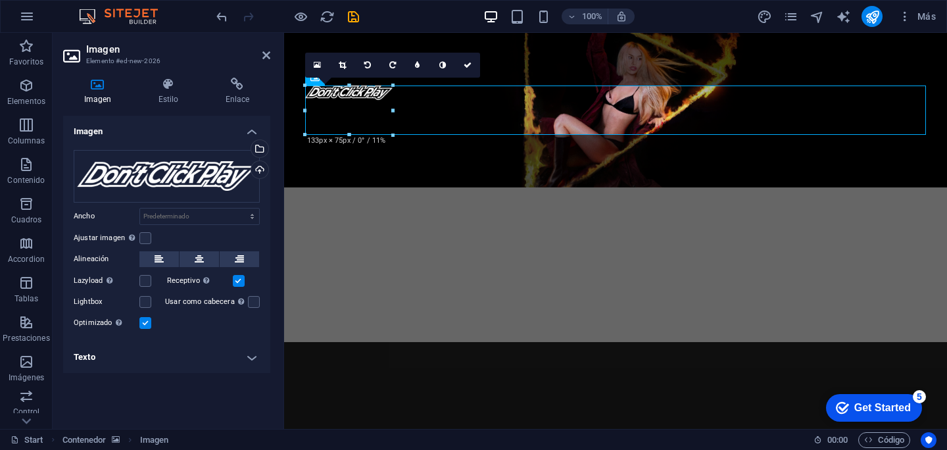
drag, startPoint x: 306, startPoint y: 87, endPoint x: 178, endPoint y: 148, distance: 142.0
type input "133"
select select "px"
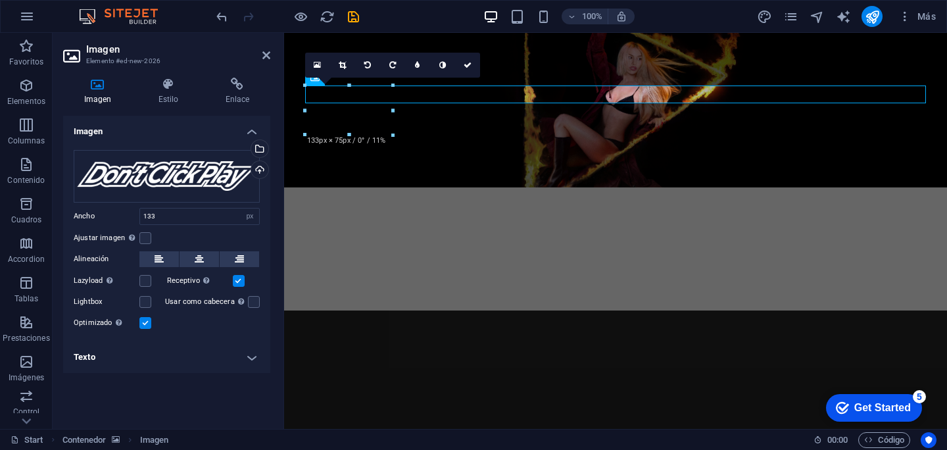
click at [444, 114] on figure at bounding box center [615, 110] width 663 height 154
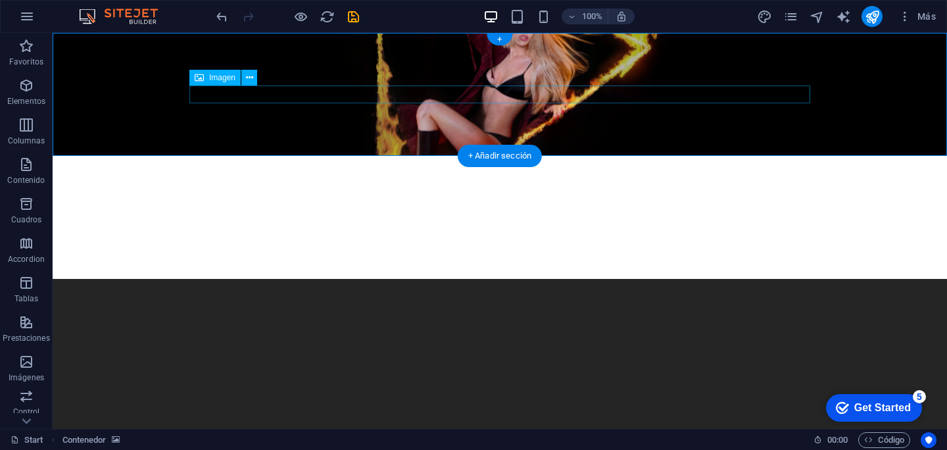
click at [240, 208] on figure at bounding box center [499, 217] width 621 height 18
click at [243, 208] on figure at bounding box center [499, 217] width 621 height 18
select select "px"
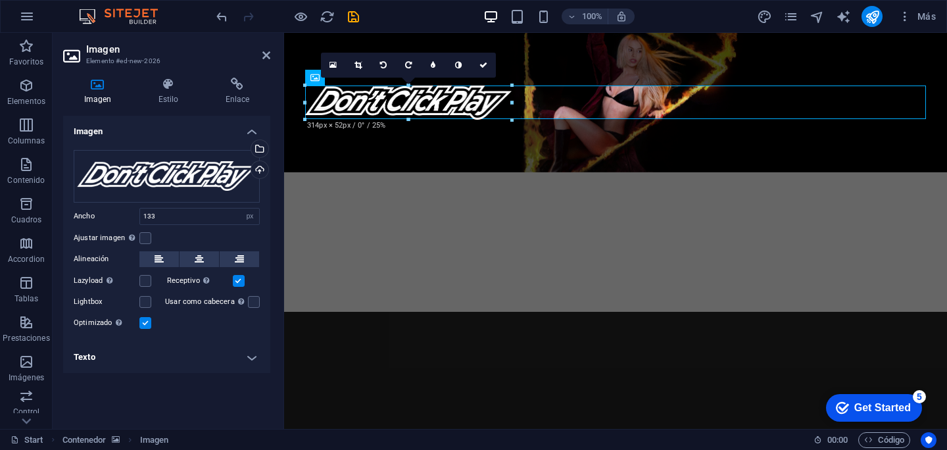
drag, startPoint x: 392, startPoint y: 105, endPoint x: 512, endPoint y: 127, distance: 121.7
type input "314"
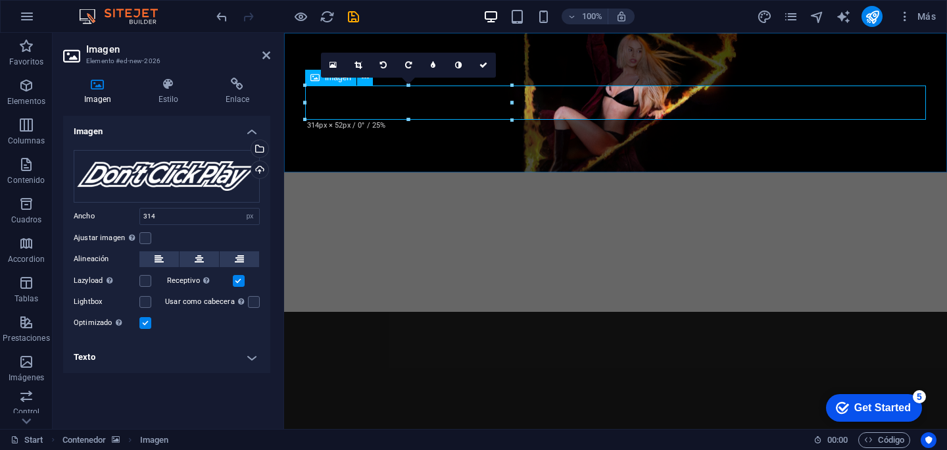
click at [440, 225] on figure at bounding box center [615, 242] width 621 height 34
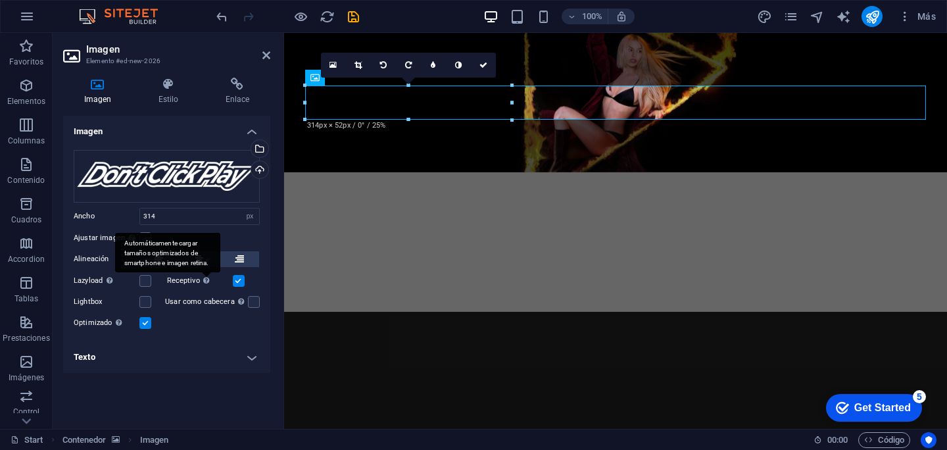
click at [195, 263] on div "Automáticamente cargar tamaños optimizados de smartphone e imagen retina." at bounding box center [167, 252] width 105 height 39
click at [0, 0] on input "Receptivo Automáticamente cargar tamaños optimizados de smartphone e imagen ret…" at bounding box center [0, 0] width 0 height 0
click at [233, 281] on label at bounding box center [239, 281] width 12 height 12
click at [0, 0] on input "Receptivo Automáticamente cargar tamaños optimizados de smartphone e imagen ret…" at bounding box center [0, 0] width 0 height 0
click at [201, 262] on icon at bounding box center [199, 259] width 9 height 16
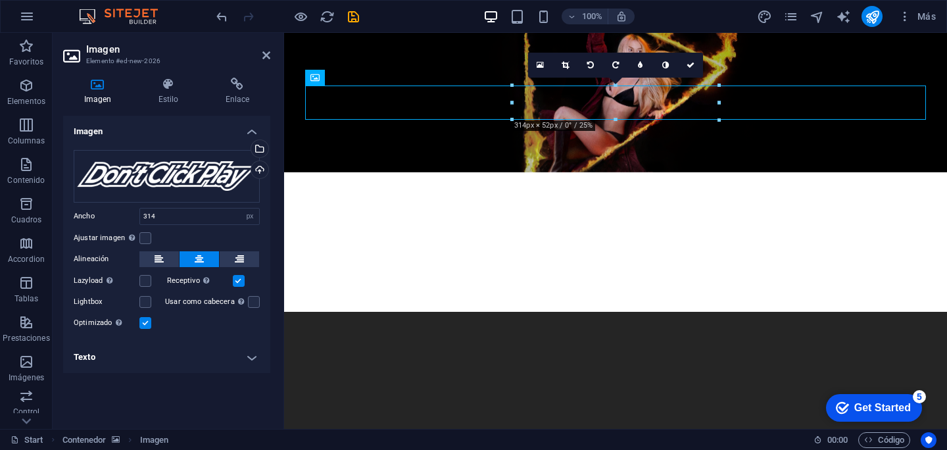
drag, startPoint x: 599, startPoint y: 103, endPoint x: 617, endPoint y: 143, distance: 44.1
click at [617, 143] on div at bounding box center [615, 172] width 663 height 279
click at [160, 79] on icon at bounding box center [168, 84] width 62 height 13
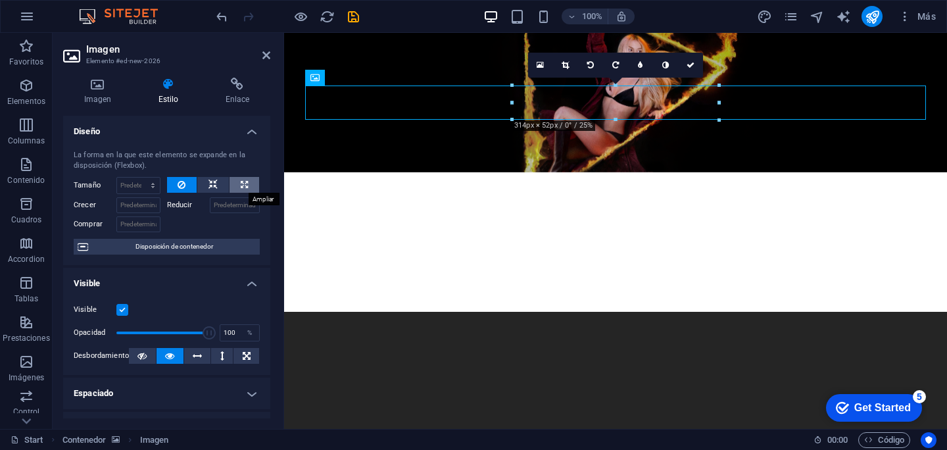
click at [237, 187] on button at bounding box center [244, 185] width 30 height 16
type input "100"
select select "%"
click at [189, 188] on button at bounding box center [182, 185] width 30 height 16
select select "DISABLED_OPTION_VALUE"
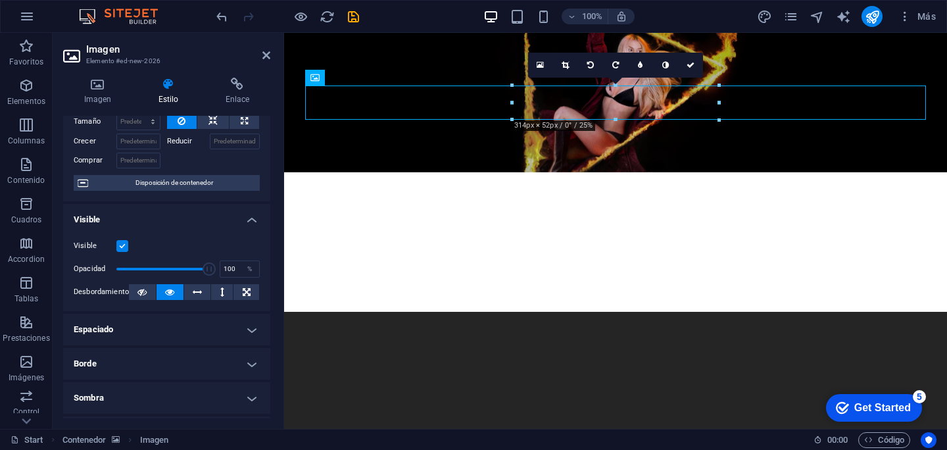
scroll to position [63, 0]
click at [224, 295] on button at bounding box center [222, 293] width 22 height 16
click at [174, 296] on button at bounding box center [169, 293] width 27 height 16
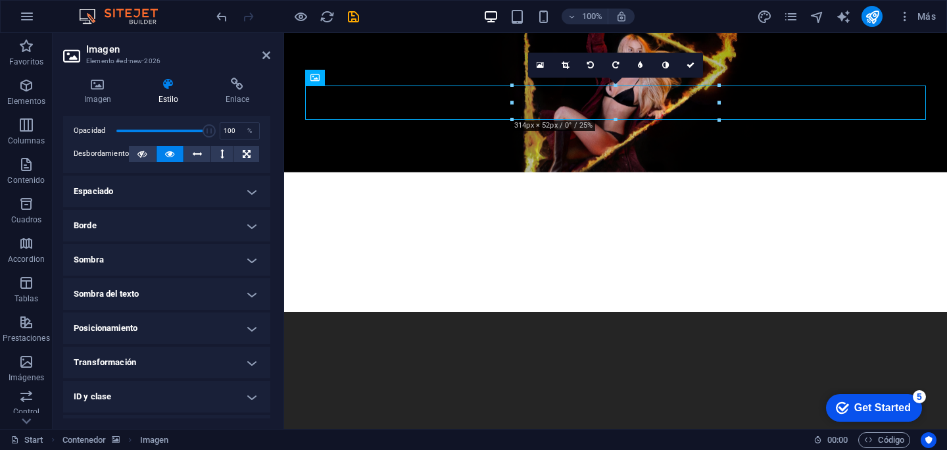
scroll to position [264, 0]
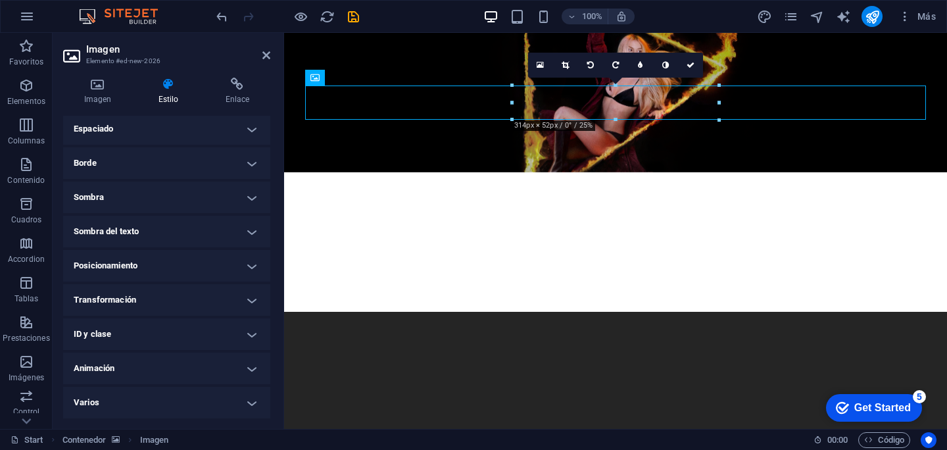
click at [176, 259] on h4 "Posicionamiento" at bounding box center [166, 266] width 207 height 32
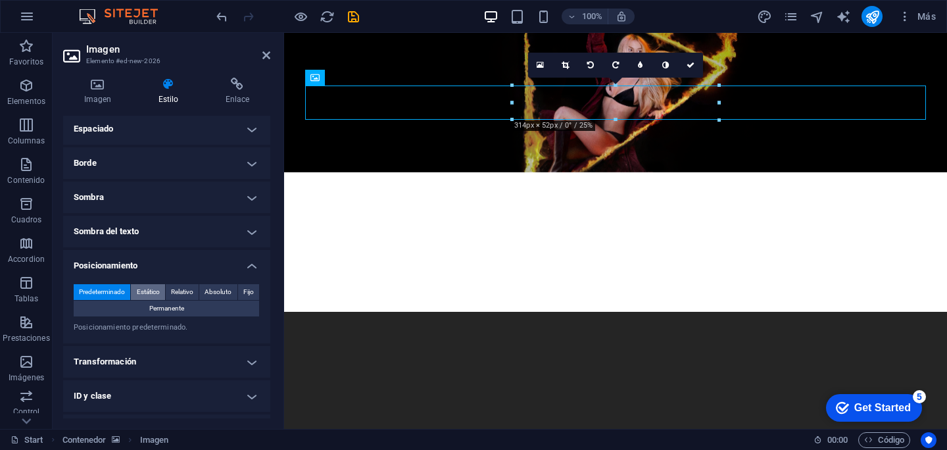
click at [151, 293] on span "Estático" at bounding box center [148, 292] width 23 height 16
click at [105, 291] on span "Predeterminado" at bounding box center [102, 292] width 46 height 16
drag, startPoint x: 604, startPoint y: 101, endPoint x: 612, endPoint y: 135, distance: 35.9
click at [612, 135] on div at bounding box center [615, 172] width 663 height 279
click at [646, 147] on figure at bounding box center [615, 102] width 663 height 139
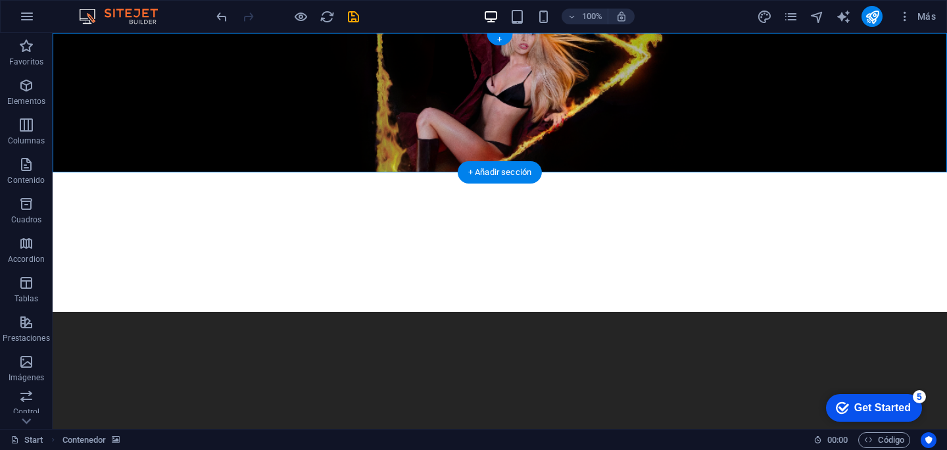
click at [888, 85] on figure at bounding box center [500, 102] width 894 height 139
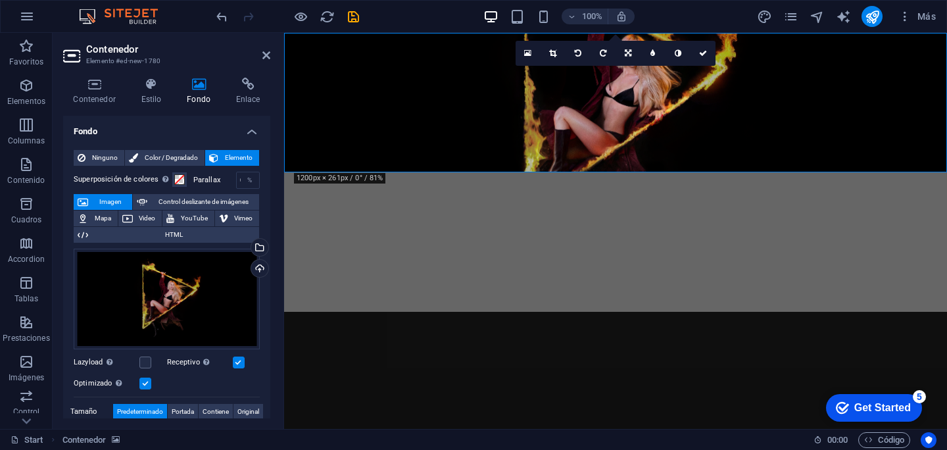
click at [908, 70] on figure at bounding box center [615, 102] width 663 height 139
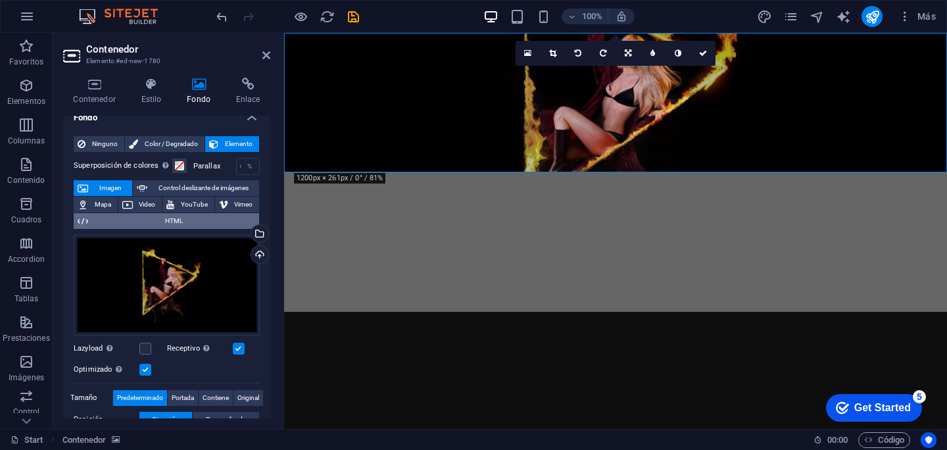
scroll to position [26, 0]
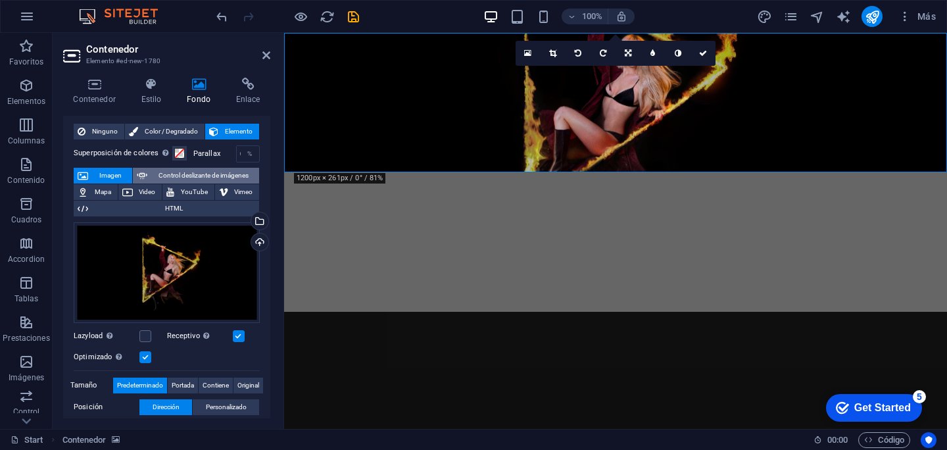
click at [168, 174] on span "Control deslizante de imágenes" at bounding box center [203, 176] width 104 height 16
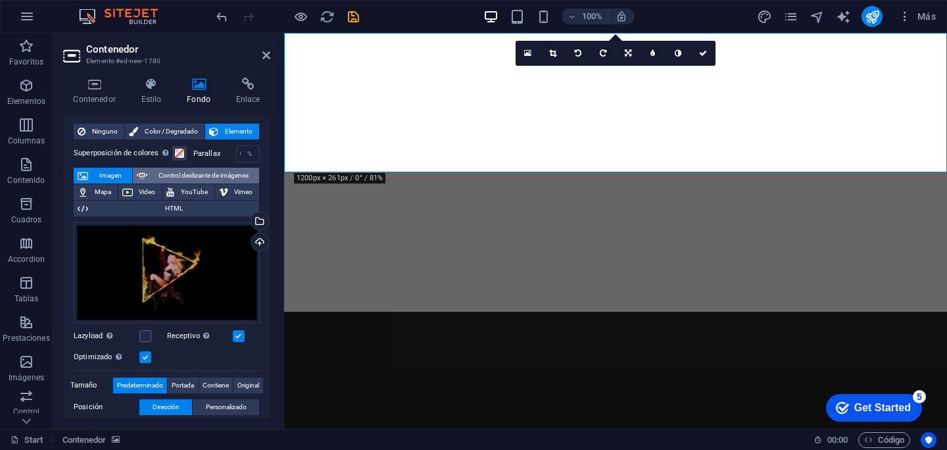
select select "ms"
select select "s"
select select "progressive"
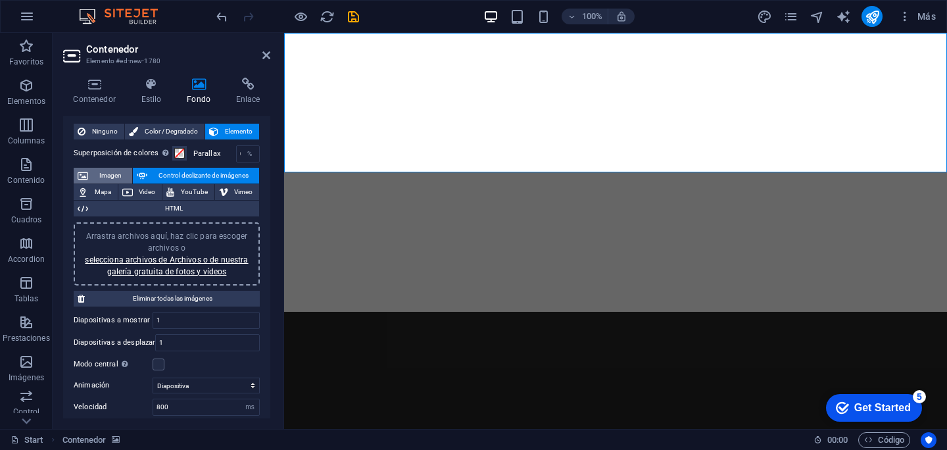
click at [114, 174] on span "Imagen" at bounding box center [110, 176] width 36 height 16
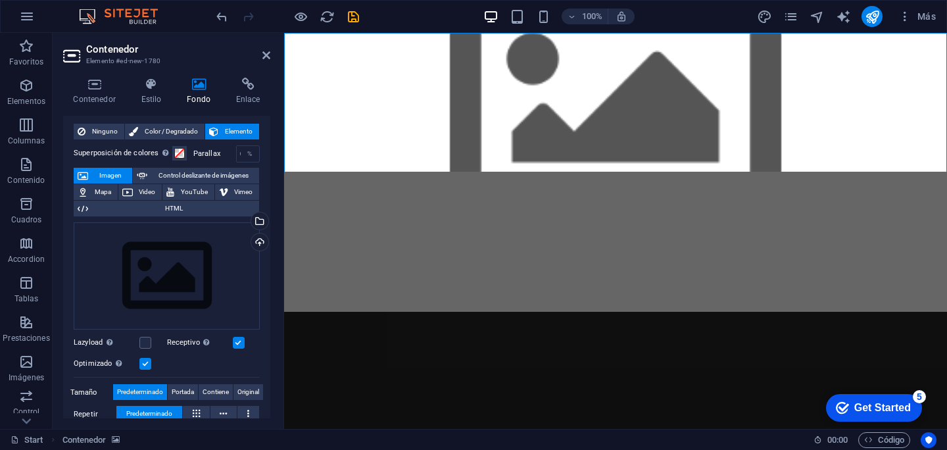
scroll to position [0, 0]
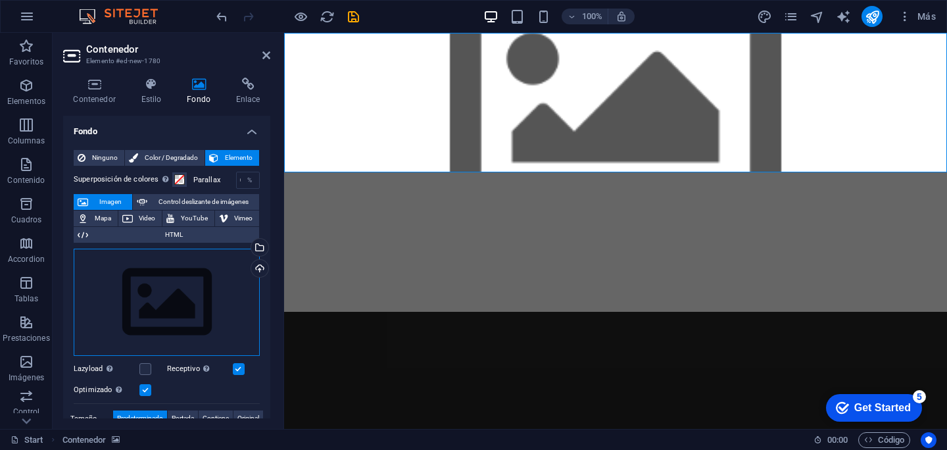
click at [174, 275] on div "Arrastra archivos aquí, haz clic para escoger archivos o selecciona archivos de…" at bounding box center [167, 303] width 186 height 108
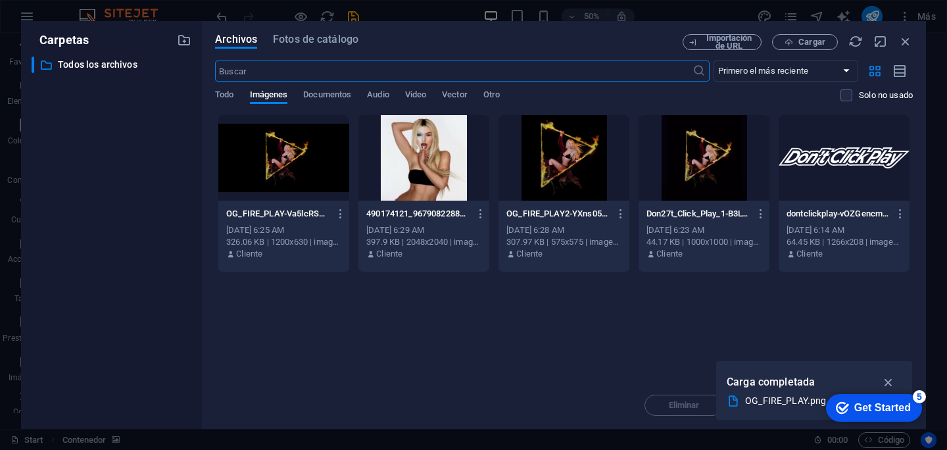
click at [269, 171] on div at bounding box center [283, 157] width 131 height 85
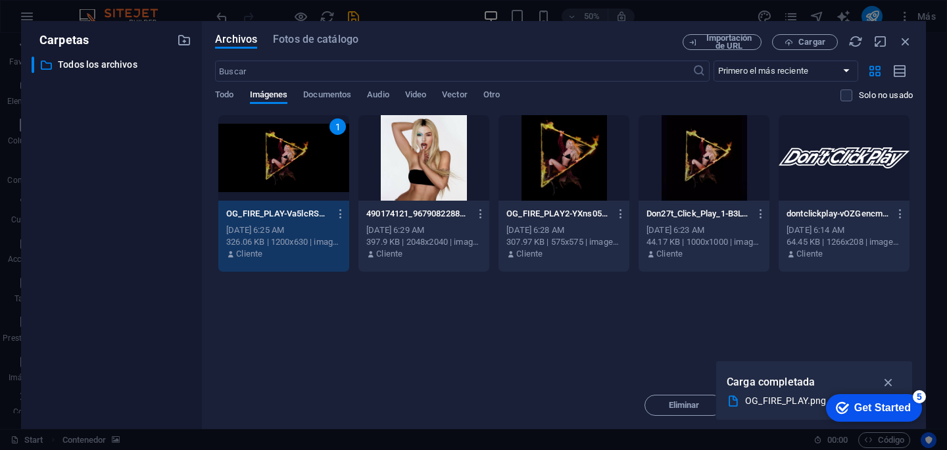
click at [269, 171] on div "1" at bounding box center [283, 157] width 131 height 85
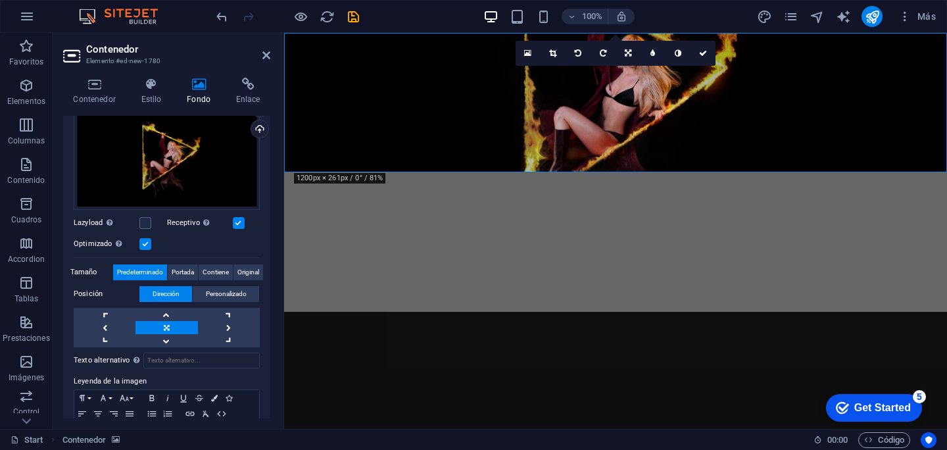
scroll to position [137, 0]
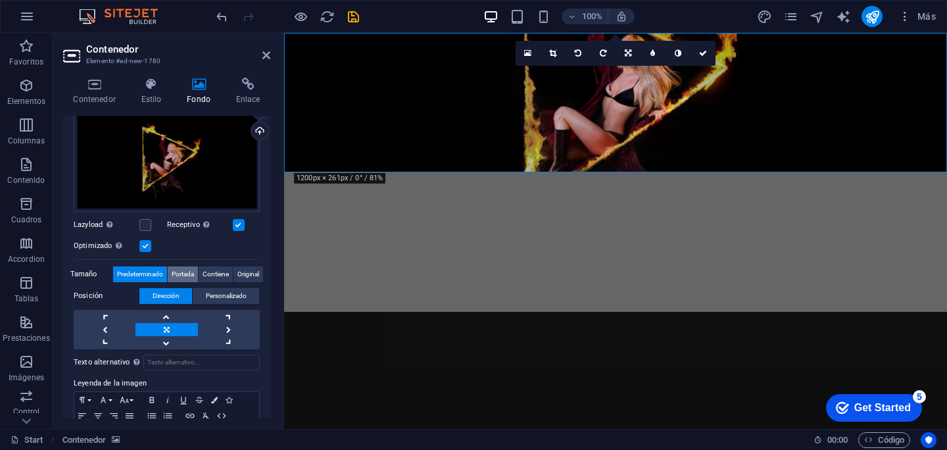
click at [191, 272] on span "Portada" at bounding box center [183, 274] width 22 height 16
click at [314, 40] on figure at bounding box center [615, 102] width 663 height 139
click at [83, 91] on h4 "Contenedor" at bounding box center [97, 92] width 68 height 28
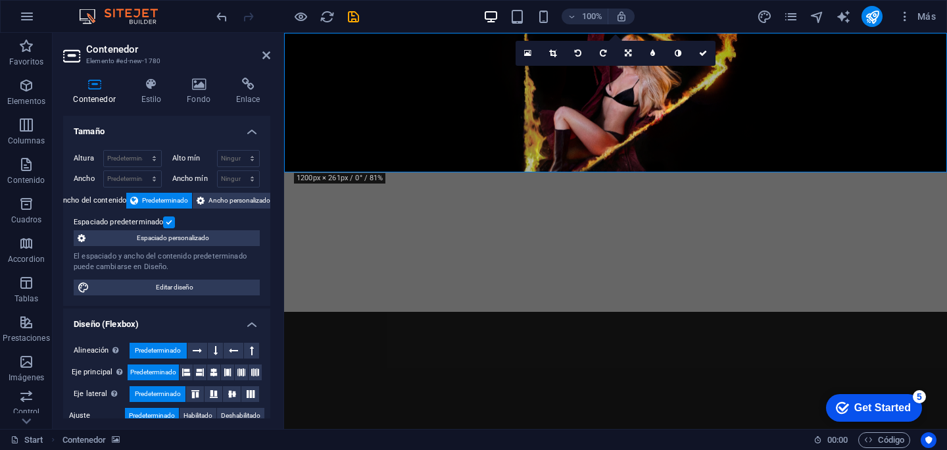
click at [180, 204] on span "Predeterminado" at bounding box center [165, 201] width 46 height 16
click at [233, 197] on span "Ancho personalizado" at bounding box center [239, 201] width 62 height 16
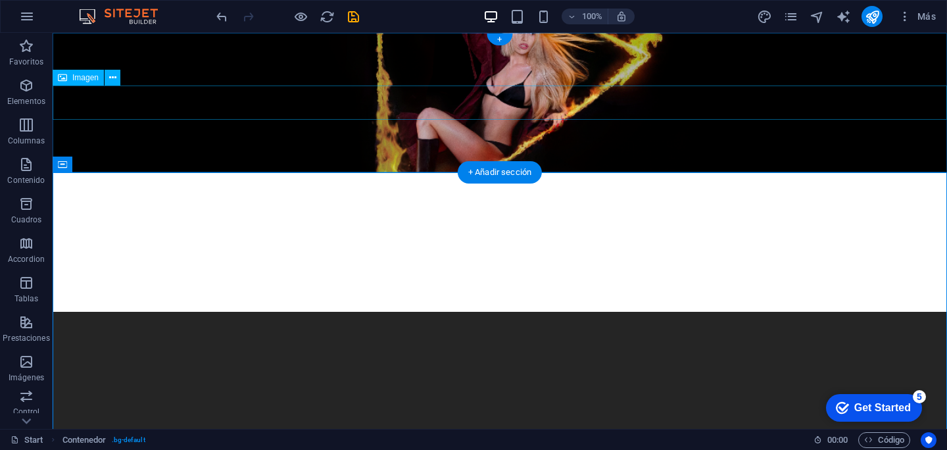
click at [124, 225] on figure at bounding box center [500, 242] width 894 height 34
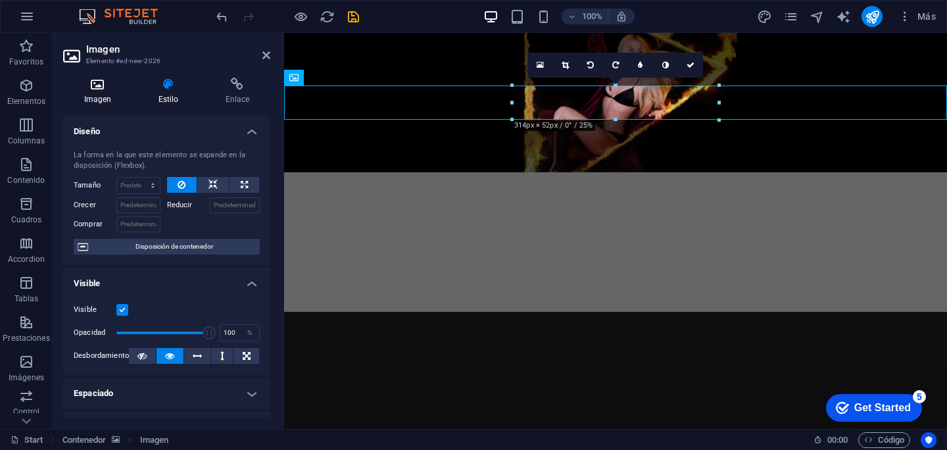
click at [103, 96] on h4 "Imagen" at bounding box center [100, 92] width 74 height 28
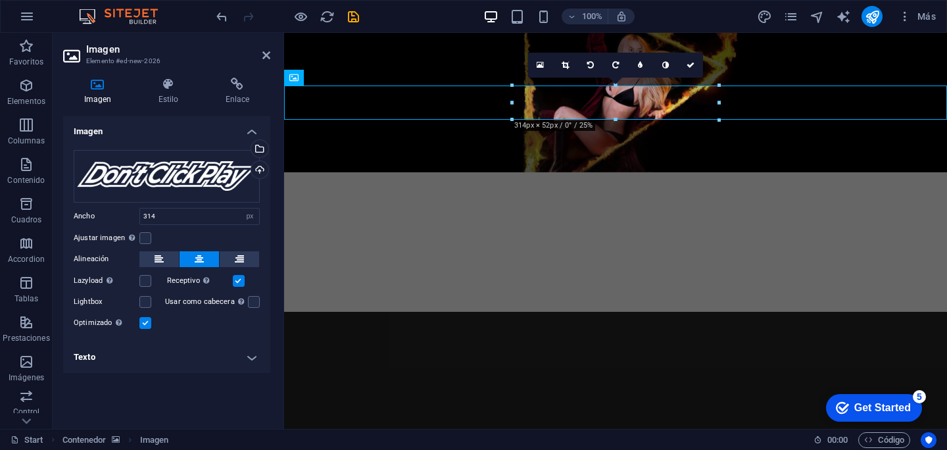
click at [361, 149] on figure at bounding box center [615, 102] width 663 height 139
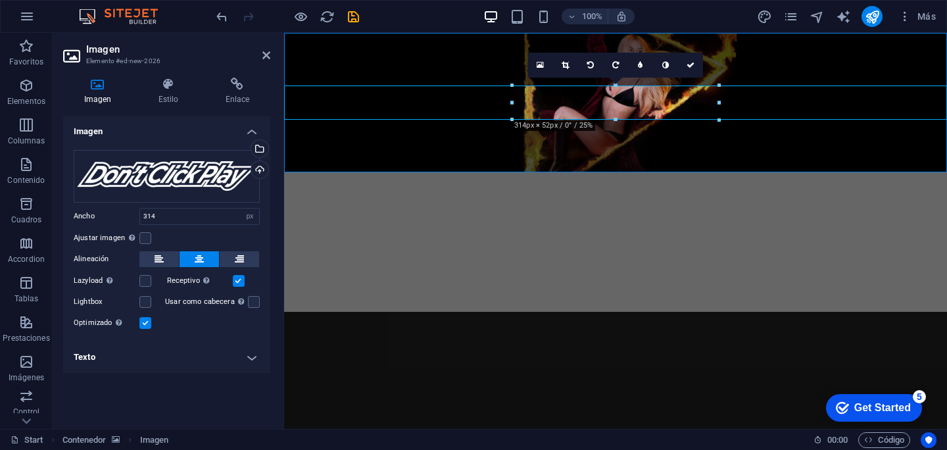
click at [361, 149] on figure at bounding box center [615, 102] width 663 height 139
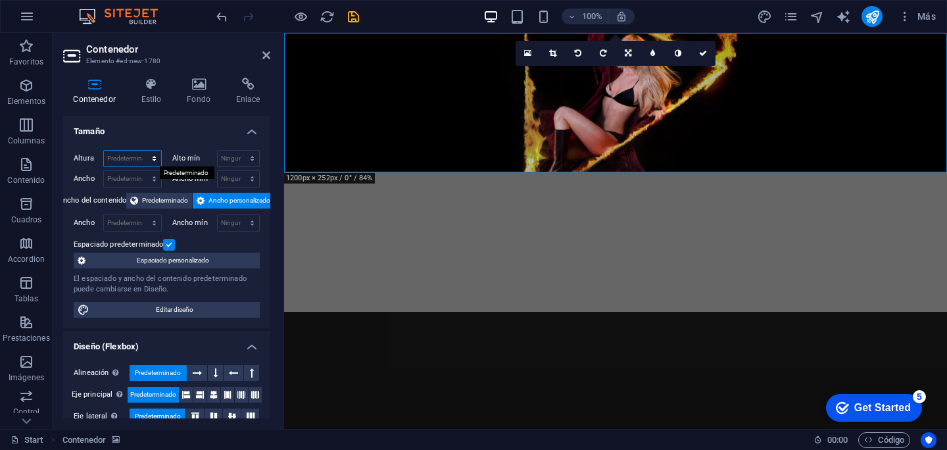
click at [137, 163] on select "Predeterminado px rem % vh vw" at bounding box center [132, 159] width 57 height 16
select select "px"
click at [141, 151] on select "Predeterminado px rem % vh vw" at bounding box center [132, 159] width 57 height 16
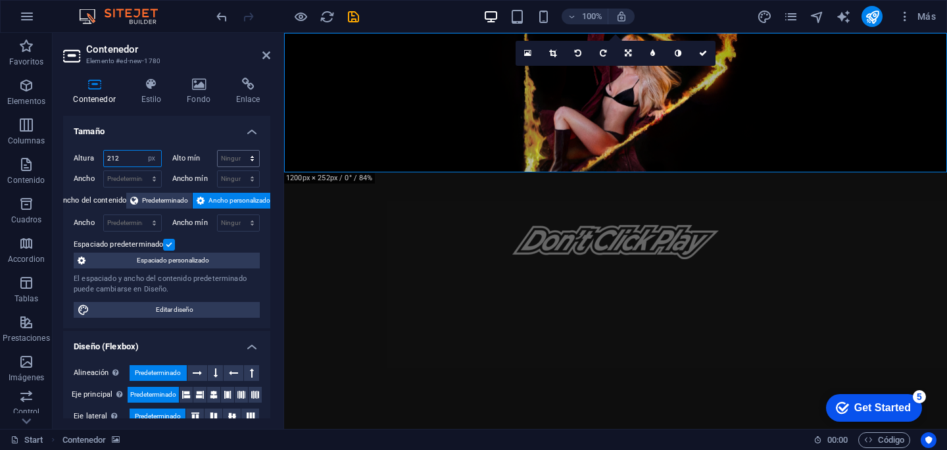
type input "212"
click at [239, 162] on select "Ninguno px rem % vh vw" at bounding box center [239, 159] width 42 height 16
select select "px"
click at [238, 151] on select "Ninguno px rem % vh vw" at bounding box center [239, 159] width 42 height 16
type input "0"
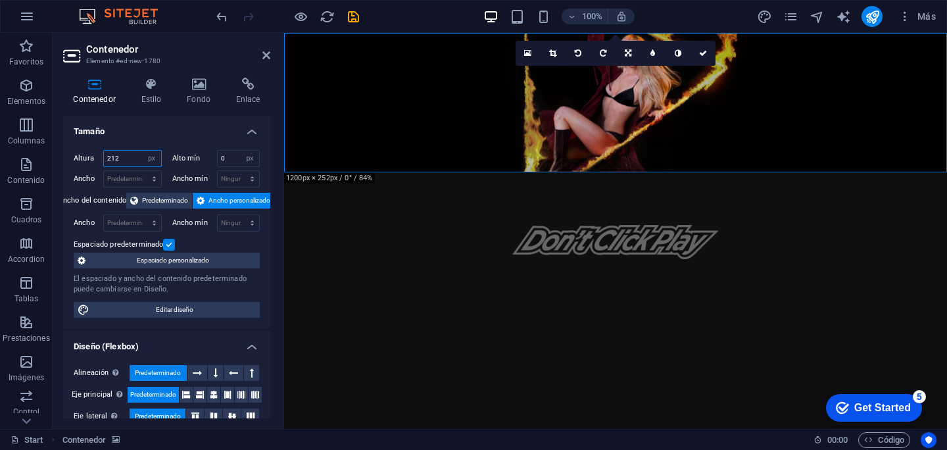
click at [128, 162] on input "212" at bounding box center [132, 159] width 57 height 16
type input "2"
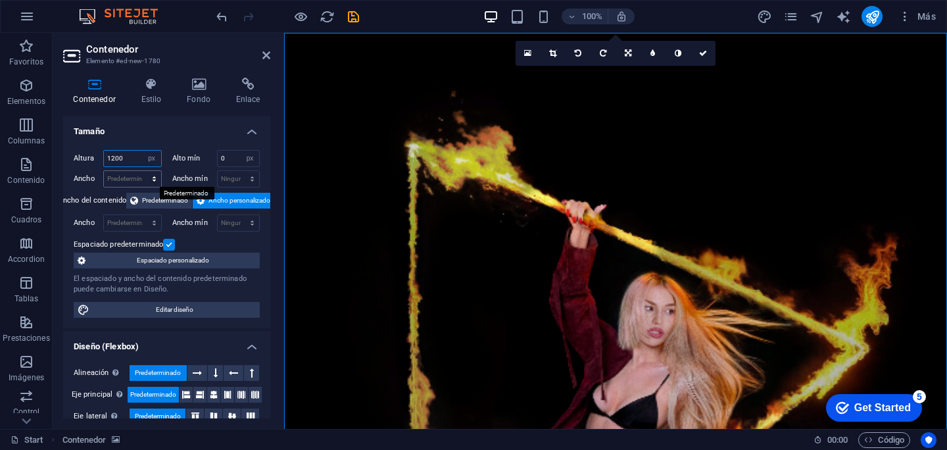
type input "1200"
click at [131, 185] on select "Predeterminado px rem % em vh vw" at bounding box center [132, 179] width 57 height 16
select select "px"
click at [141, 171] on select "Predeterminado px rem % em vh vw" at bounding box center [132, 179] width 57 height 16
type input "245"
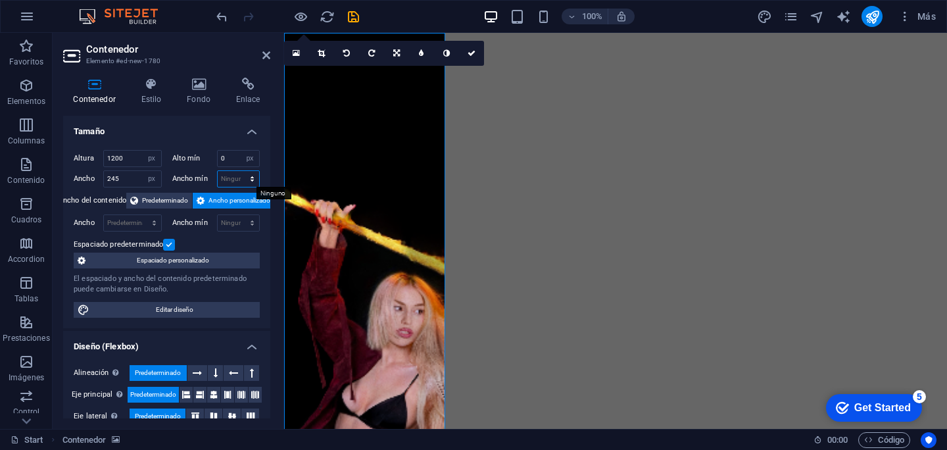
click at [243, 174] on select "Ninguno px rem % vh vw" at bounding box center [239, 179] width 42 height 16
select select "px"
click at [238, 171] on select "Ninguno px rem % vh vw" at bounding box center [239, 179] width 42 height 16
type input "0"
click at [230, 160] on input "0" at bounding box center [239, 159] width 42 height 16
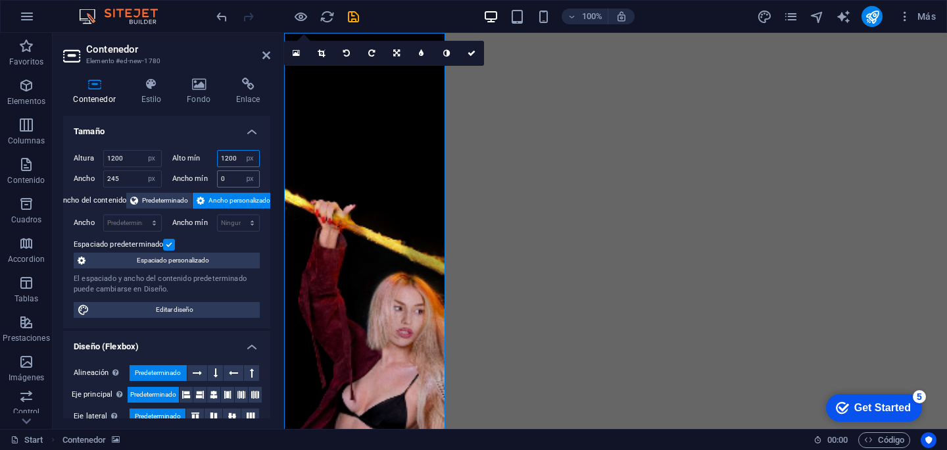
type input "1200"
click at [235, 176] on input "0" at bounding box center [239, 179] width 42 height 16
click at [235, 245] on div "Espaciado predeterminado" at bounding box center [165, 245] width 183 height 16
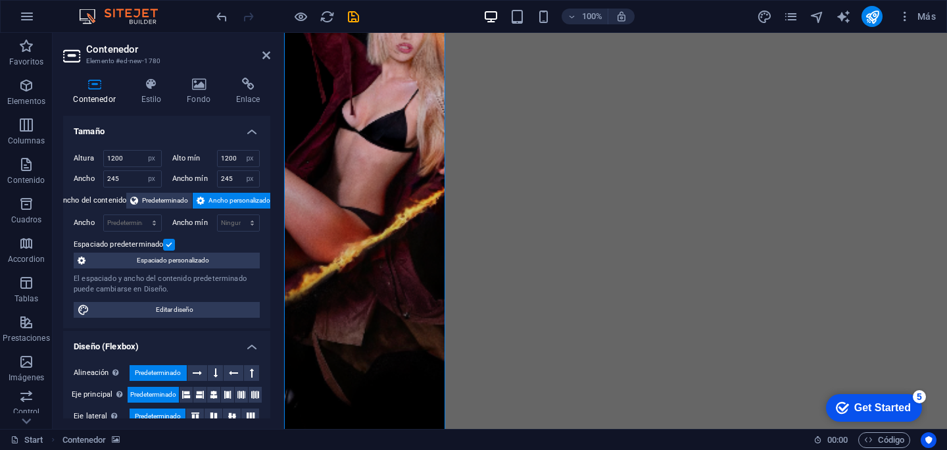
scroll to position [322, 0]
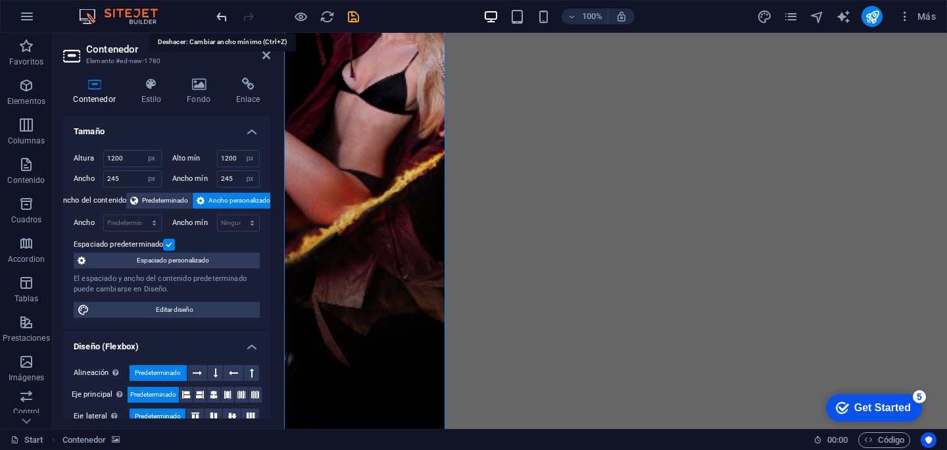
click at [227, 23] on icon "undo" at bounding box center [221, 16] width 15 height 15
type input "0"
click at [218, 14] on icon "undo" at bounding box center [221, 16] width 15 height 15
type input "0"
click at [218, 14] on icon "undo" at bounding box center [221, 16] width 15 height 15
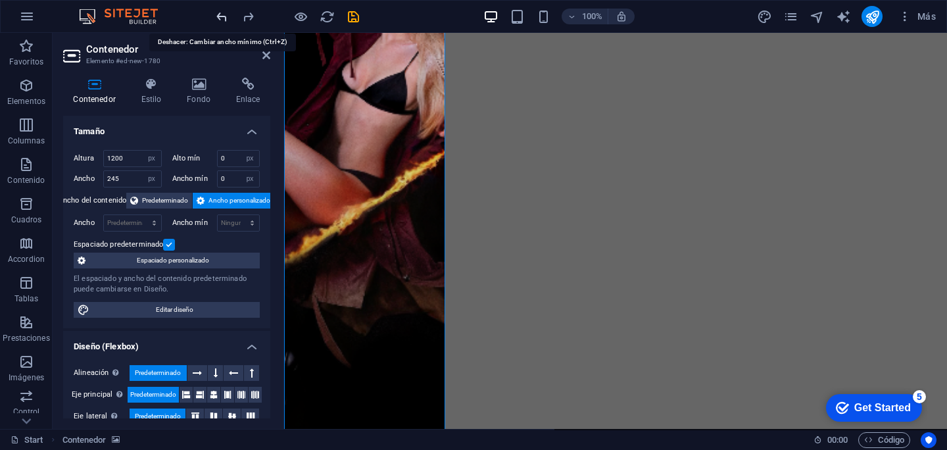
select select "DISABLED_OPTION_VALUE"
click at [218, 14] on icon "undo" at bounding box center [221, 16] width 15 height 15
type input "1008"
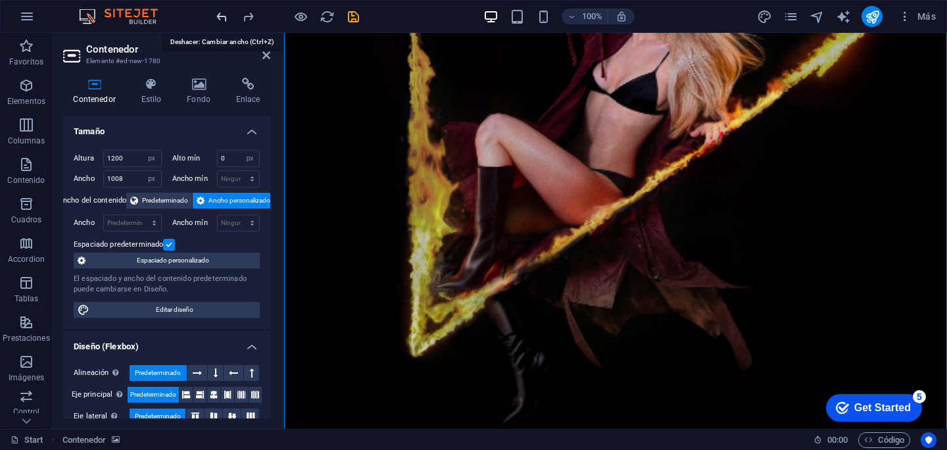
click at [218, 14] on icon "undo" at bounding box center [221, 16] width 15 height 15
select select "DISABLED_OPTION_VALUE"
click at [218, 14] on icon "undo" at bounding box center [221, 16] width 15 height 15
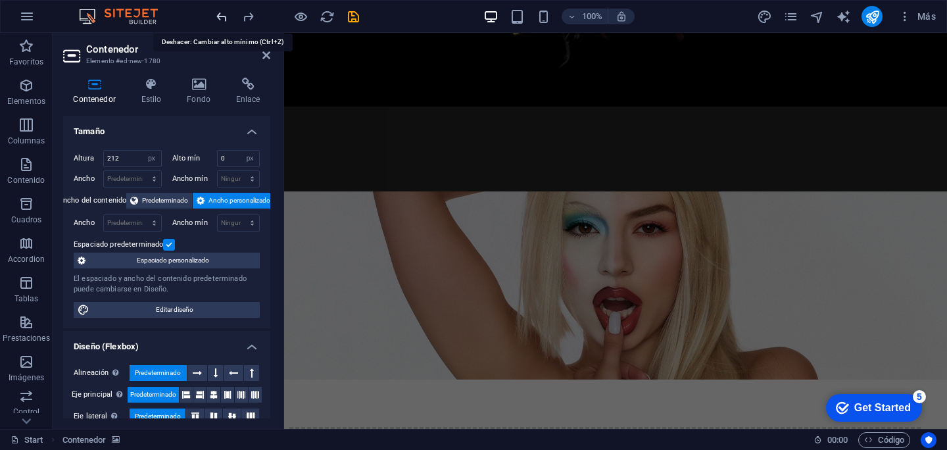
scroll to position [0, 0]
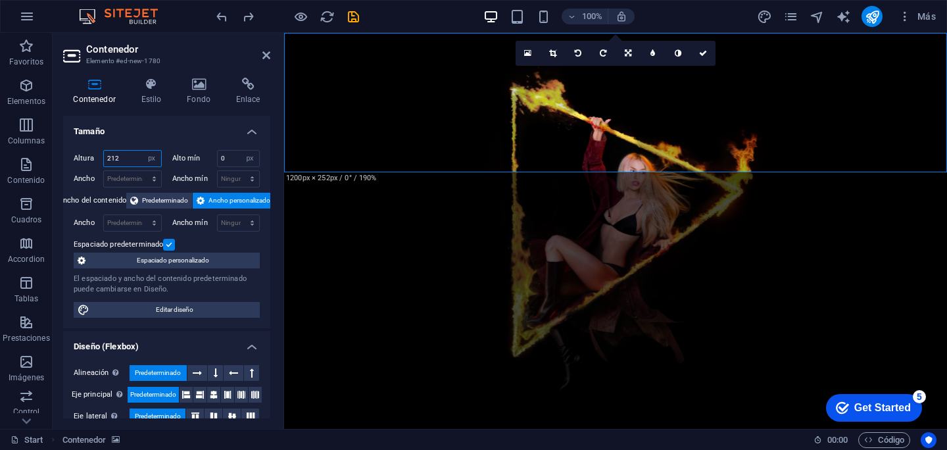
click at [131, 161] on input "212" at bounding box center [132, 159] width 57 height 16
type input "2"
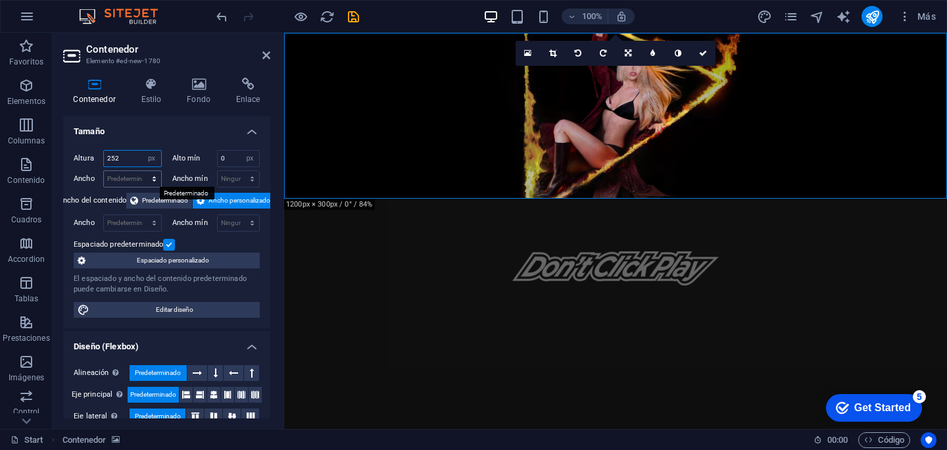
type input "252"
click at [139, 181] on select "Predeterminado px rem % em vh vw" at bounding box center [132, 179] width 57 height 16
select select "px"
click at [141, 171] on select "Predeterminado px rem % em vh vw" at bounding box center [132, 179] width 57 height 16
click at [133, 179] on input "1008" at bounding box center [132, 179] width 57 height 16
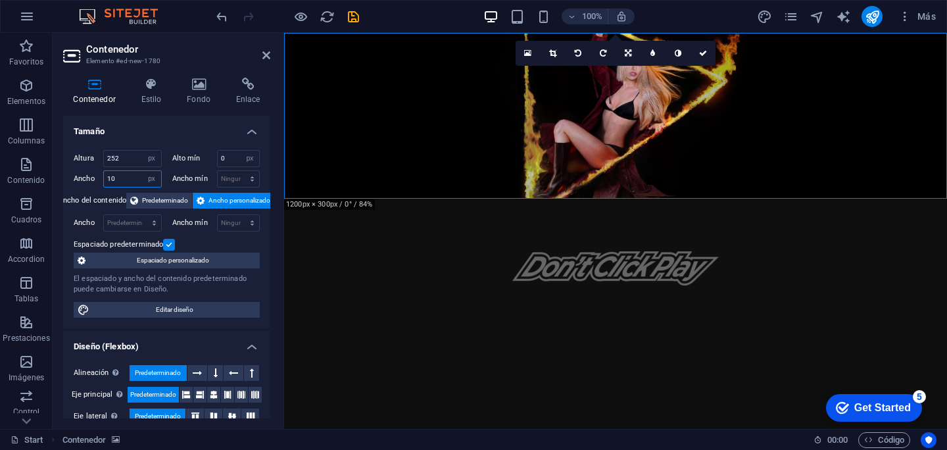
type input "1"
type input "1200"
click at [168, 132] on h4 "Tamaño" at bounding box center [166, 128] width 207 height 24
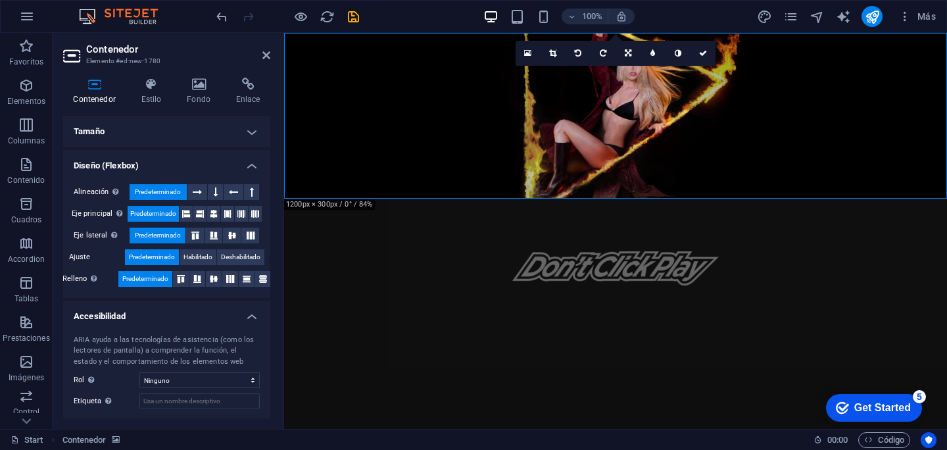
click at [171, 133] on h4 "Tamaño" at bounding box center [166, 132] width 207 height 32
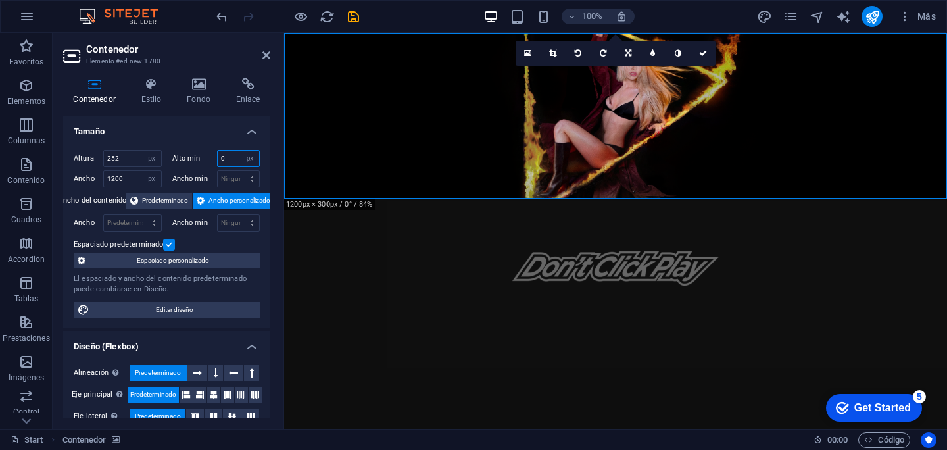
click at [229, 160] on input "0" at bounding box center [239, 159] width 42 height 16
click at [239, 179] on select "Ninguno px rem % vh vw" at bounding box center [239, 179] width 42 height 16
select select "px"
click at [238, 171] on select "Ninguno px rem % vh vw" at bounding box center [239, 179] width 42 height 16
type input "0"
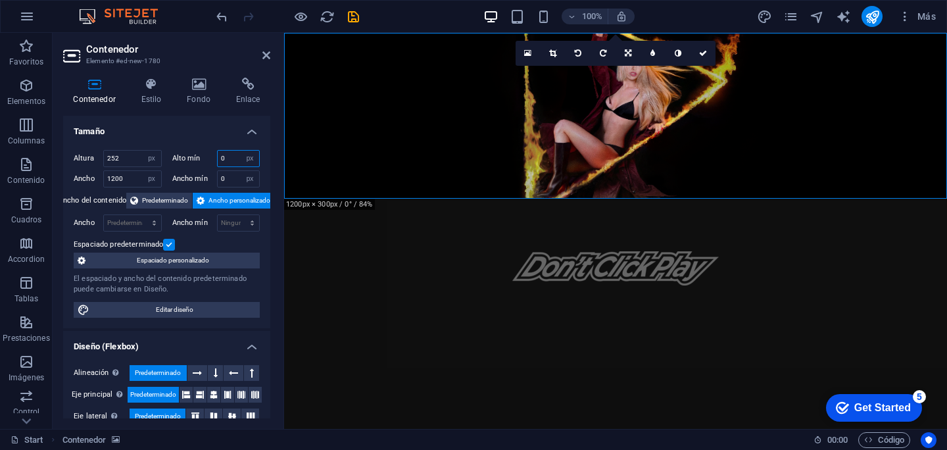
click at [233, 162] on input "0" at bounding box center [239, 159] width 42 height 16
type input "252"
click at [234, 177] on input "0" at bounding box center [239, 179] width 42 height 16
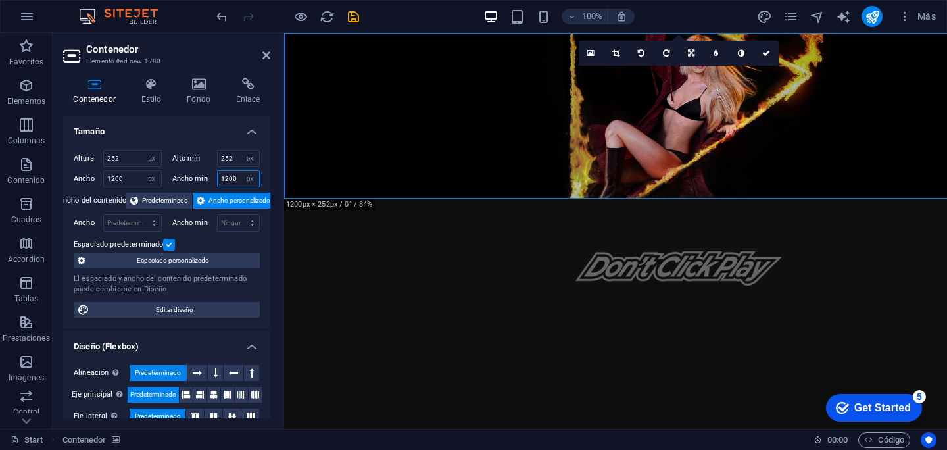
click at [225, 176] on input "1200" at bounding box center [239, 179] width 42 height 16
click at [235, 176] on input "1200" at bounding box center [239, 179] width 42 height 16
type input "1"
type input "0"
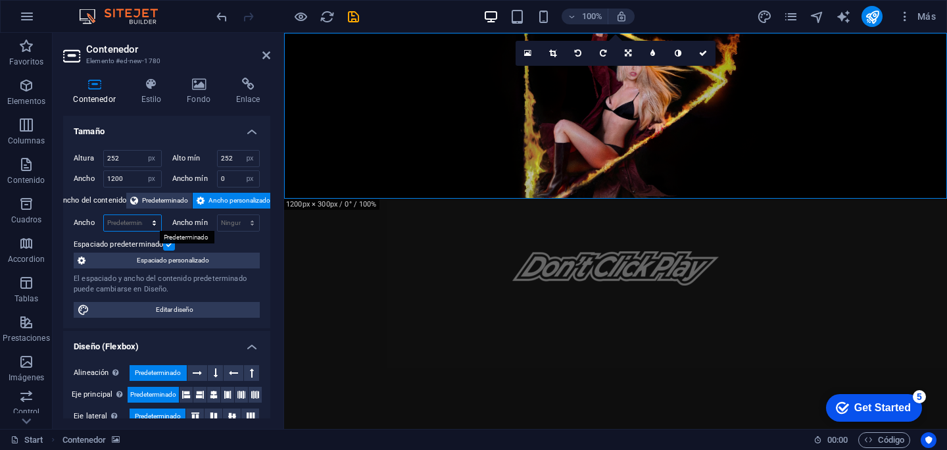
click at [137, 222] on select "Predeterminado px rem % em vh vw" at bounding box center [132, 223] width 57 height 16
select select "px"
click at [141, 215] on select "Predeterminado px rem % em vh vw" at bounding box center [132, 223] width 57 height 16
type input "1008"
click at [231, 220] on select "Ninguno px rem % vh vw" at bounding box center [239, 223] width 42 height 16
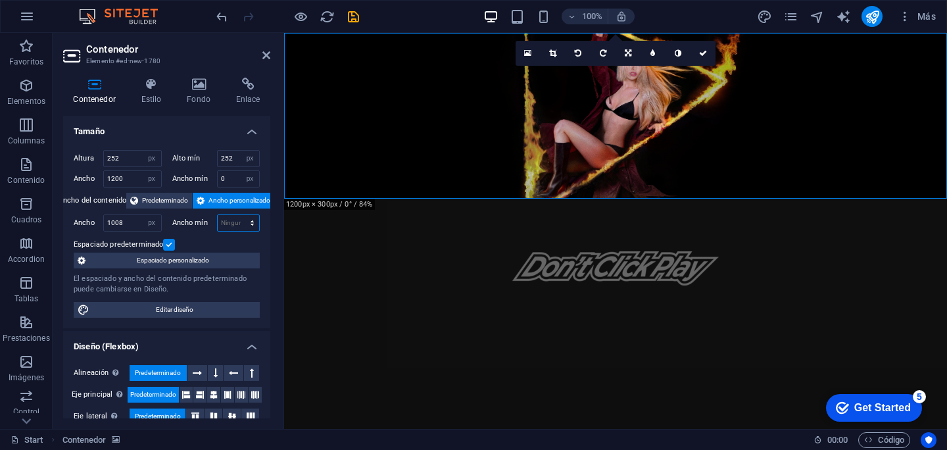
select select "px"
click at [238, 215] on select "Ninguno px rem % vh vw" at bounding box center [239, 223] width 42 height 16
type input "300"
click at [225, 240] on div "Espaciado predeterminado" at bounding box center [165, 245] width 183 height 16
click at [124, 225] on input "1008" at bounding box center [132, 223] width 57 height 16
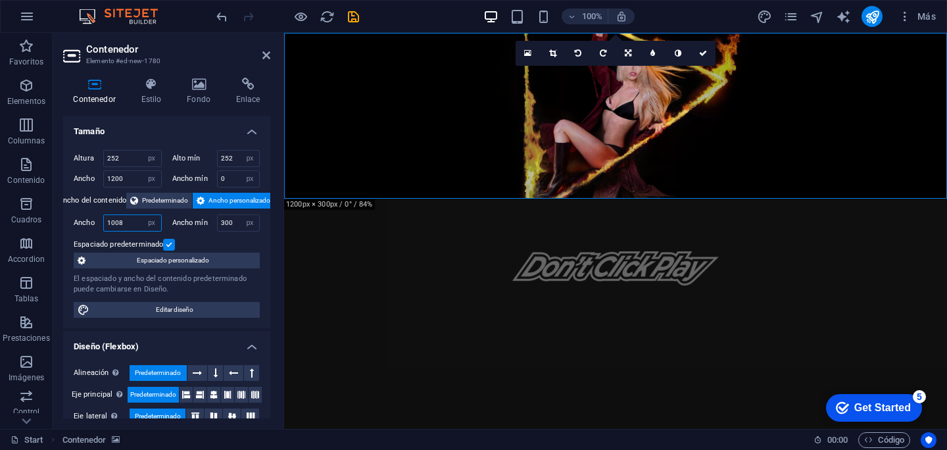
click at [124, 225] on input "1008" at bounding box center [132, 223] width 57 height 16
type input "2"
type input "1200"
click at [207, 237] on div "Espaciado predeterminado" at bounding box center [165, 245] width 183 height 16
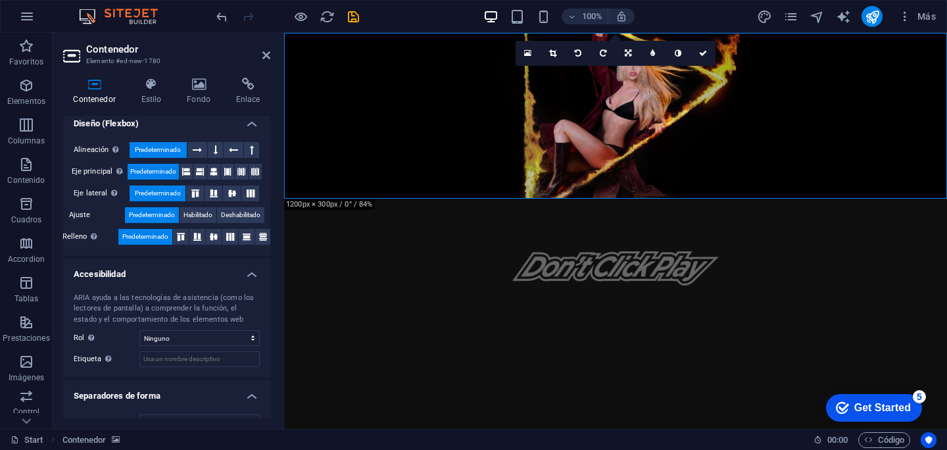
scroll to position [245, 0]
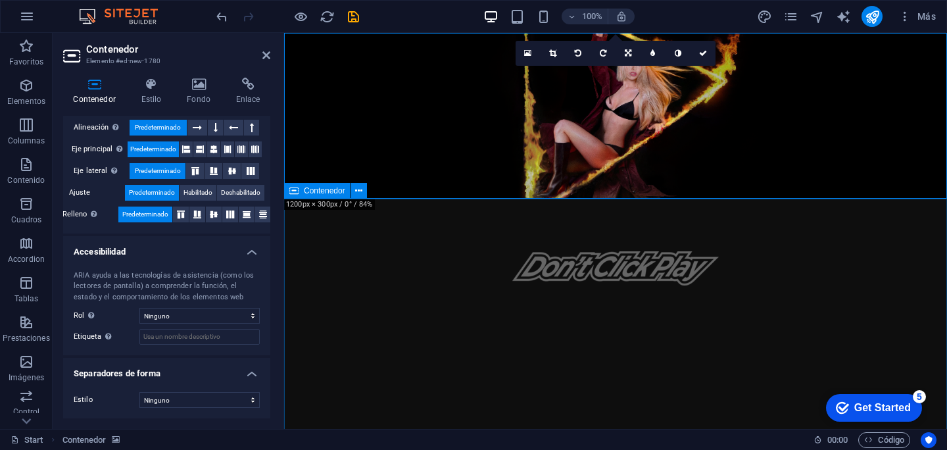
click at [498, 229] on div at bounding box center [615, 369] width 663 height 341
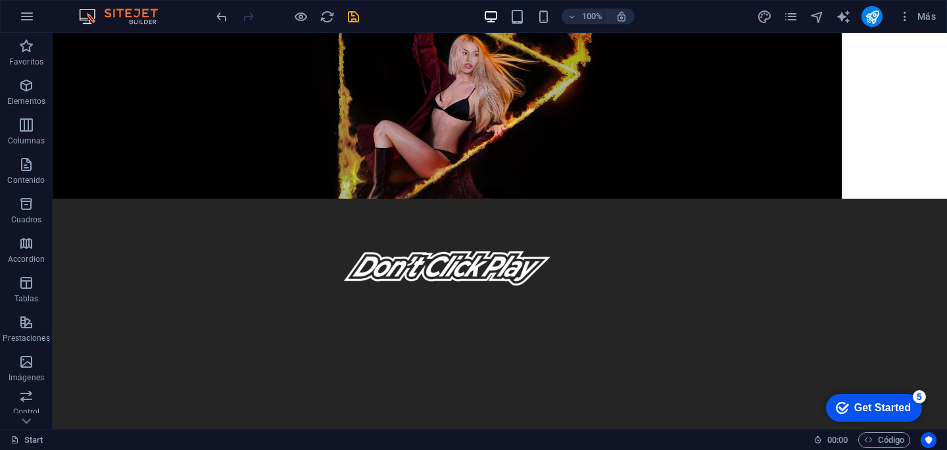
click at [214, 152] on figure at bounding box center [447, 116] width 789 height 166
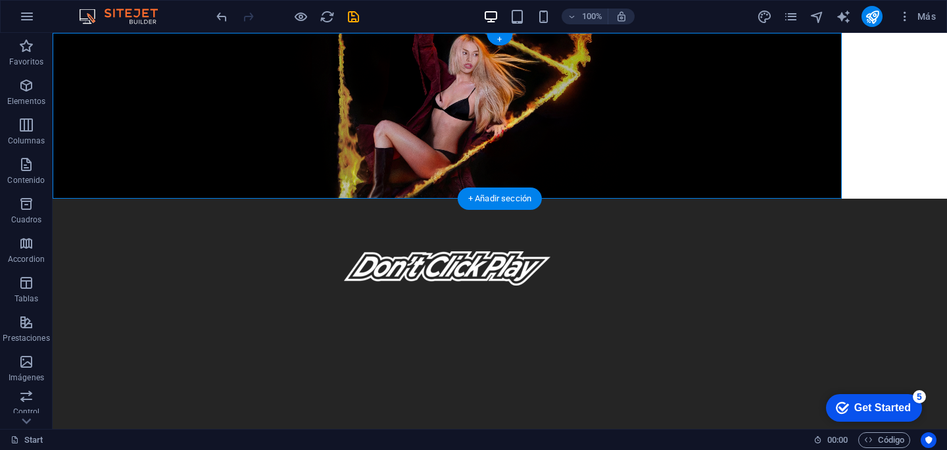
click at [214, 152] on figure at bounding box center [447, 116] width 789 height 166
select select "px"
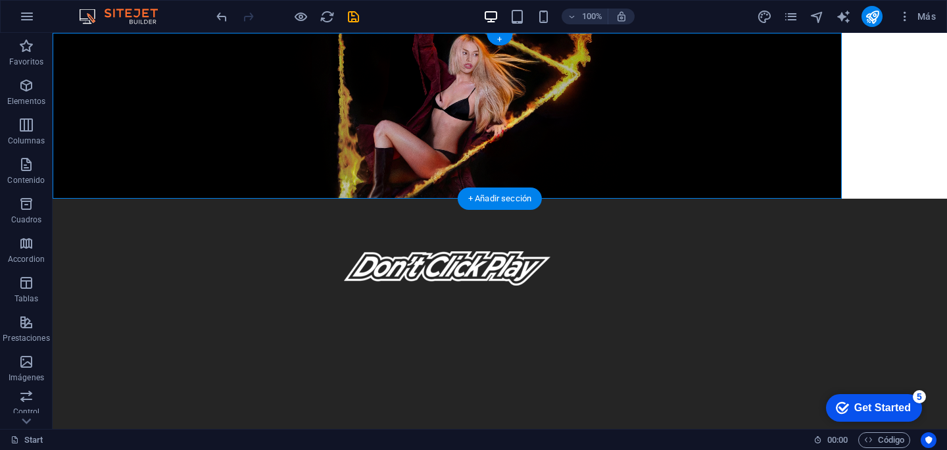
select select "px"
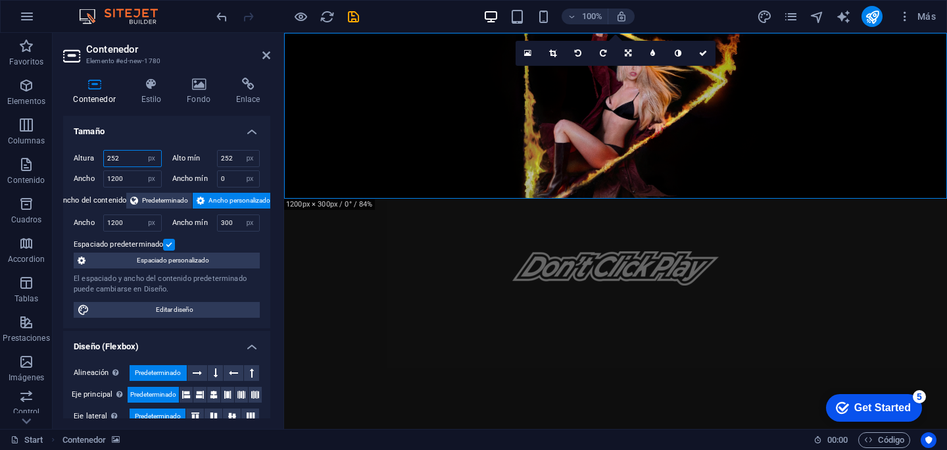
click at [121, 156] on input "252" at bounding box center [132, 159] width 57 height 16
type input "2"
type input "300"
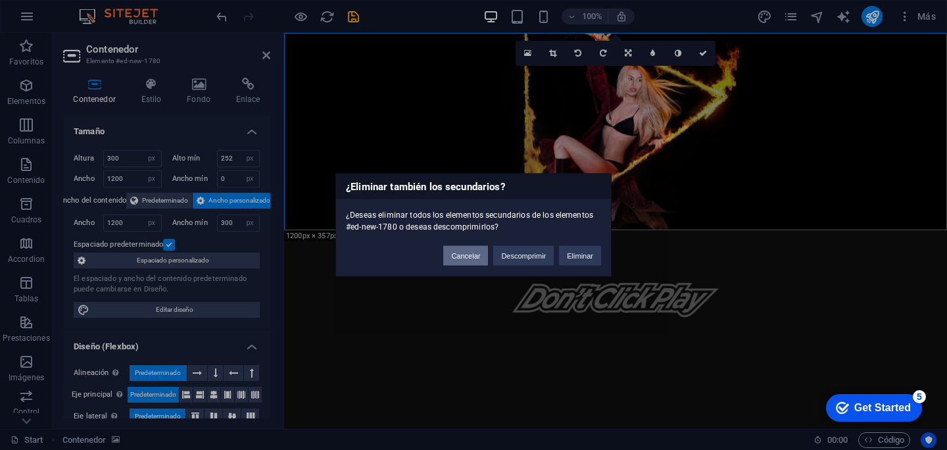
click at [468, 255] on button "Cancelar" at bounding box center [465, 256] width 45 height 20
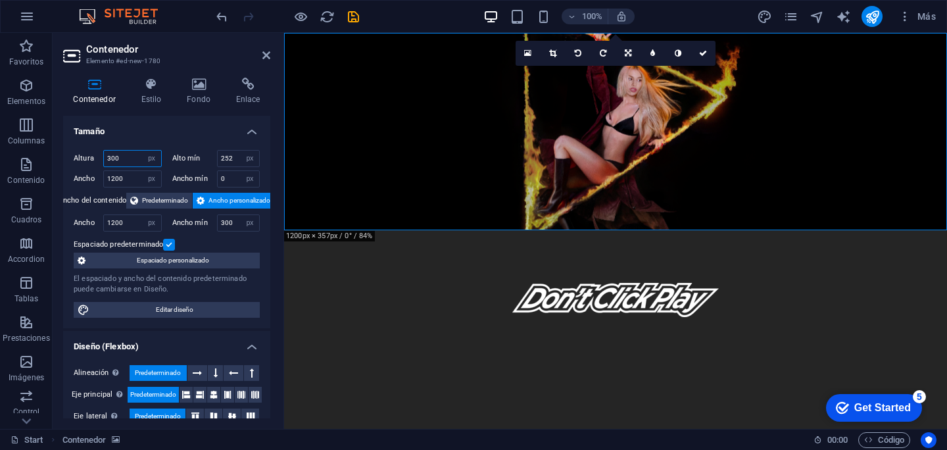
drag, startPoint x: 123, startPoint y: 160, endPoint x: 78, endPoint y: 160, distance: 44.7
click at [80, 160] on div "Altura 300 Predeterminado px rem % vh vw" at bounding box center [118, 158] width 88 height 17
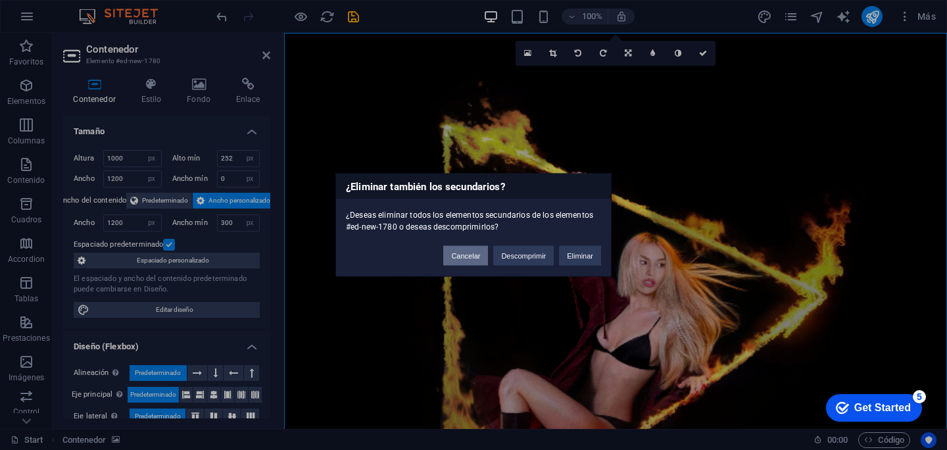
click at [467, 261] on button "Cancelar" at bounding box center [465, 256] width 45 height 20
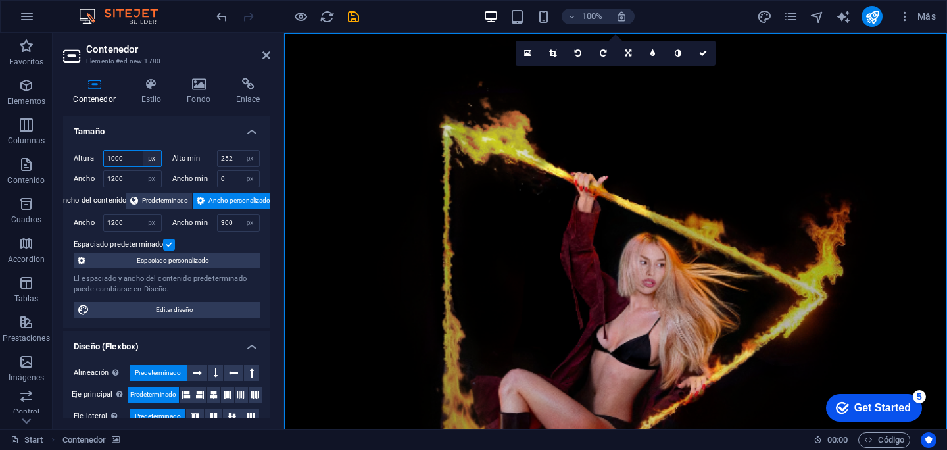
click at [146, 157] on select "Predeterminado px rem % vh vw" at bounding box center [152, 159] width 18 height 16
click at [120, 156] on input "1000" at bounding box center [132, 159] width 57 height 16
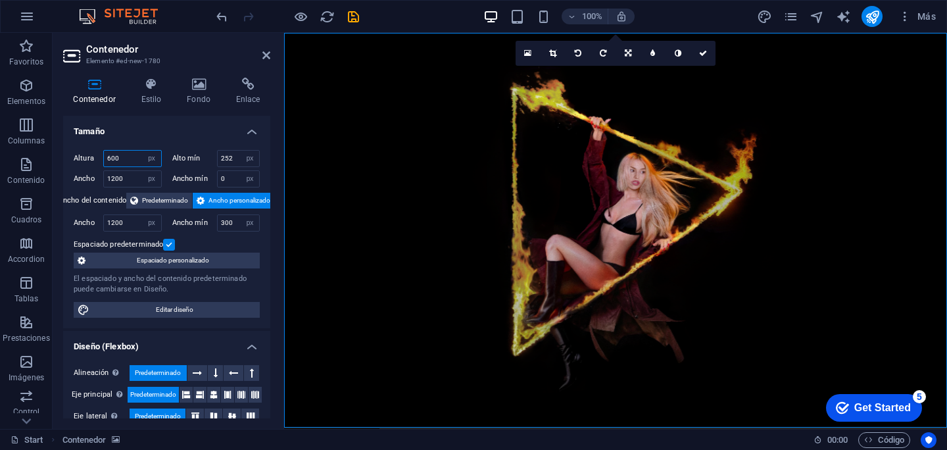
click at [120, 160] on input "600" at bounding box center [132, 159] width 57 height 16
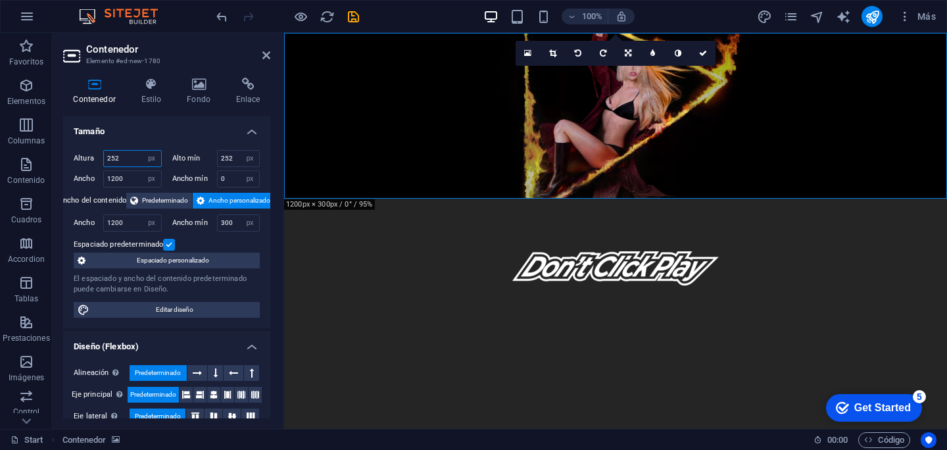
click at [120, 160] on input "252" at bounding box center [132, 159] width 57 height 16
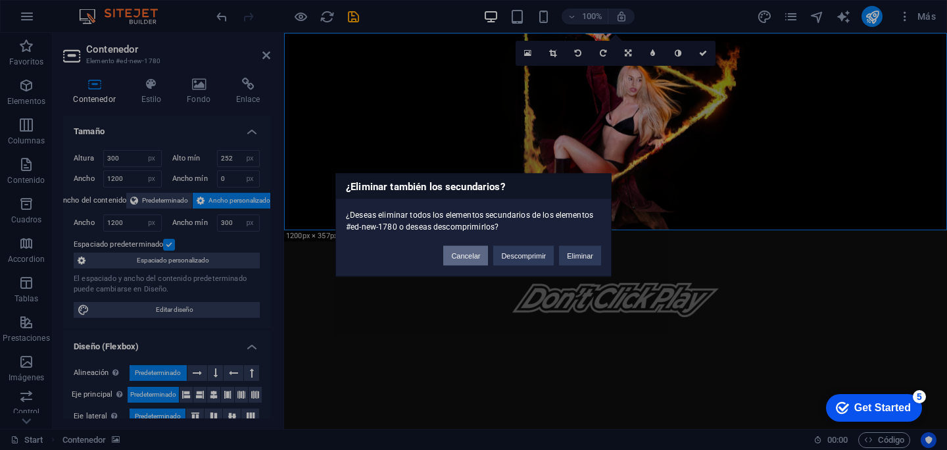
click at [479, 262] on button "Cancelar" at bounding box center [465, 256] width 45 height 20
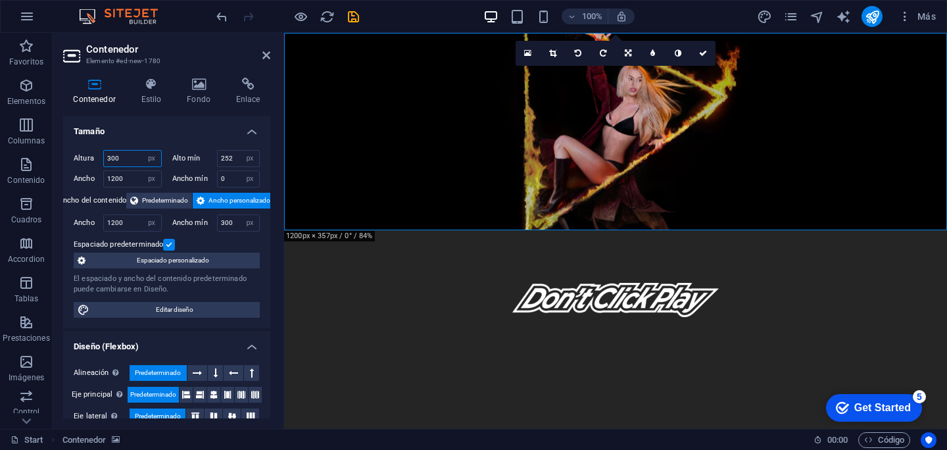
click at [128, 159] on input "300" at bounding box center [132, 159] width 57 height 16
type input "252"
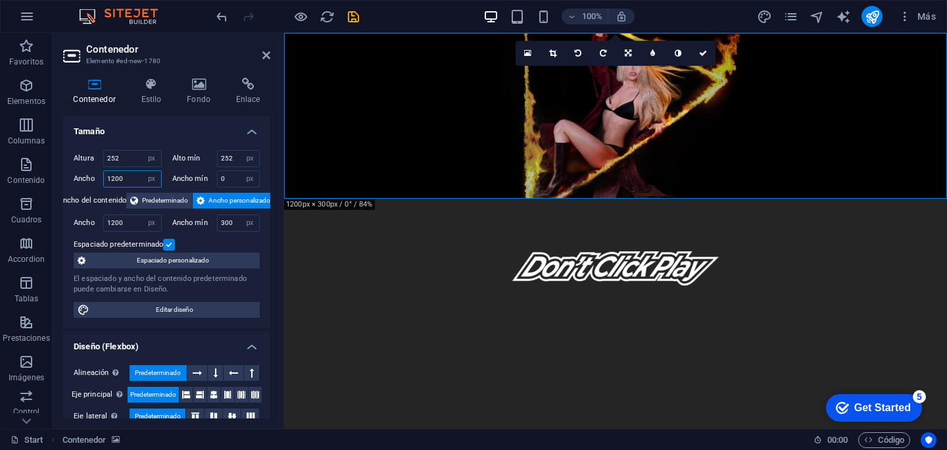
click at [118, 178] on input "1200" at bounding box center [132, 179] width 57 height 16
click at [113, 181] on input "1200" at bounding box center [132, 179] width 57 height 16
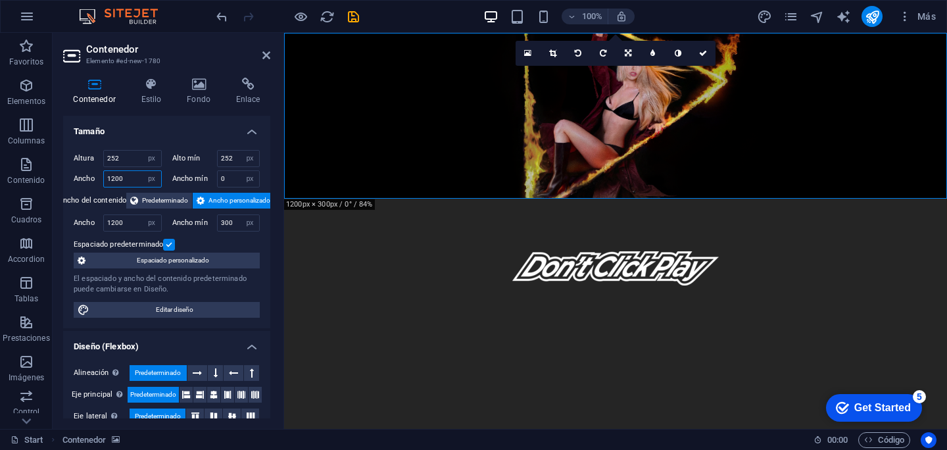
click at [113, 181] on input "1200" at bounding box center [132, 179] width 57 height 16
click at [129, 173] on input "1600" at bounding box center [132, 179] width 57 height 16
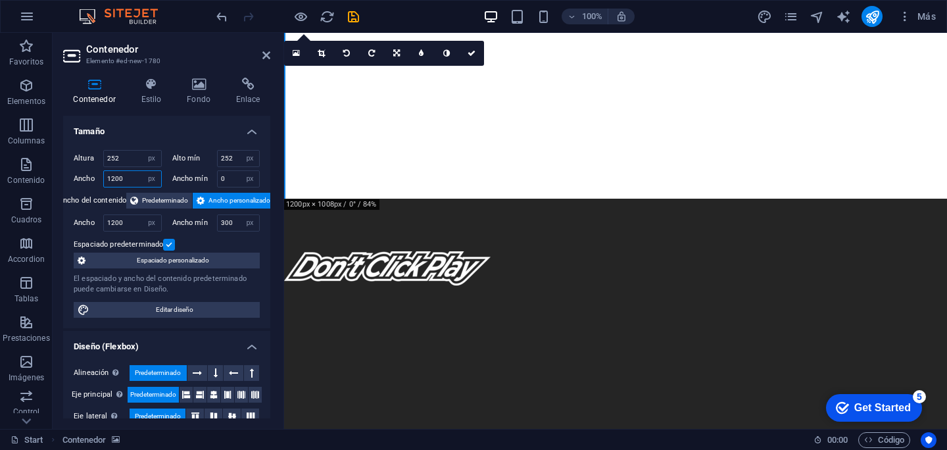
type input "1200"
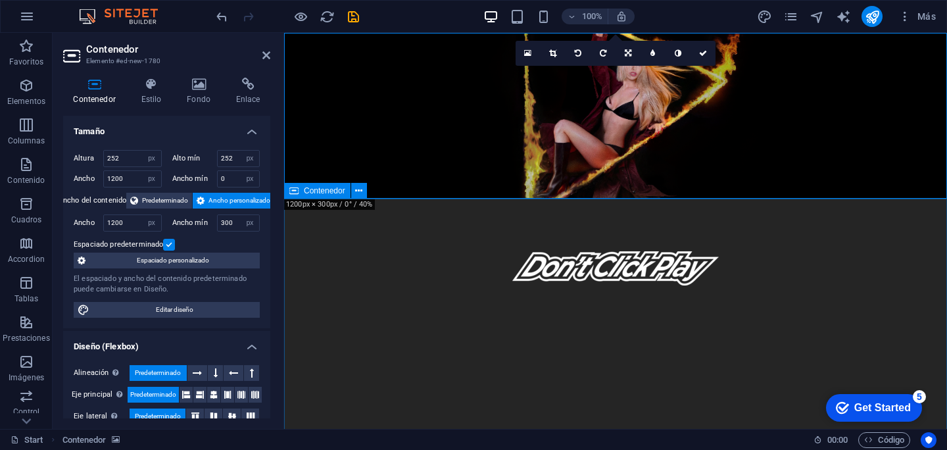
click at [319, 206] on div at bounding box center [615, 369] width 663 height 341
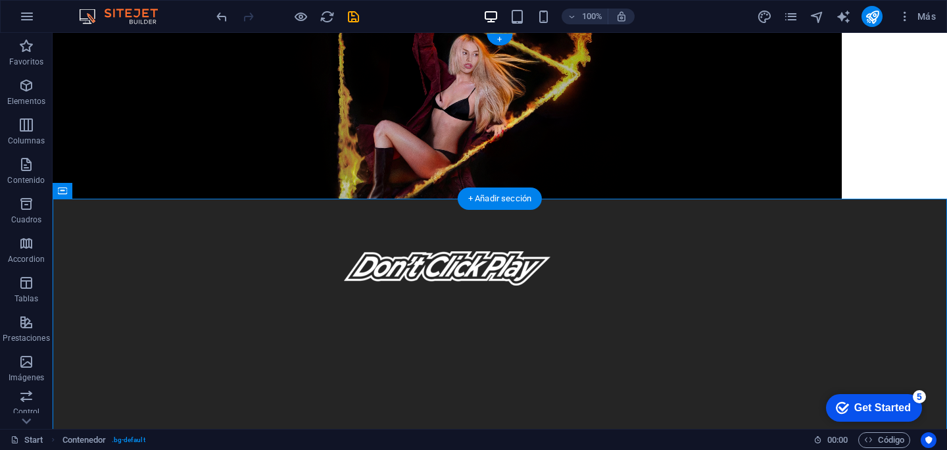
click at [252, 135] on figure at bounding box center [447, 116] width 789 height 166
